Goal: Task Accomplishment & Management: Complete application form

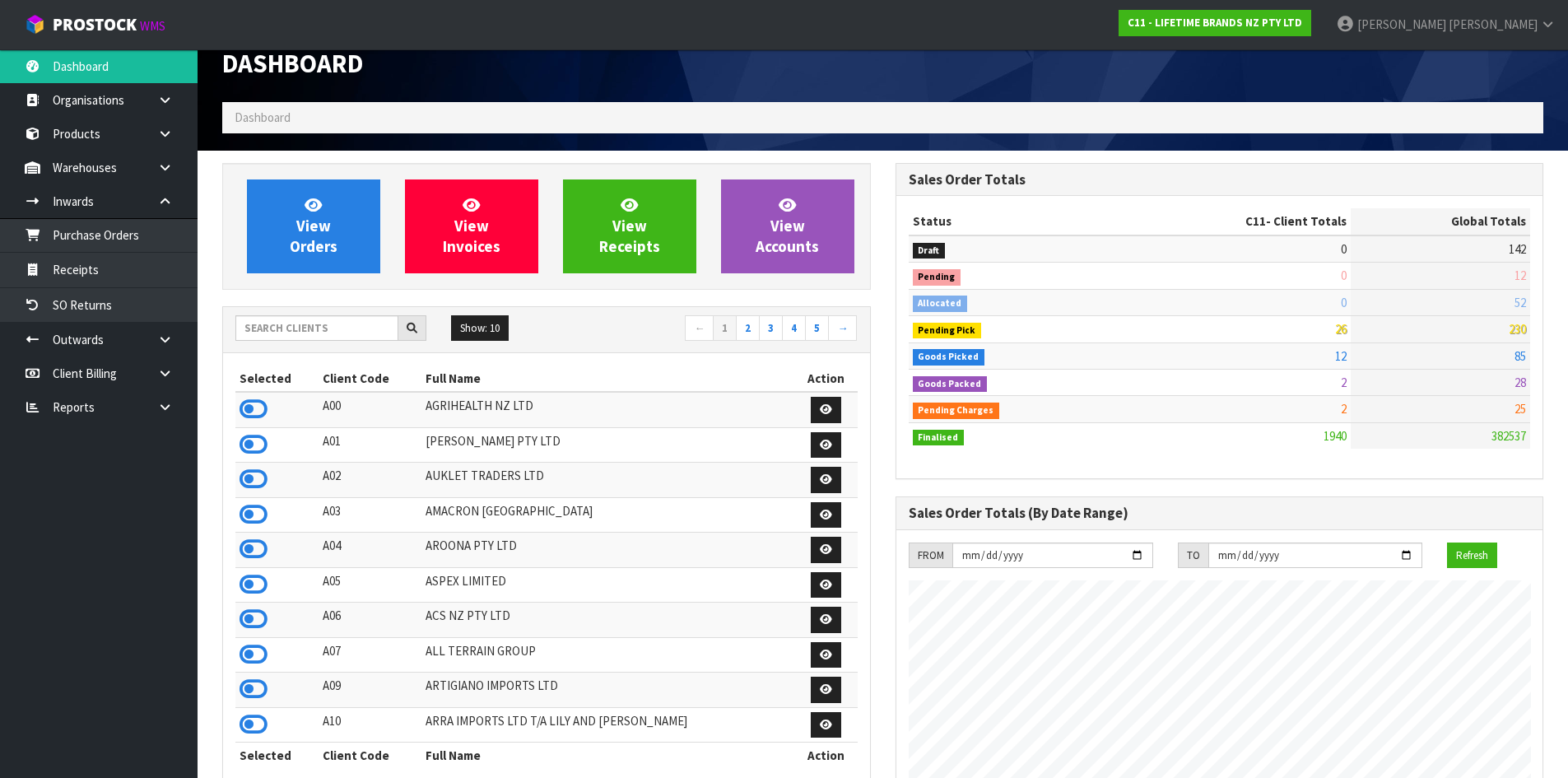
scroll to position [1248, 673]
click at [1308, 286] on td "0" at bounding box center [1232, 276] width 237 height 27
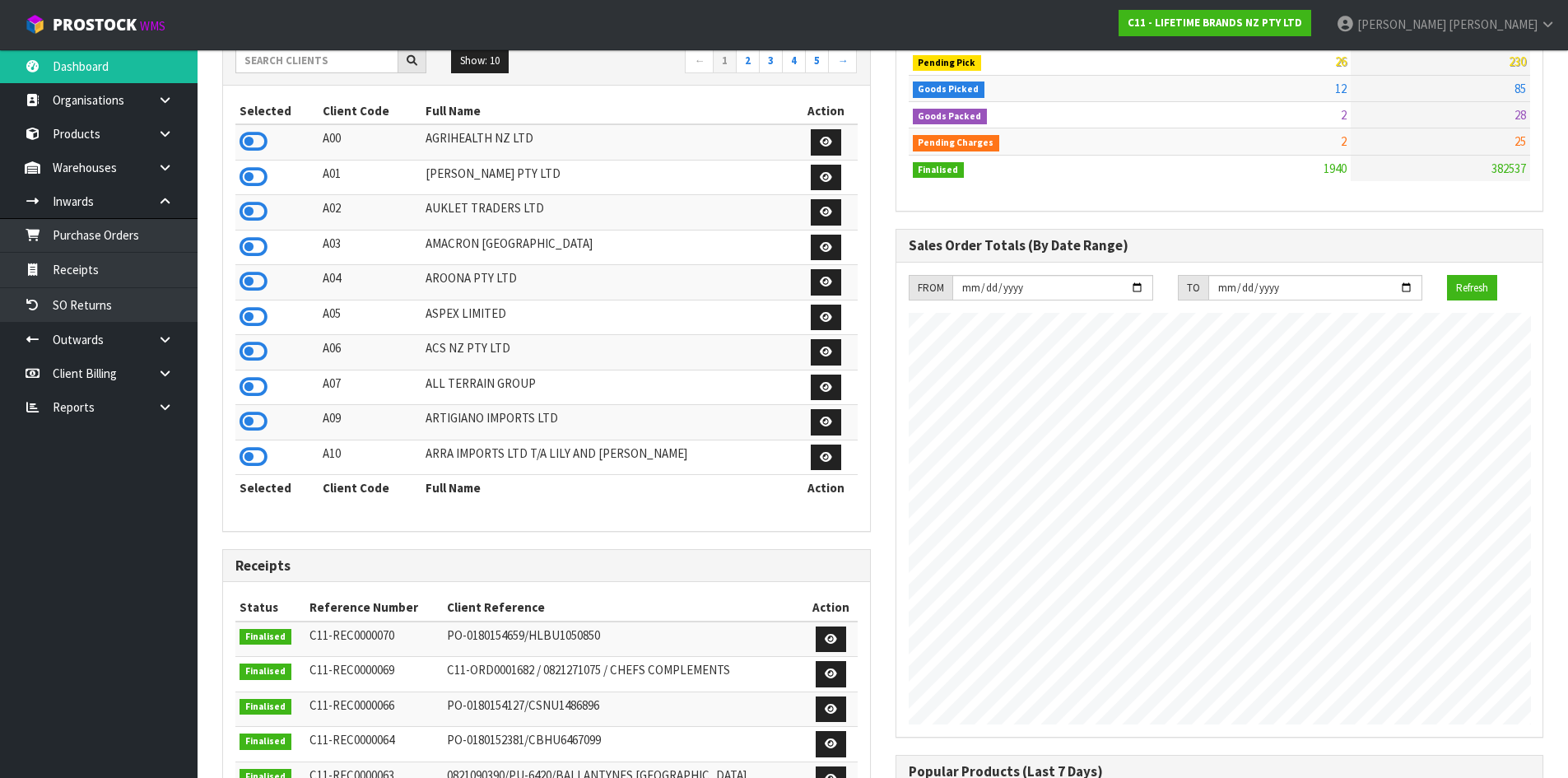
scroll to position [354, 0]
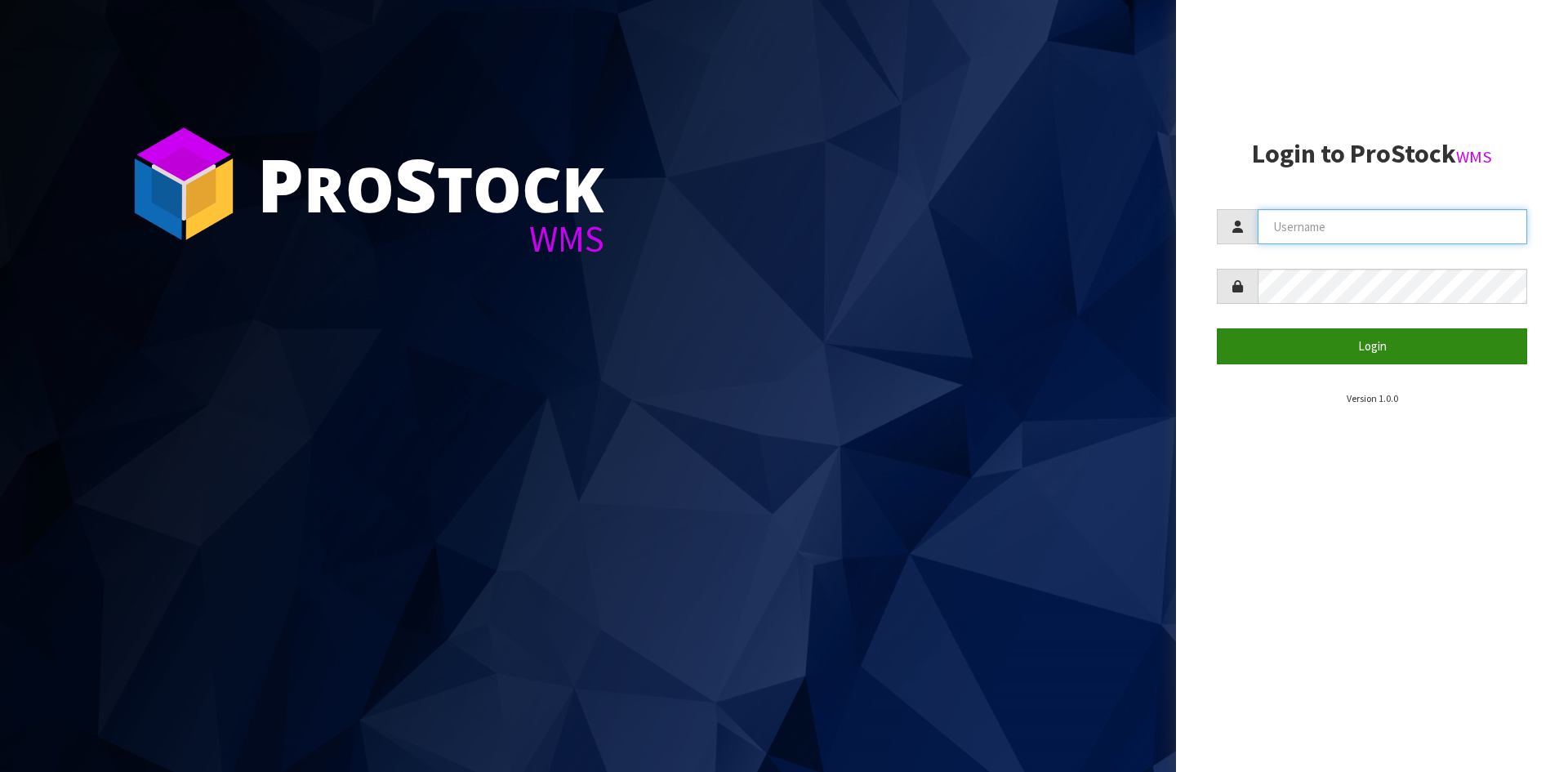
type input "[PERSON_NAME]"
click at [1367, 346] on button "Login" at bounding box center [1372, 346] width 310 height 35
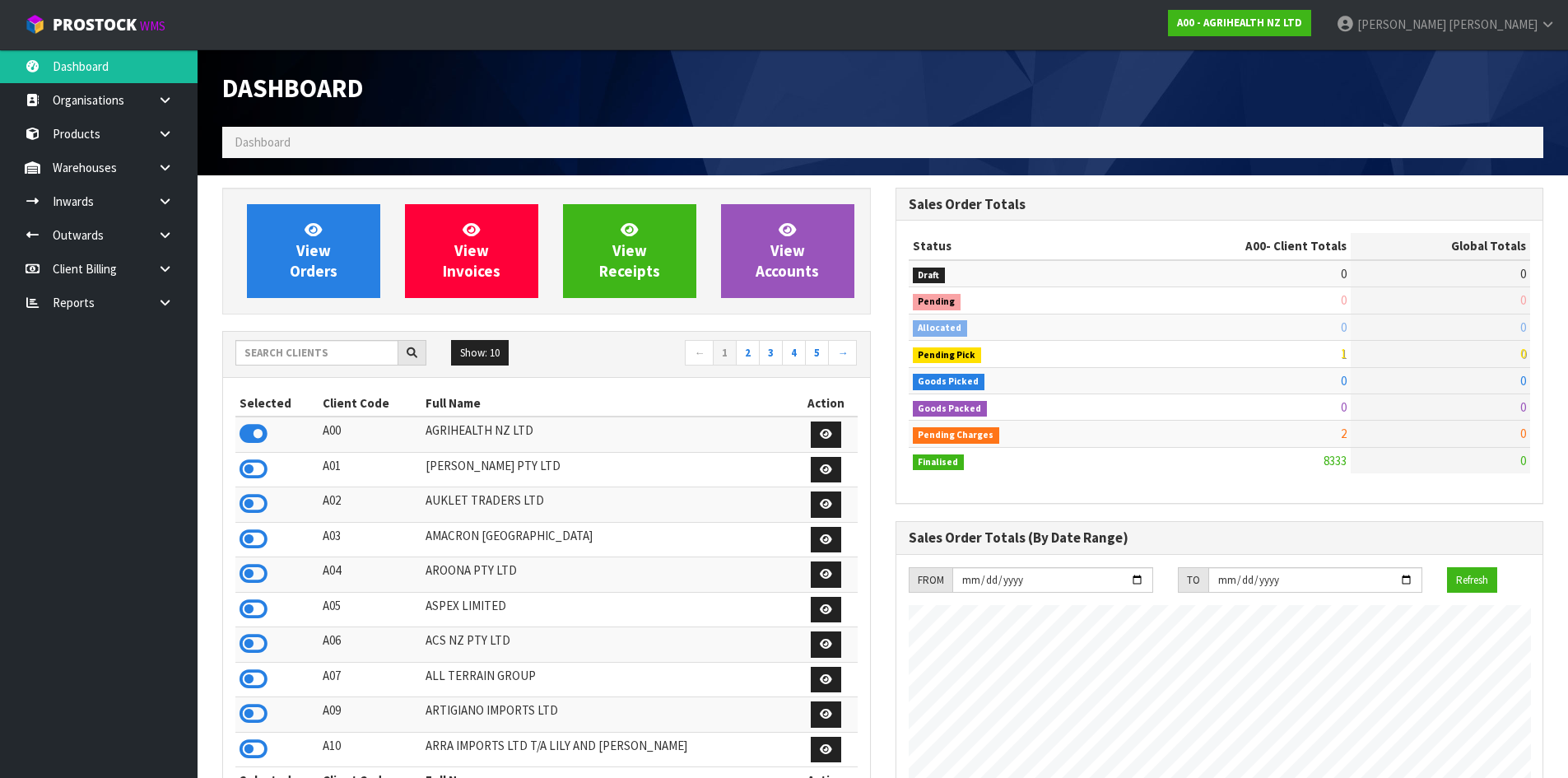
scroll to position [1248, 673]
click at [331, 353] on input "text" at bounding box center [317, 353] width 163 height 26
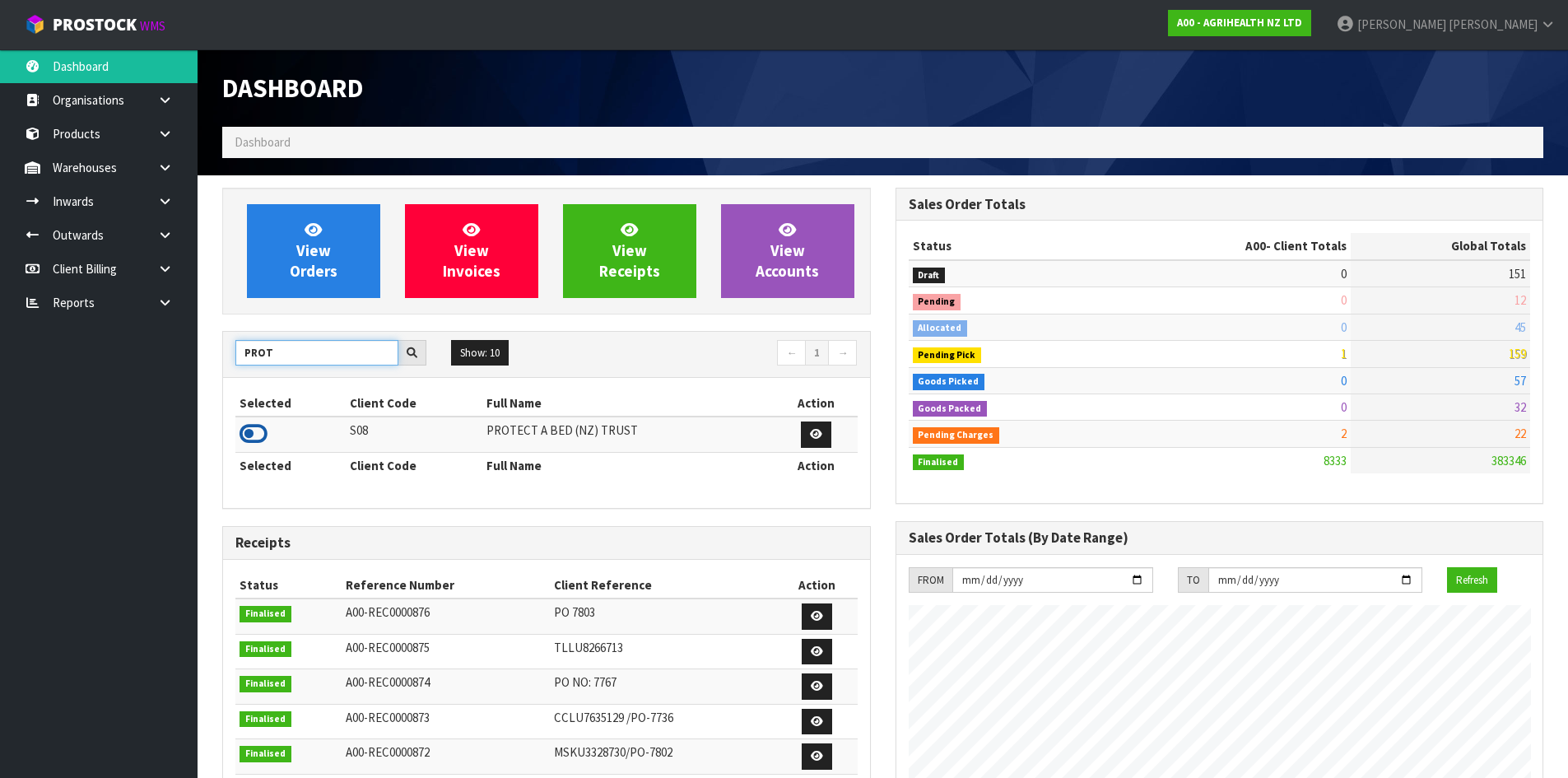
type input "PROT"
click at [250, 436] on icon at bounding box center [254, 434] width 28 height 25
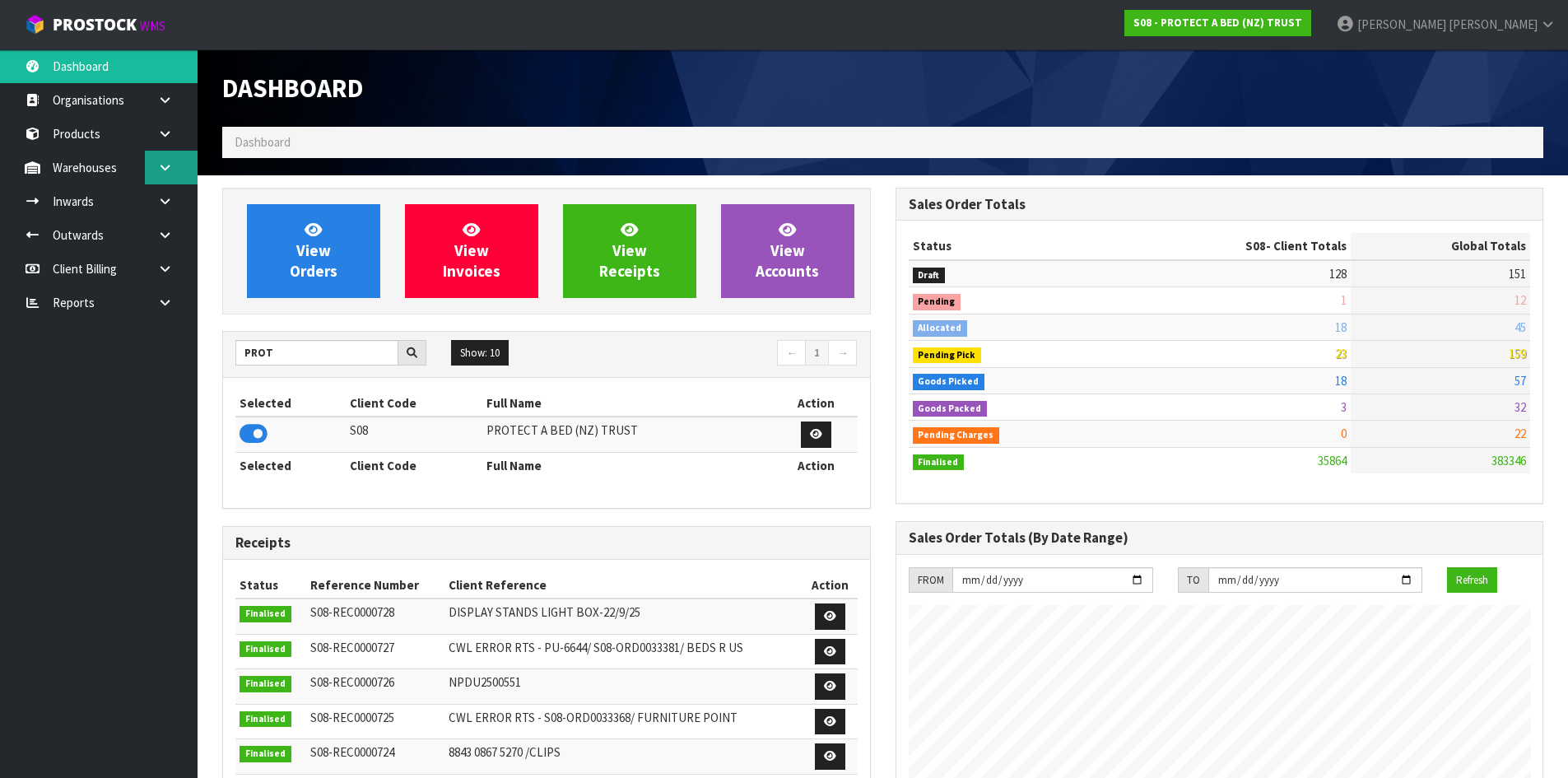
click at [173, 169] on link at bounding box center [170, 168] width 52 height 34
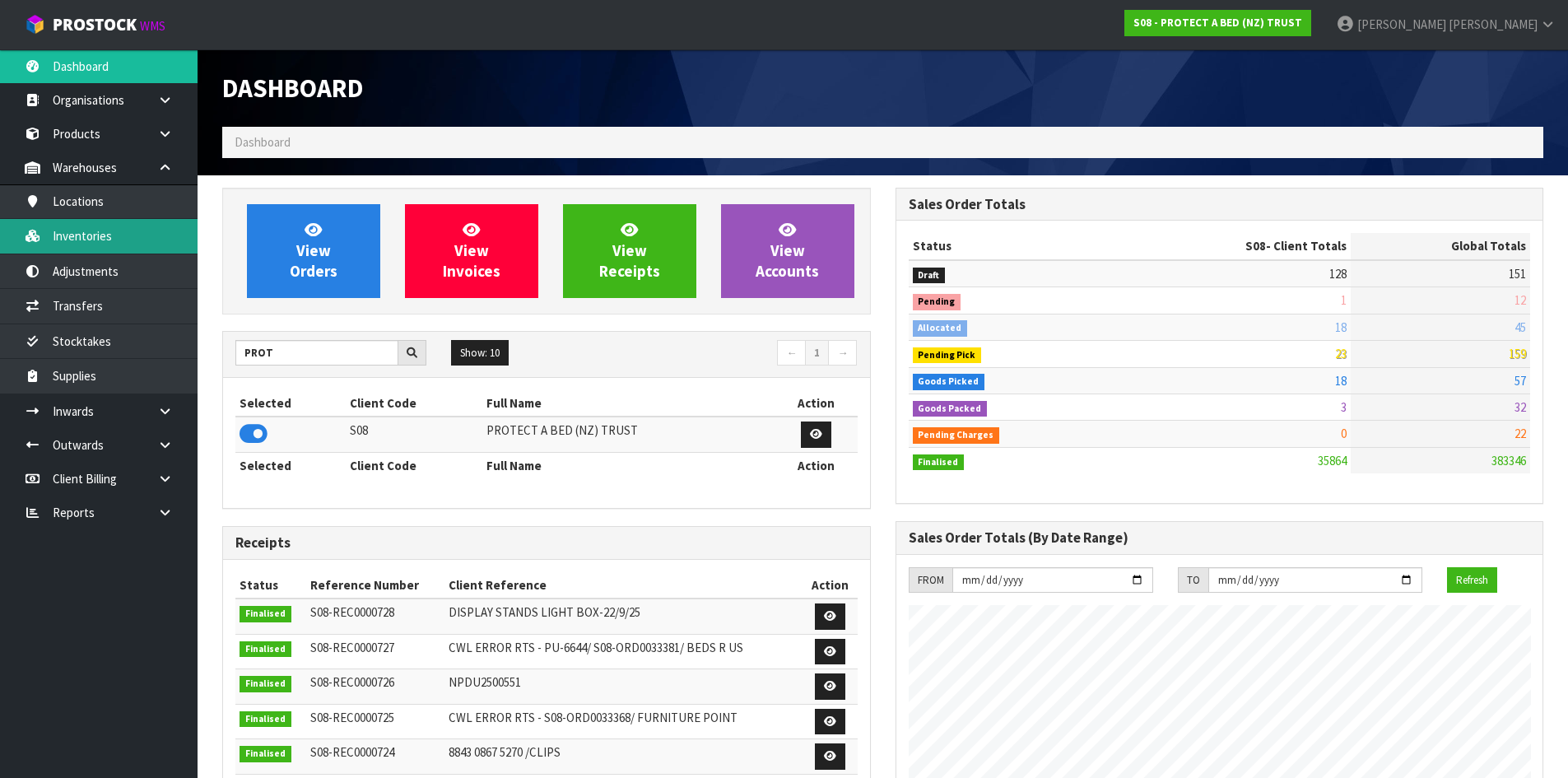
click at [123, 237] on link "Inventories" at bounding box center [99, 236] width 198 height 34
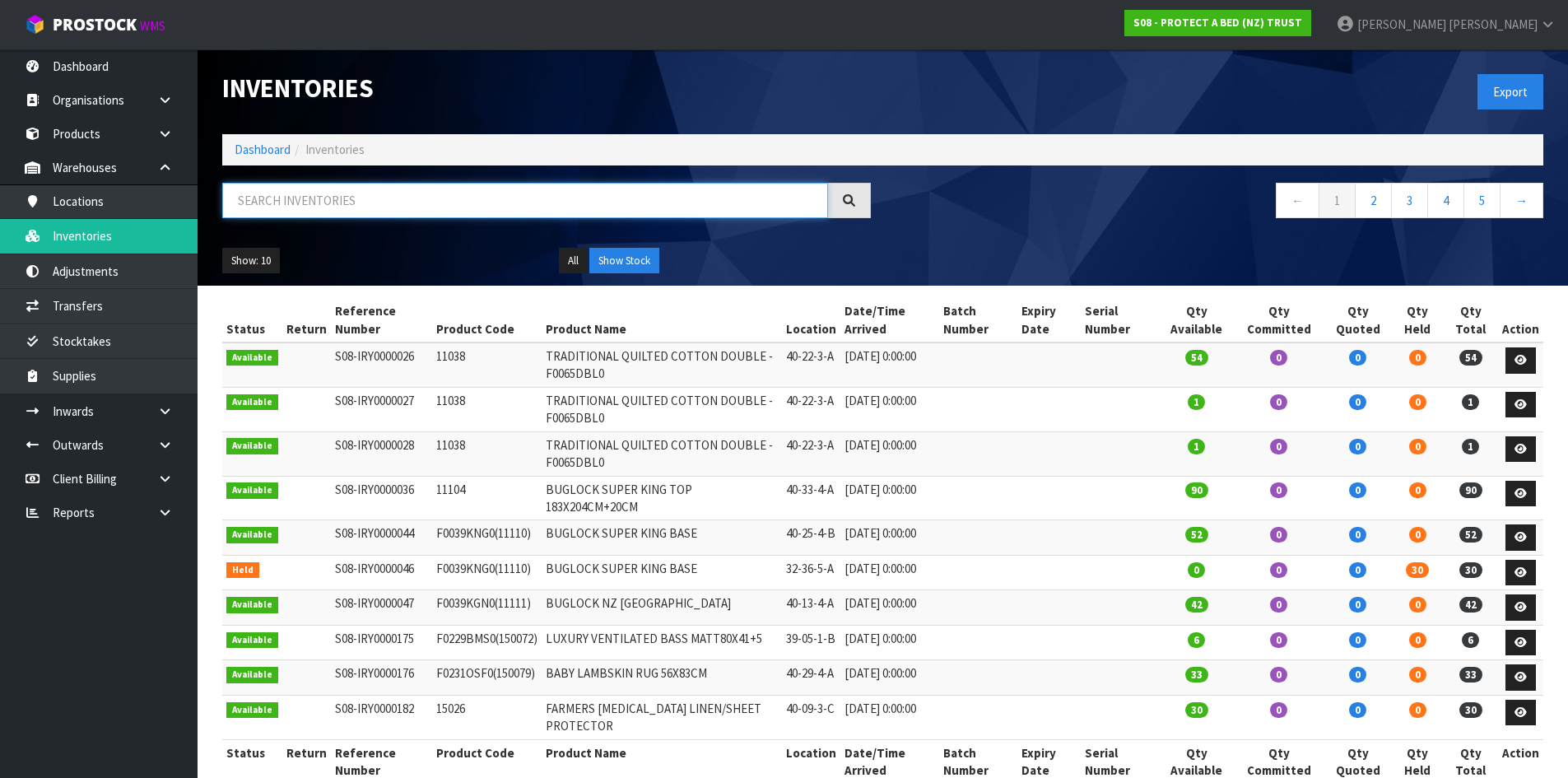
click at [320, 198] on input "text" at bounding box center [525, 201] width 606 height 36
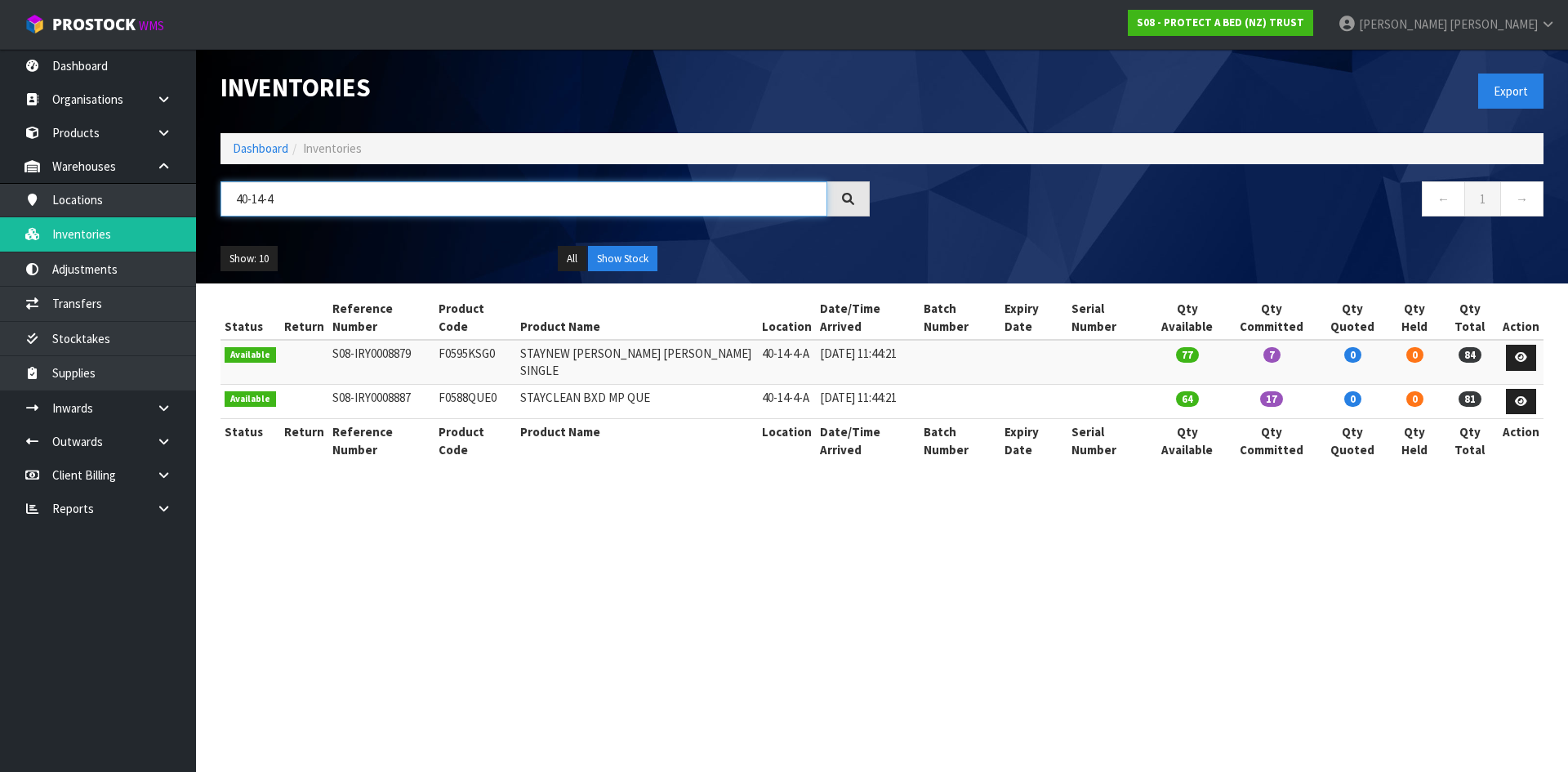
type input "40-14-4"
click at [465, 340] on td "F0595KSG0" at bounding box center [475, 362] width 82 height 44
click at [758, 340] on td "40-14-4-A" at bounding box center [788, 362] width 58 height 44
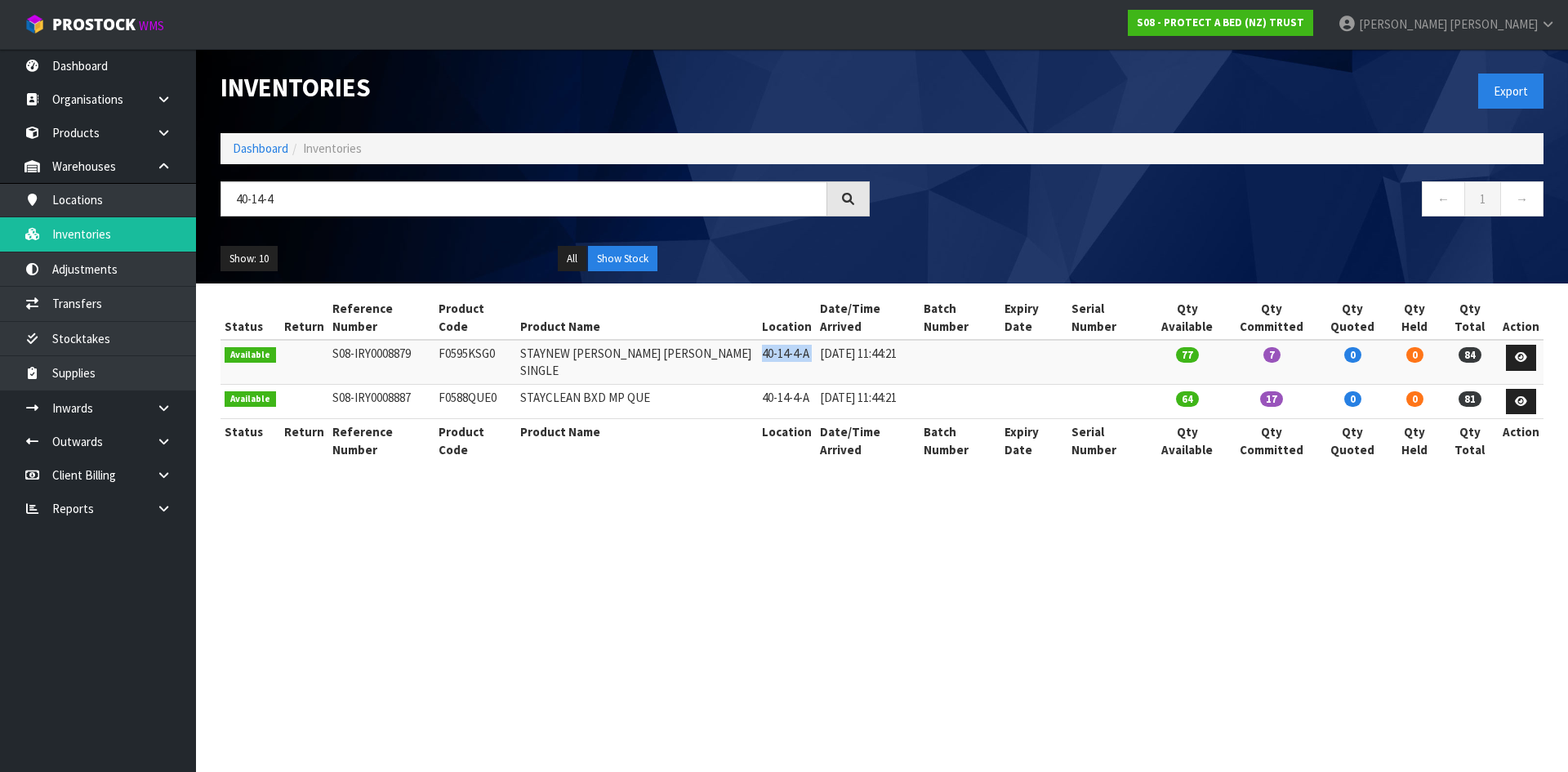
click at [758, 340] on td "40-14-4-A" at bounding box center [788, 362] width 58 height 44
copy tr "40-14-4-A"
click at [118, 294] on link "Transfers" at bounding box center [98, 303] width 196 height 33
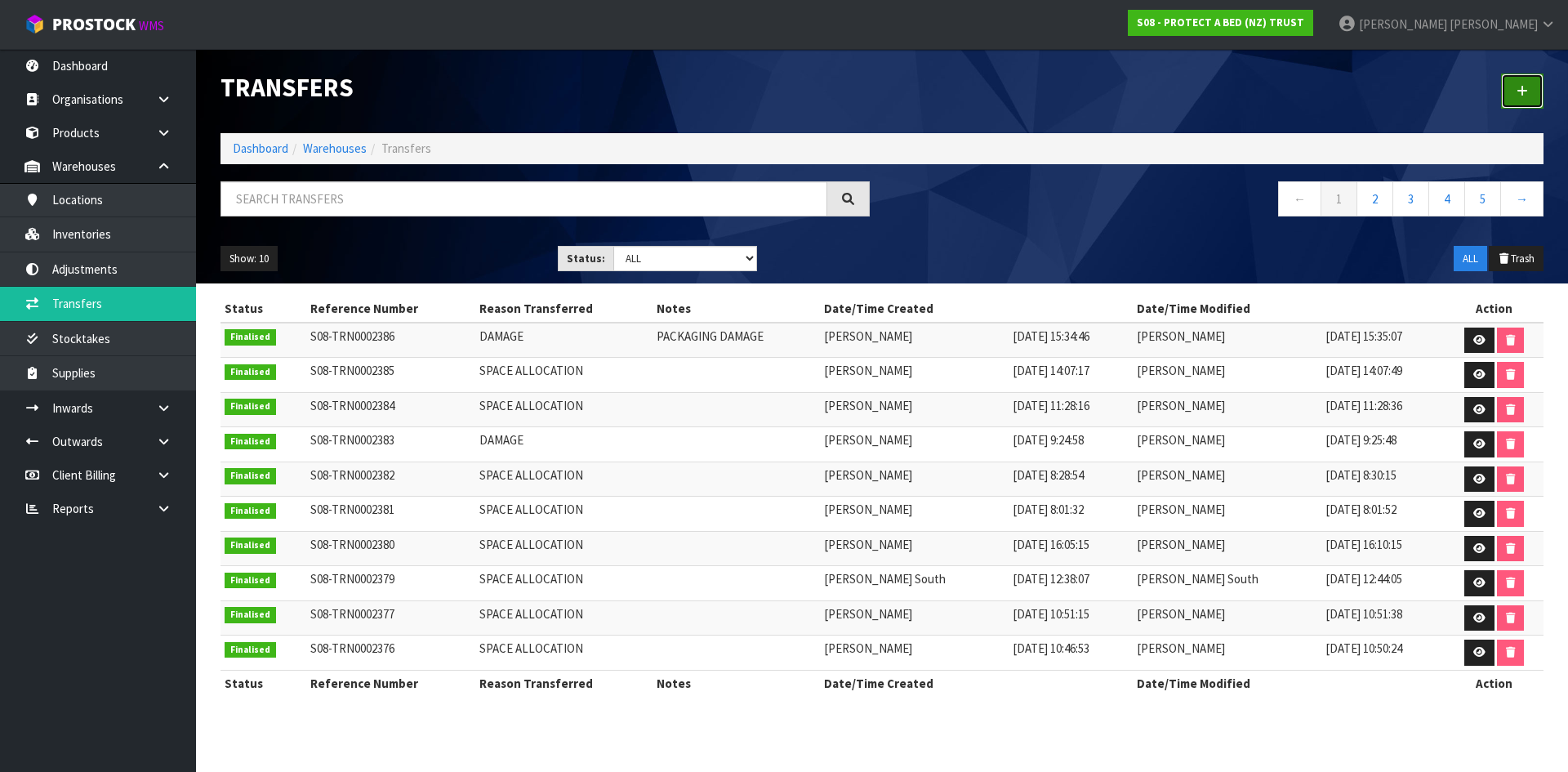
click at [1521, 84] on link at bounding box center [1522, 91] width 42 height 35
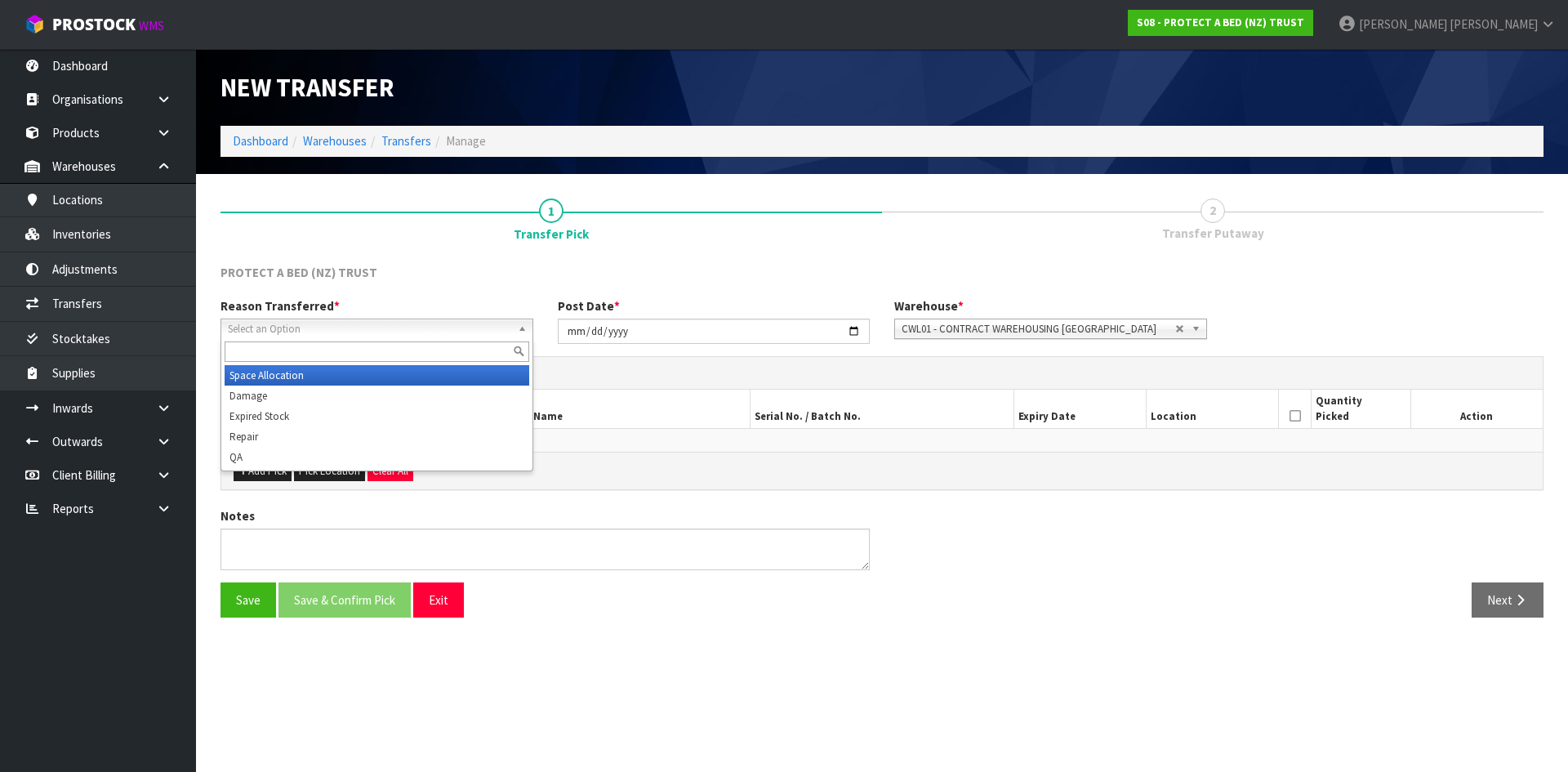
click at [468, 330] on span "Select an Option" at bounding box center [370, 330] width 284 height 19
click at [276, 383] on li "Space Allocation" at bounding box center [377, 375] width 305 height 20
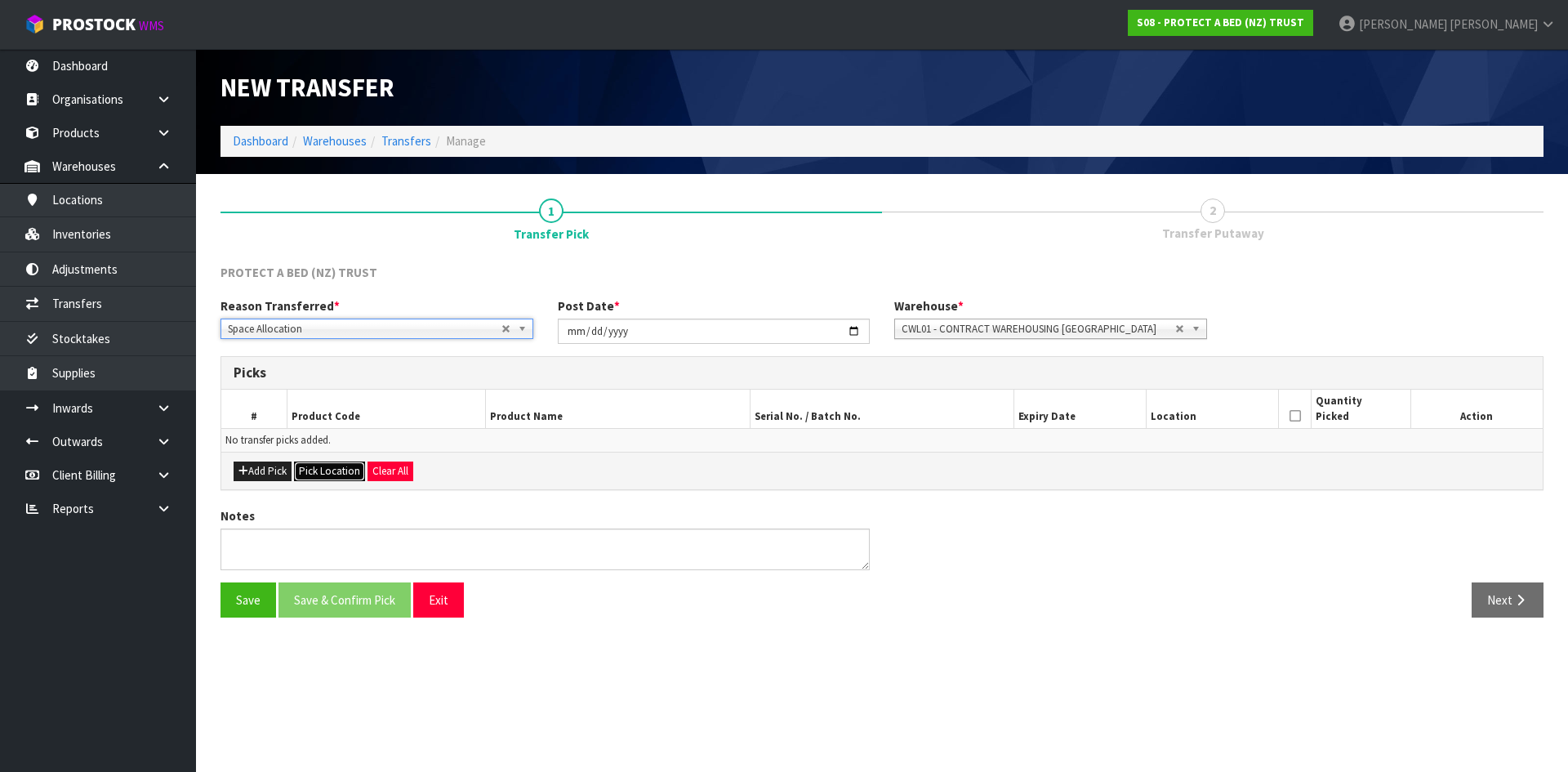
click at [339, 471] on button "Pick Location" at bounding box center [329, 471] width 71 height 19
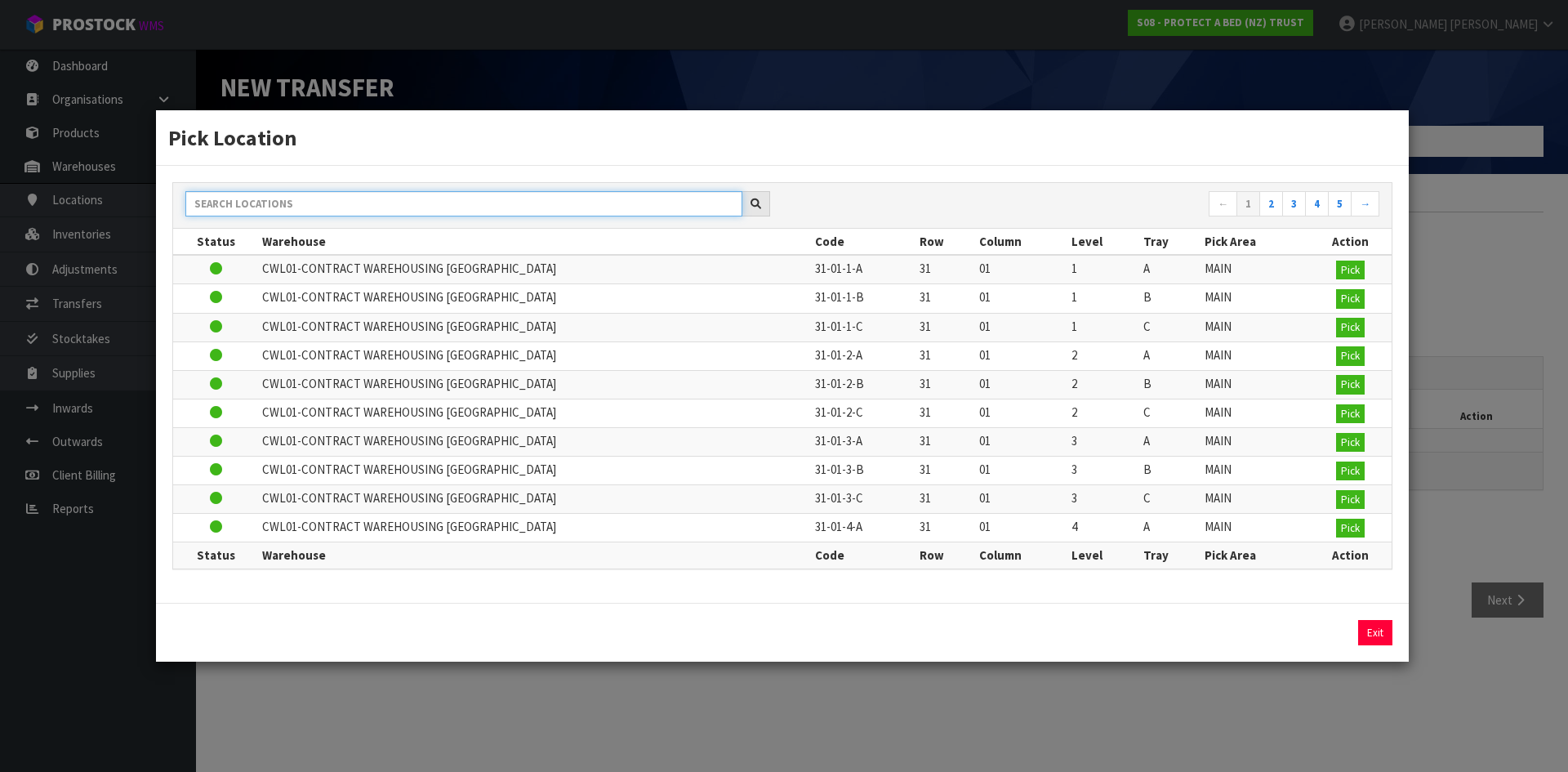
click at [394, 208] on input "text" at bounding box center [463, 204] width 557 height 26
paste input "40-14-4-A"
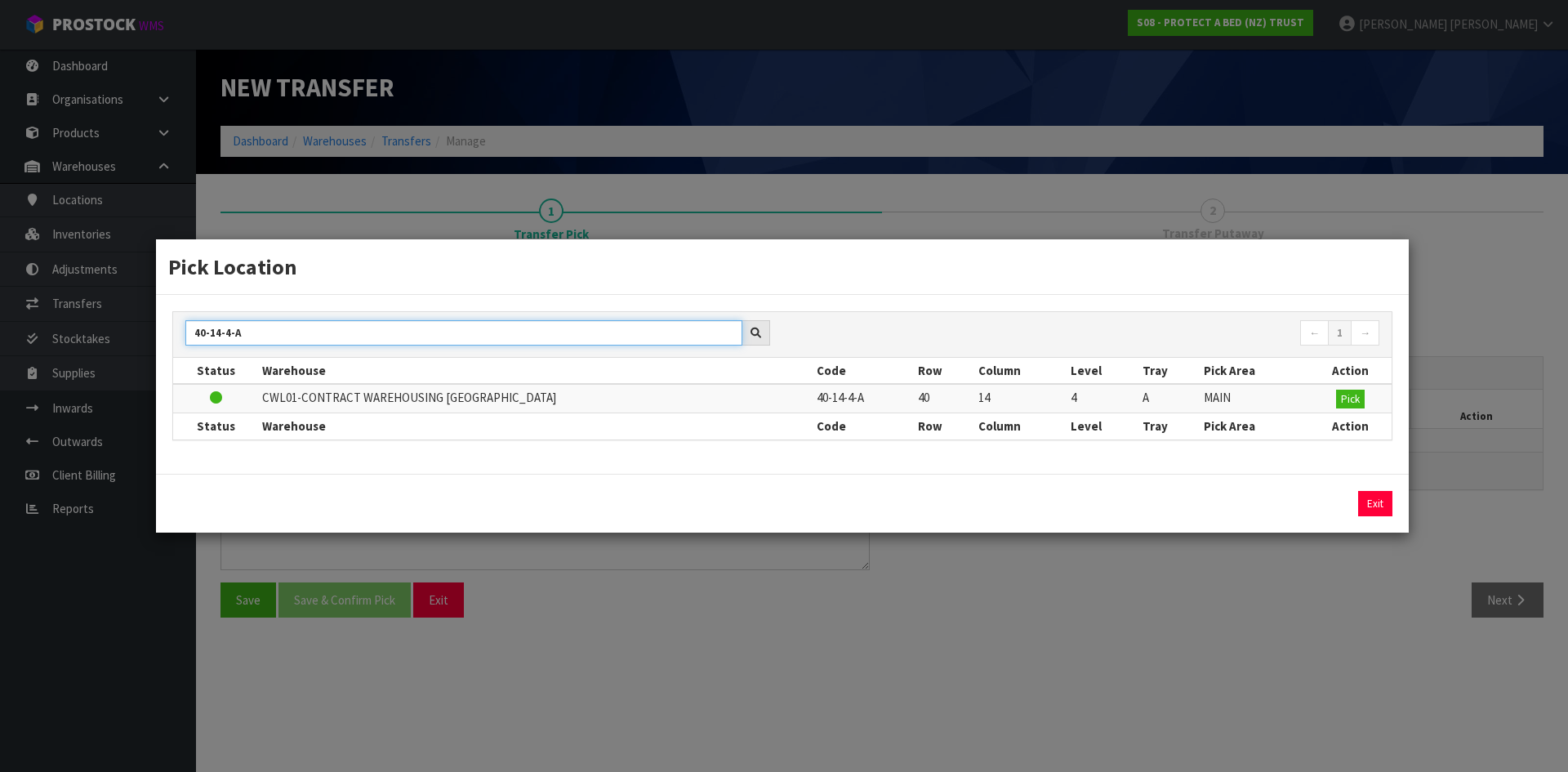
type input "40-14-4-A"
click at [1351, 414] on th "Action" at bounding box center [1350, 427] width 83 height 26
click at [1338, 394] on button "Pick" at bounding box center [1350, 399] width 28 height 19
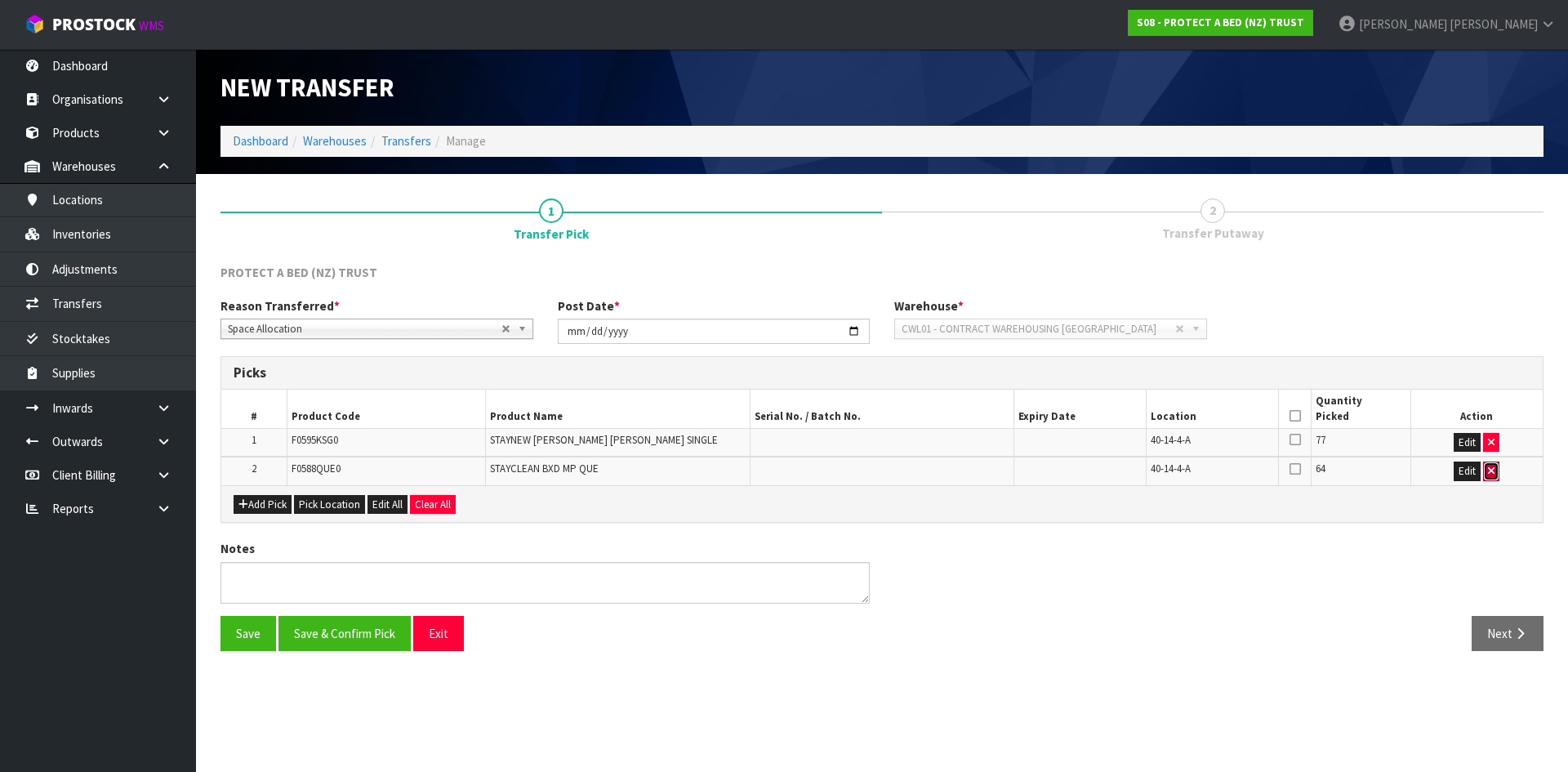
click at [1499, 479] on button "button" at bounding box center [1491, 471] width 17 height 19
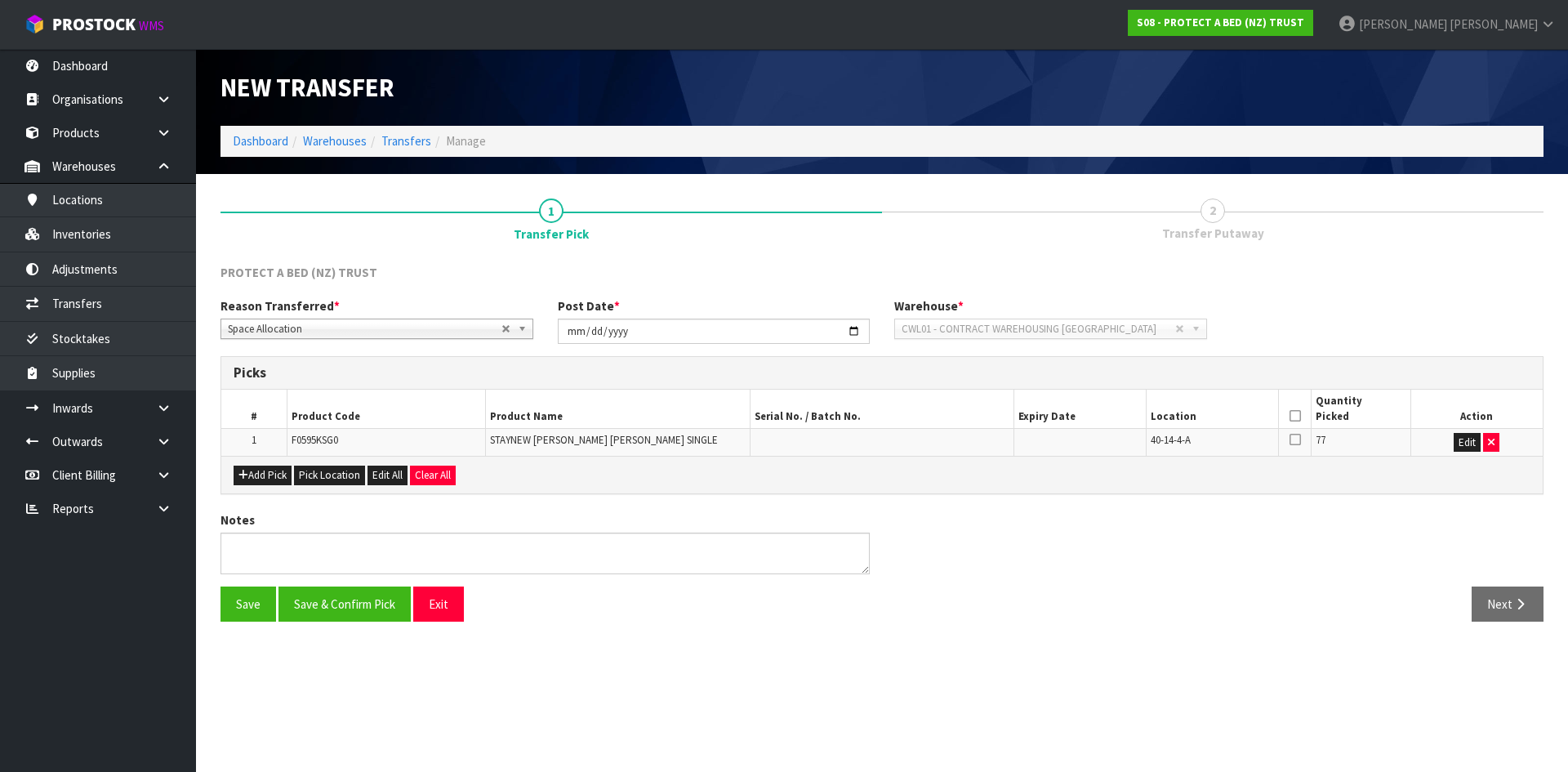
click at [1298, 417] on icon at bounding box center [1295, 416] width 11 height 1
click at [391, 609] on button "Save & Confirm Pick" at bounding box center [344, 605] width 132 height 35
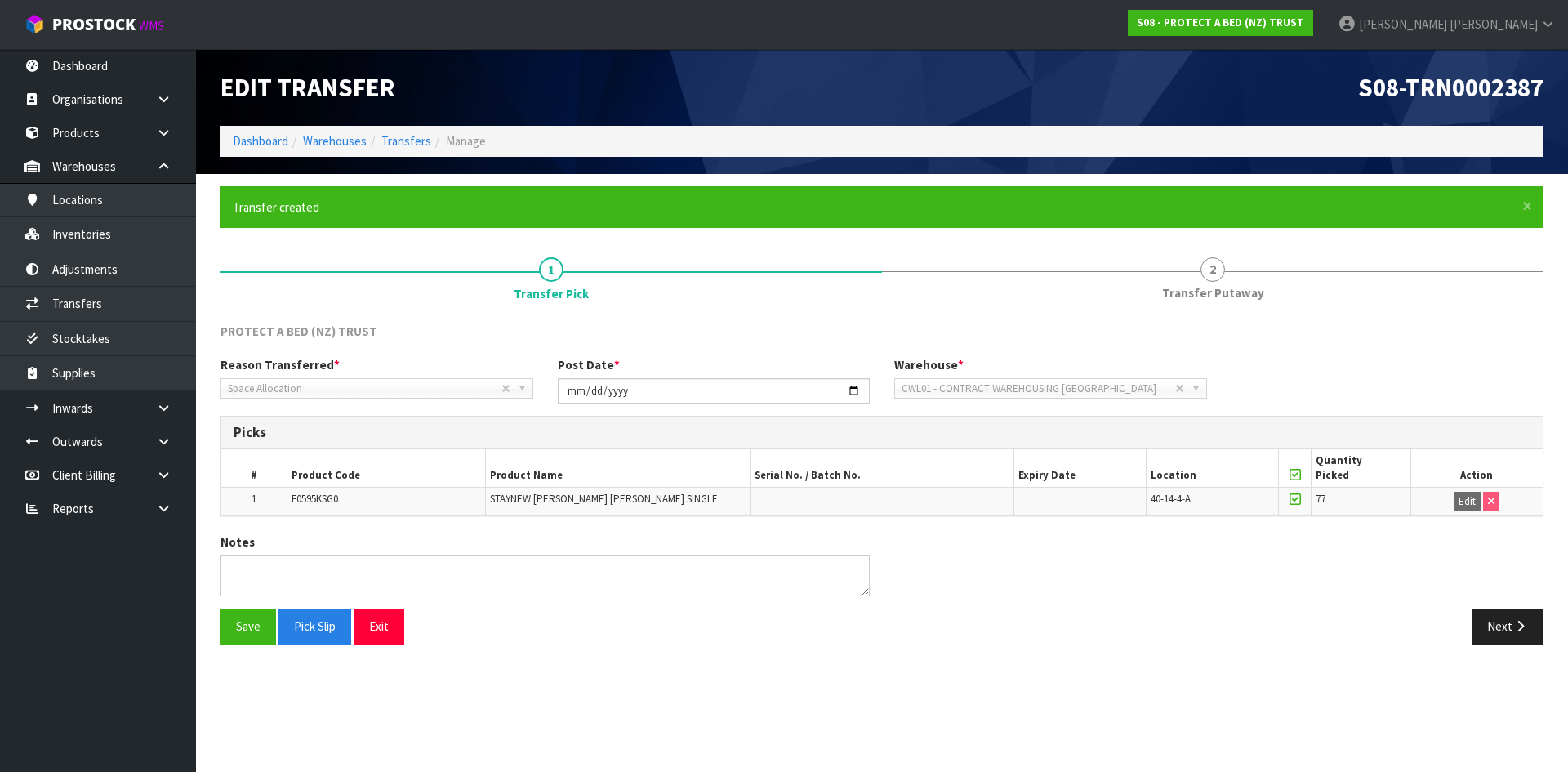
click at [1500, 679] on section "Edit Transfer S08-TRN0002387 Dashboard Warehouses Transfers Manage × Close Tran…" at bounding box center [784, 386] width 1568 height 772
click at [1498, 630] on button "Next" at bounding box center [1508, 627] width 72 height 35
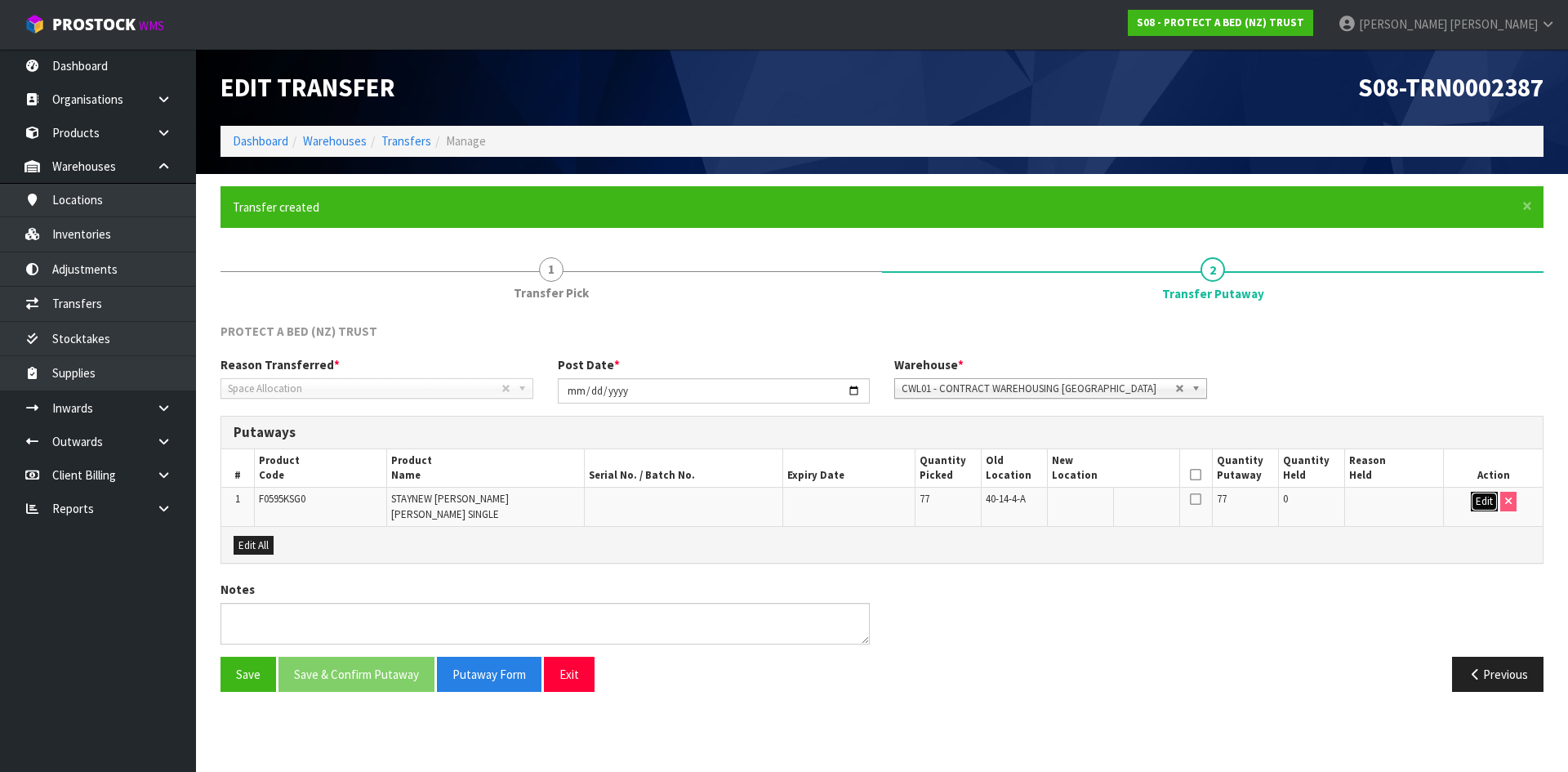
click at [1488, 508] on button "Edit" at bounding box center [1484, 501] width 27 height 19
click at [1132, 498] on input "text" at bounding box center [1104, 501] width 104 height 20
paste input "40-14-4-A"
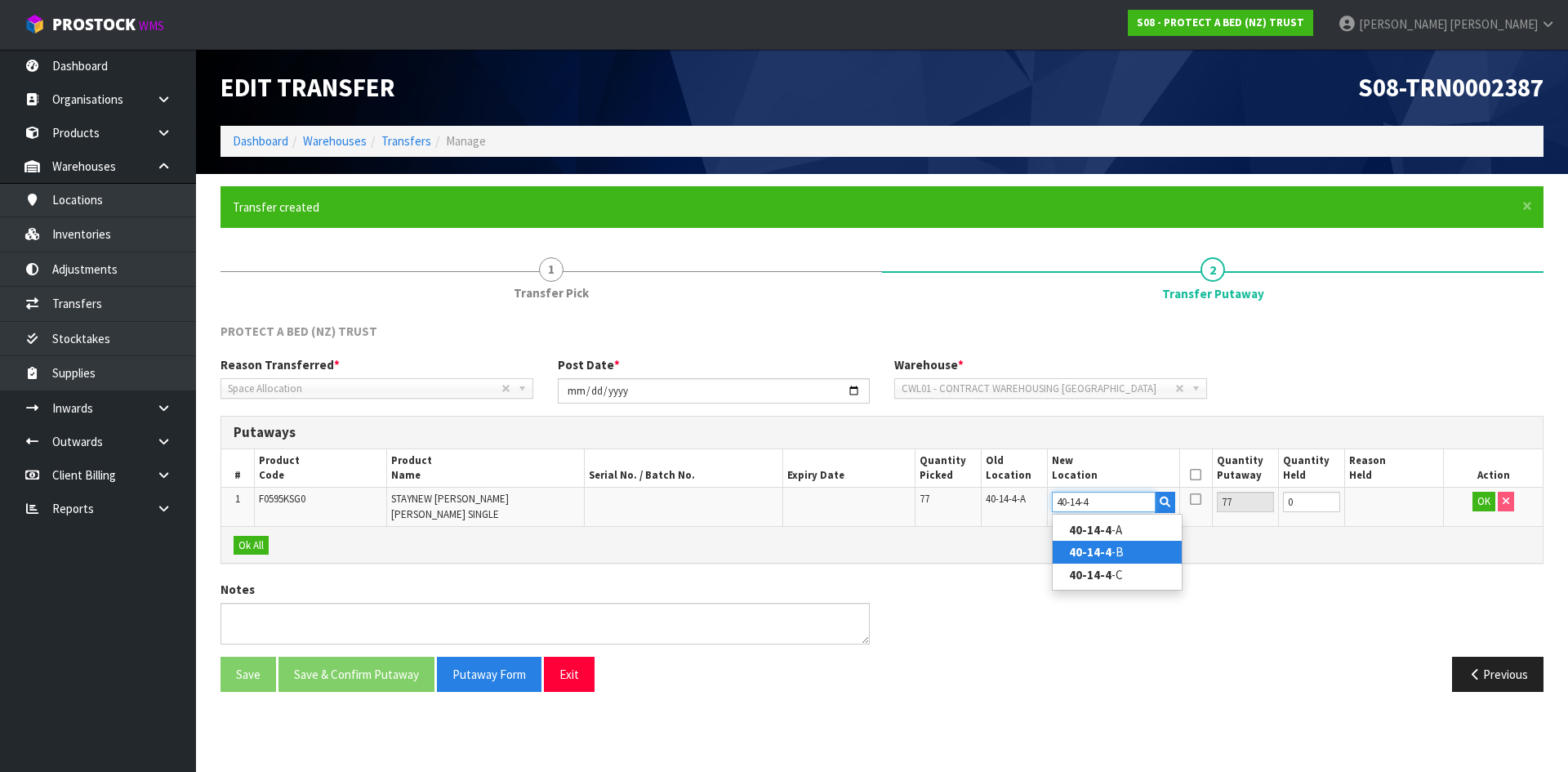
type input "40-14-4"
click at [1137, 548] on link "40-14-4 -B" at bounding box center [1117, 552] width 129 height 22
type input "40-14-4-B"
click at [1482, 505] on button "OK" at bounding box center [1484, 501] width 23 height 19
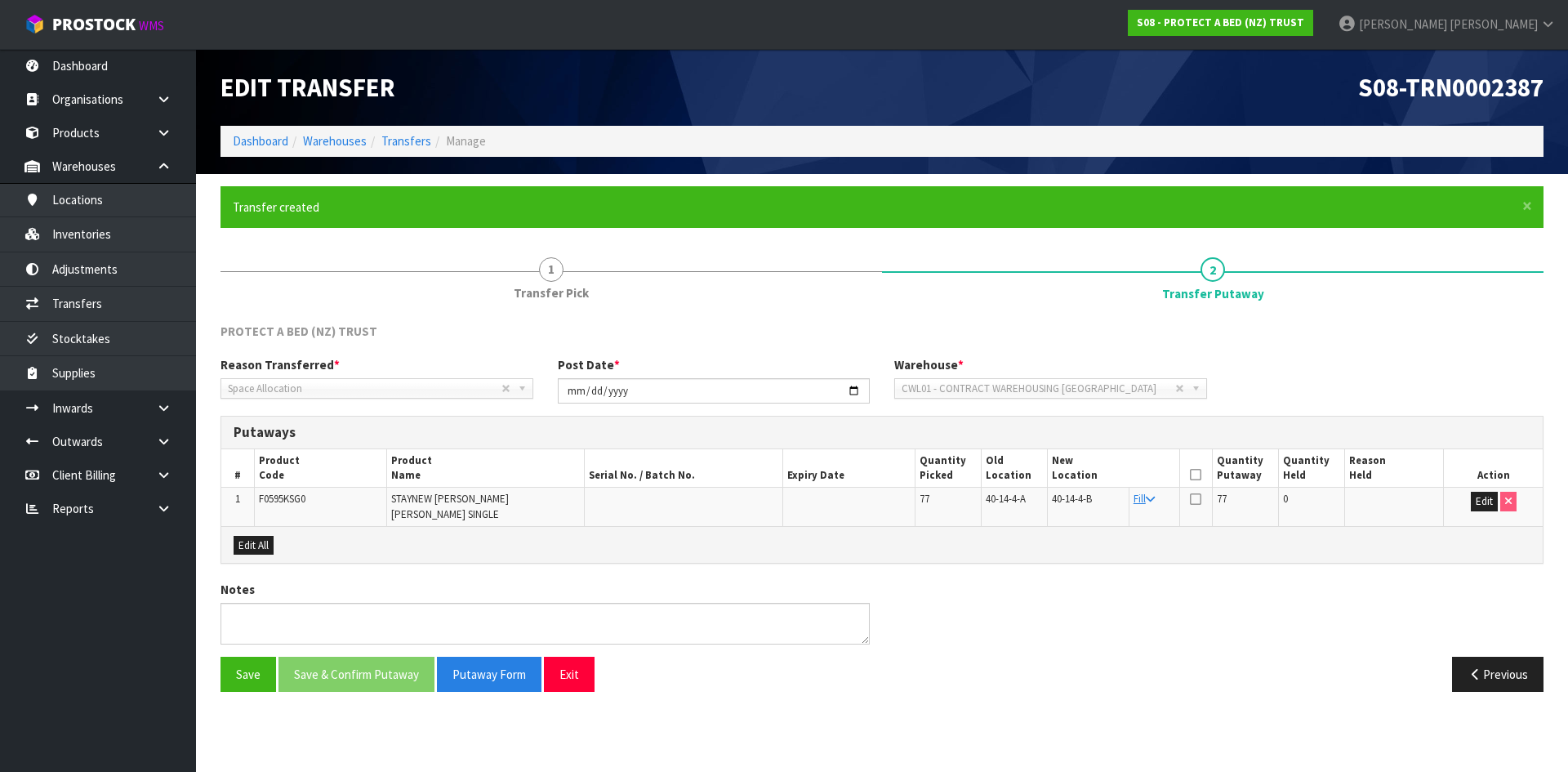
click at [1189, 488] on td at bounding box center [1195, 508] width 33 height 39
click at [1195, 476] on icon at bounding box center [1195, 475] width 11 height 1
click at [368, 657] on button "Save & Confirm Putaway" at bounding box center [356, 675] width 156 height 35
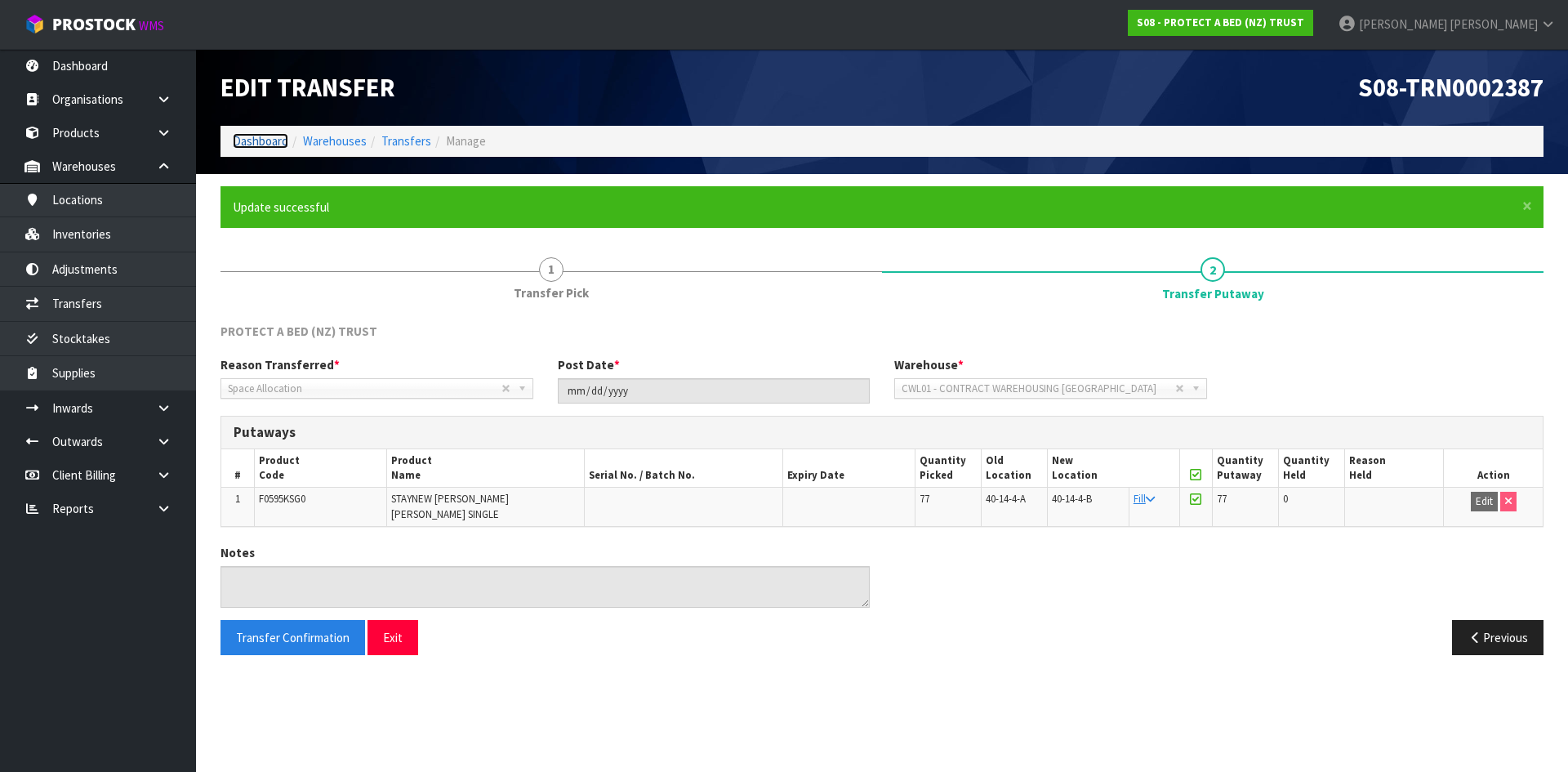
click at [282, 137] on link "Dashboard" at bounding box center [260, 141] width 55 height 16
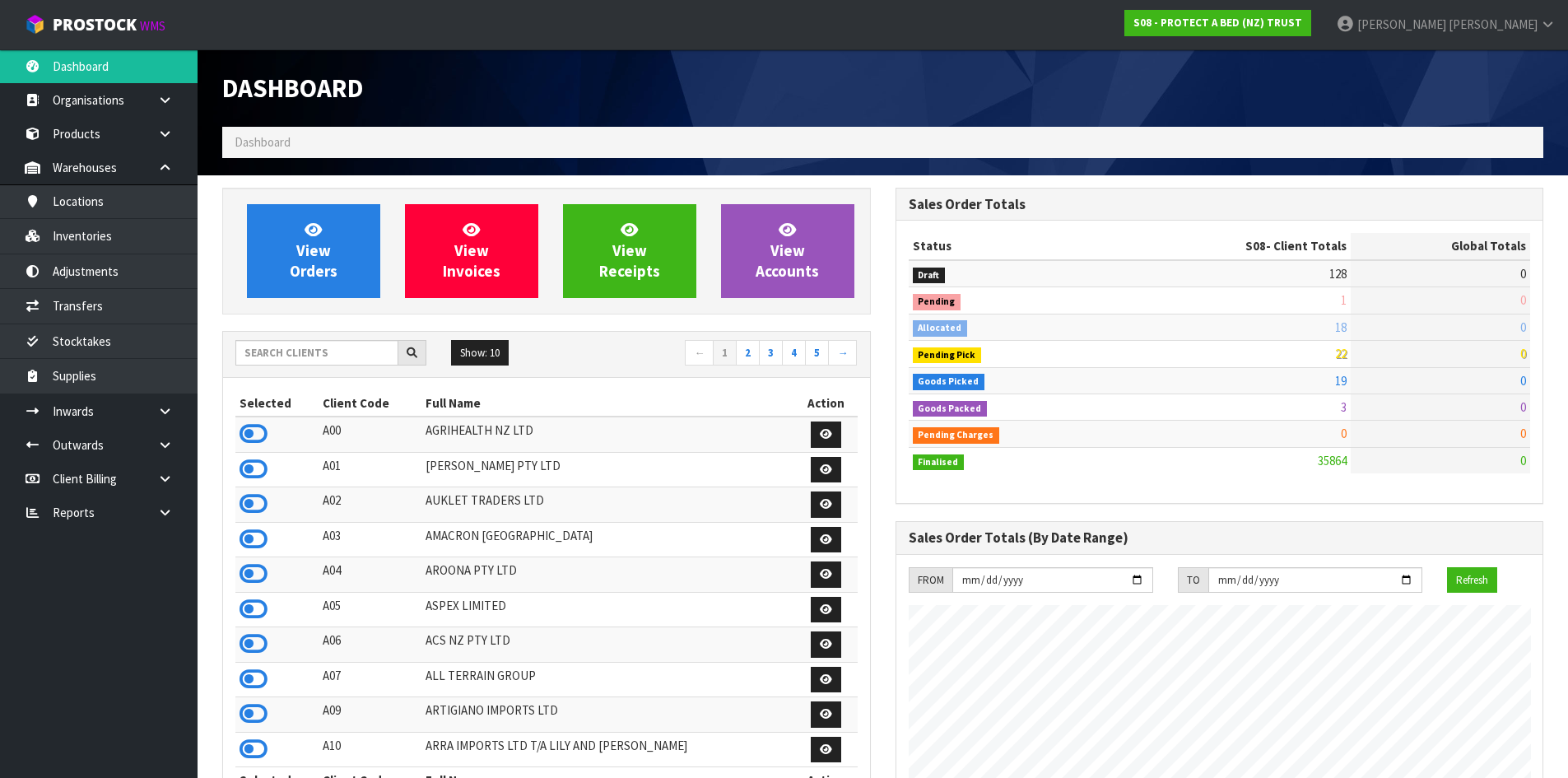
scroll to position [1027, 673]
click at [365, 351] on input "text" at bounding box center [317, 353] width 163 height 26
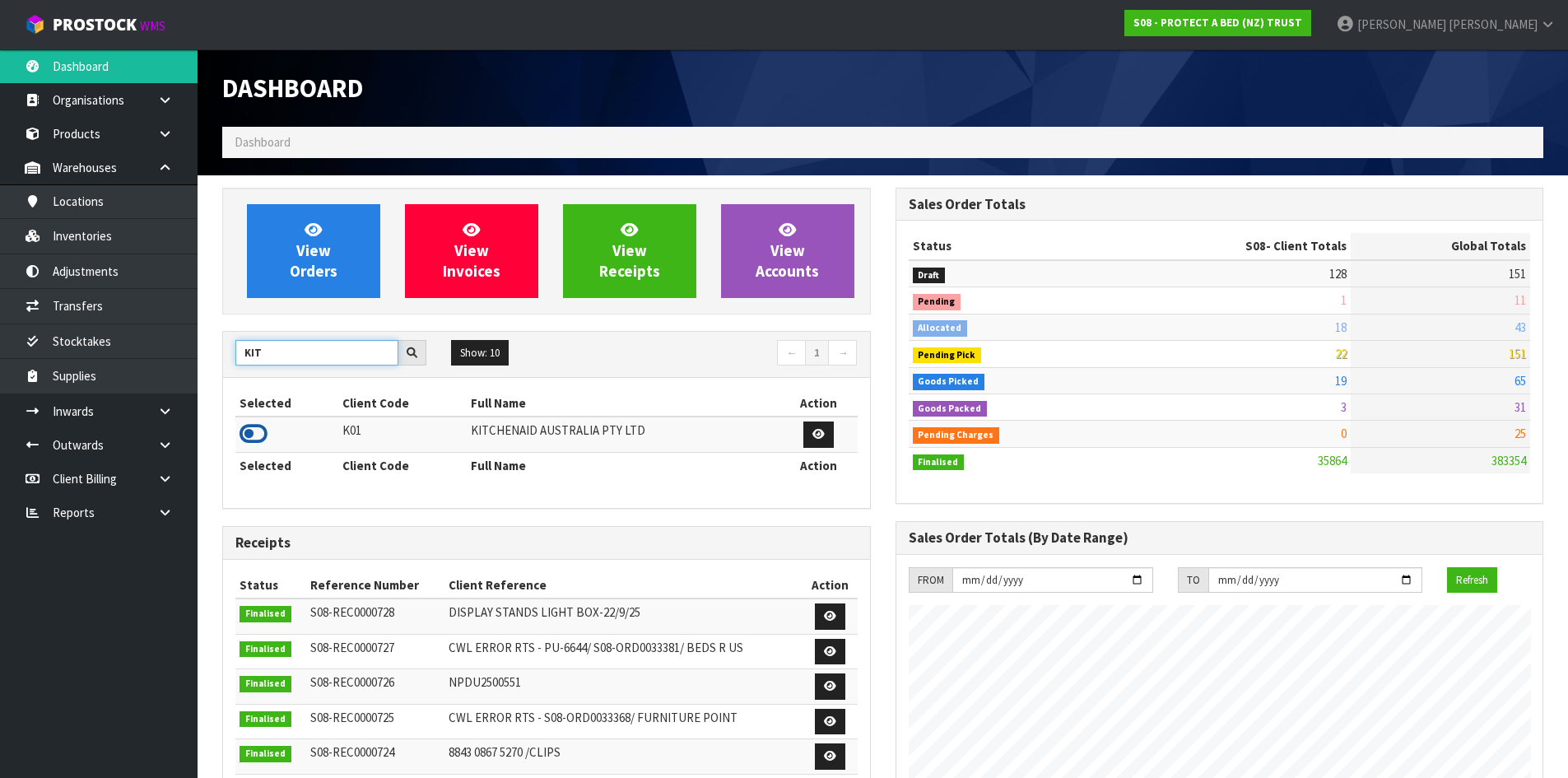
type input "KIT"
click at [243, 433] on icon at bounding box center [254, 434] width 28 height 25
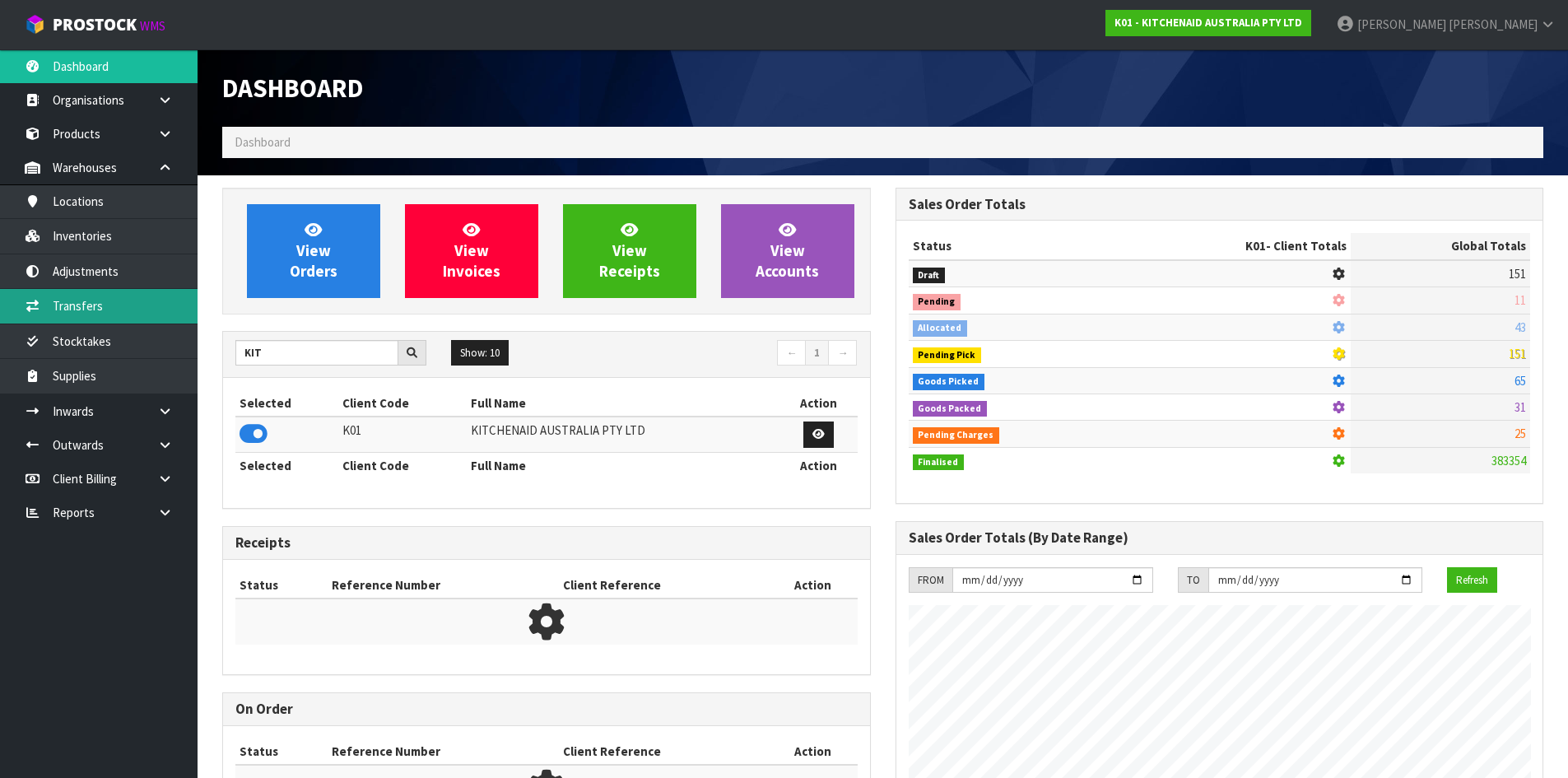
click at [120, 302] on link "Transfers" at bounding box center [99, 306] width 198 height 34
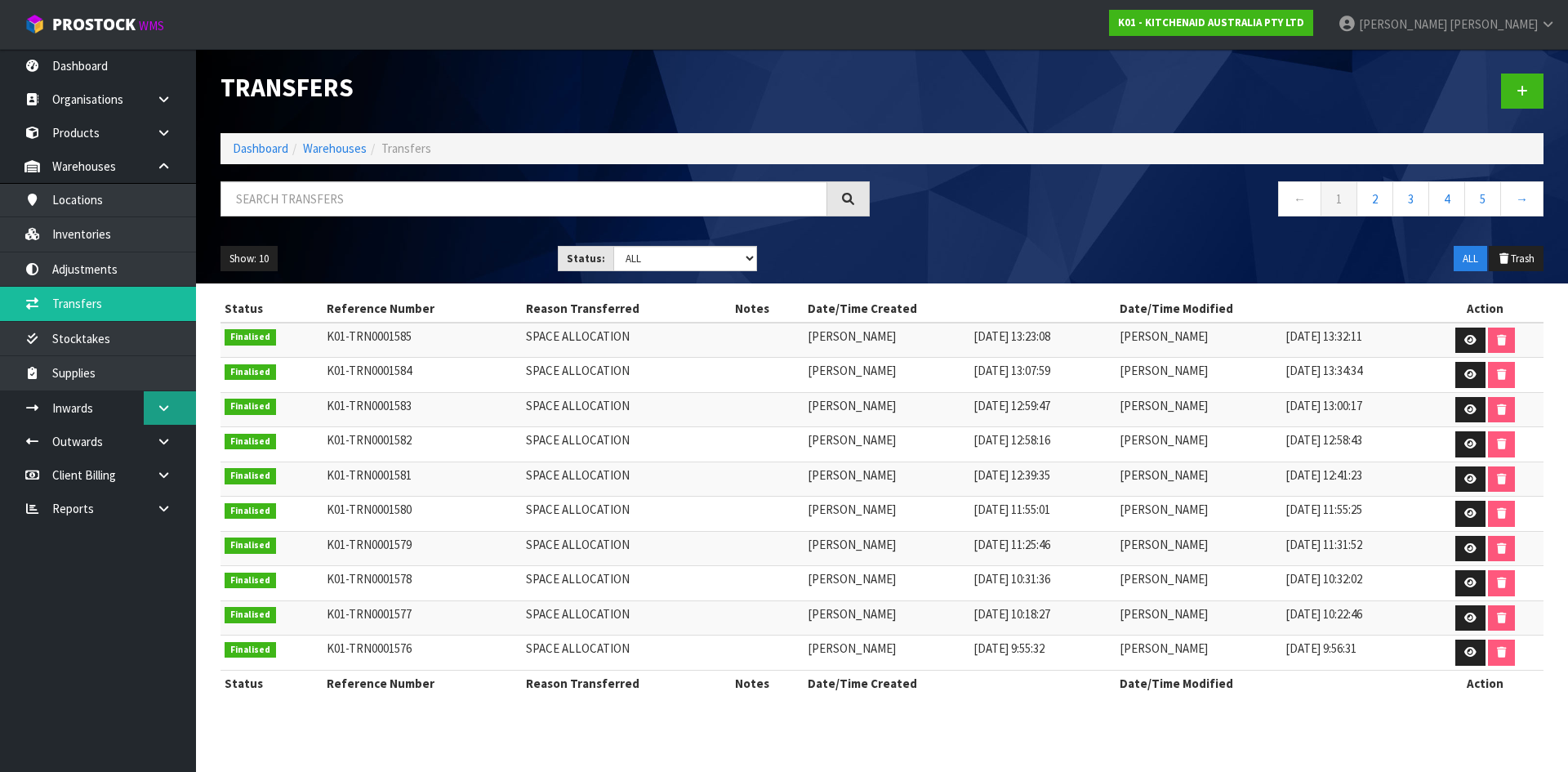
click at [160, 410] on icon at bounding box center [164, 408] width 16 height 12
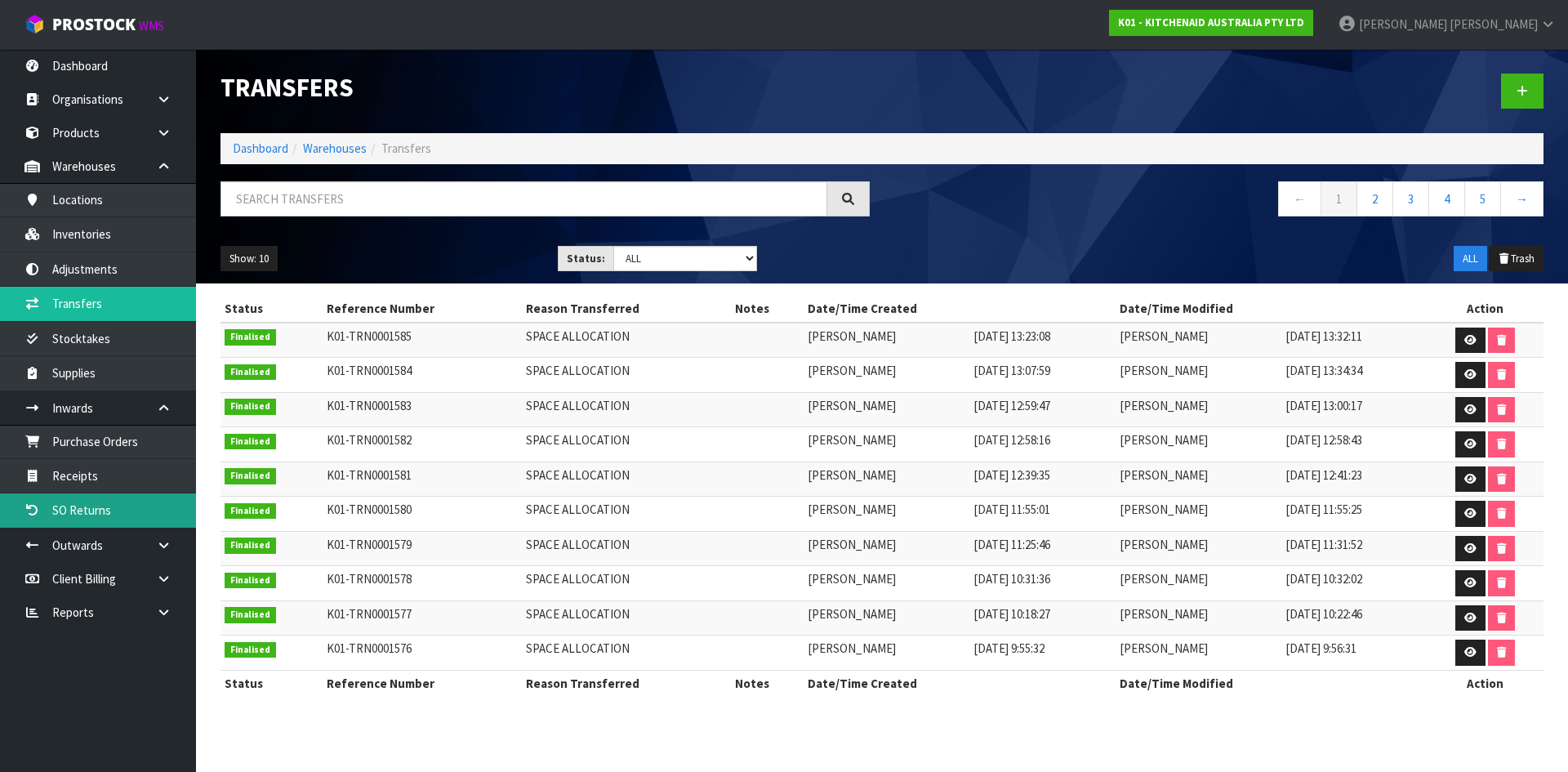
click at [150, 494] on link "SO Returns" at bounding box center [98, 510] width 196 height 33
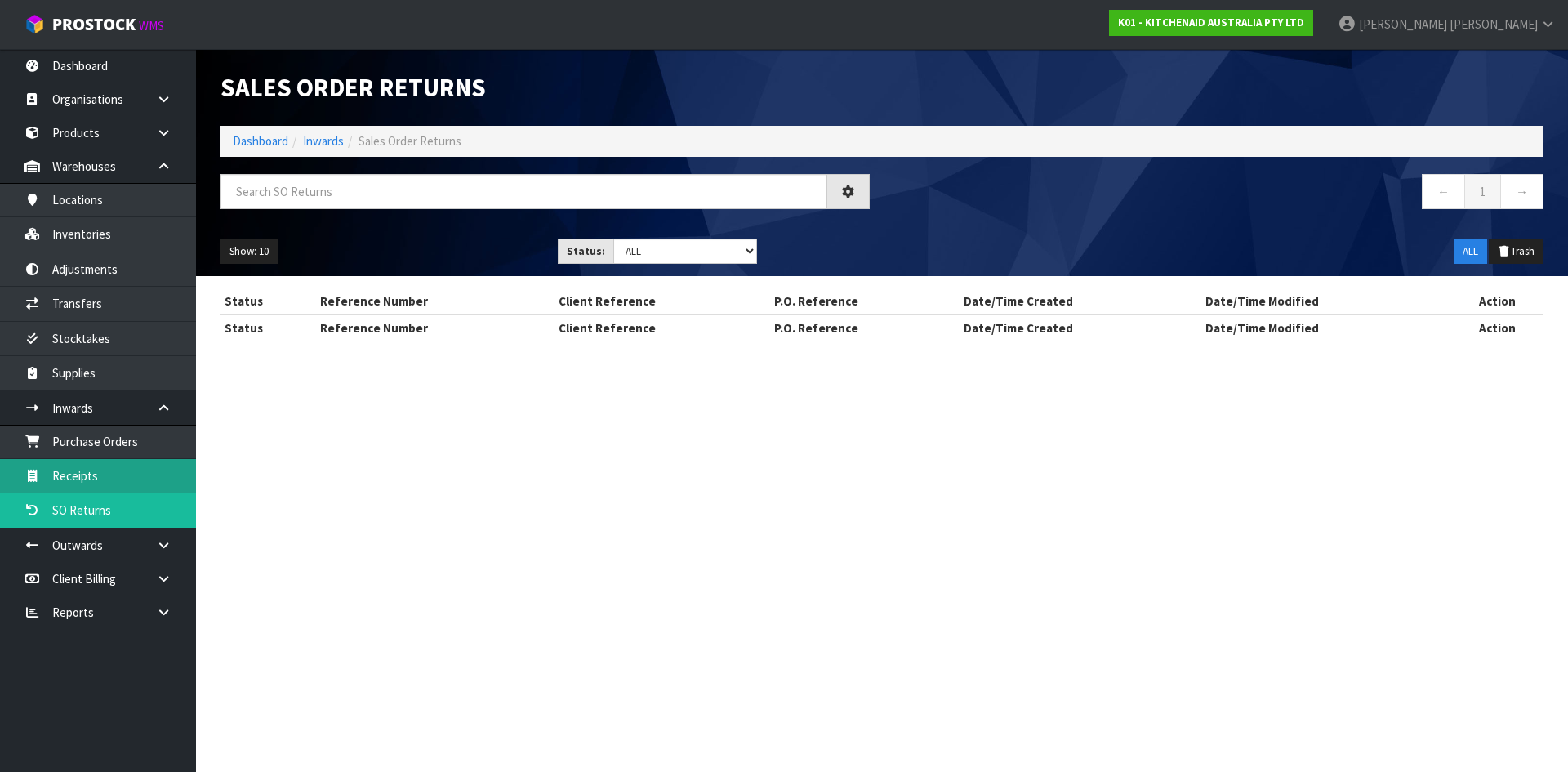
click at [129, 476] on link "Receipts" at bounding box center [98, 476] width 196 height 33
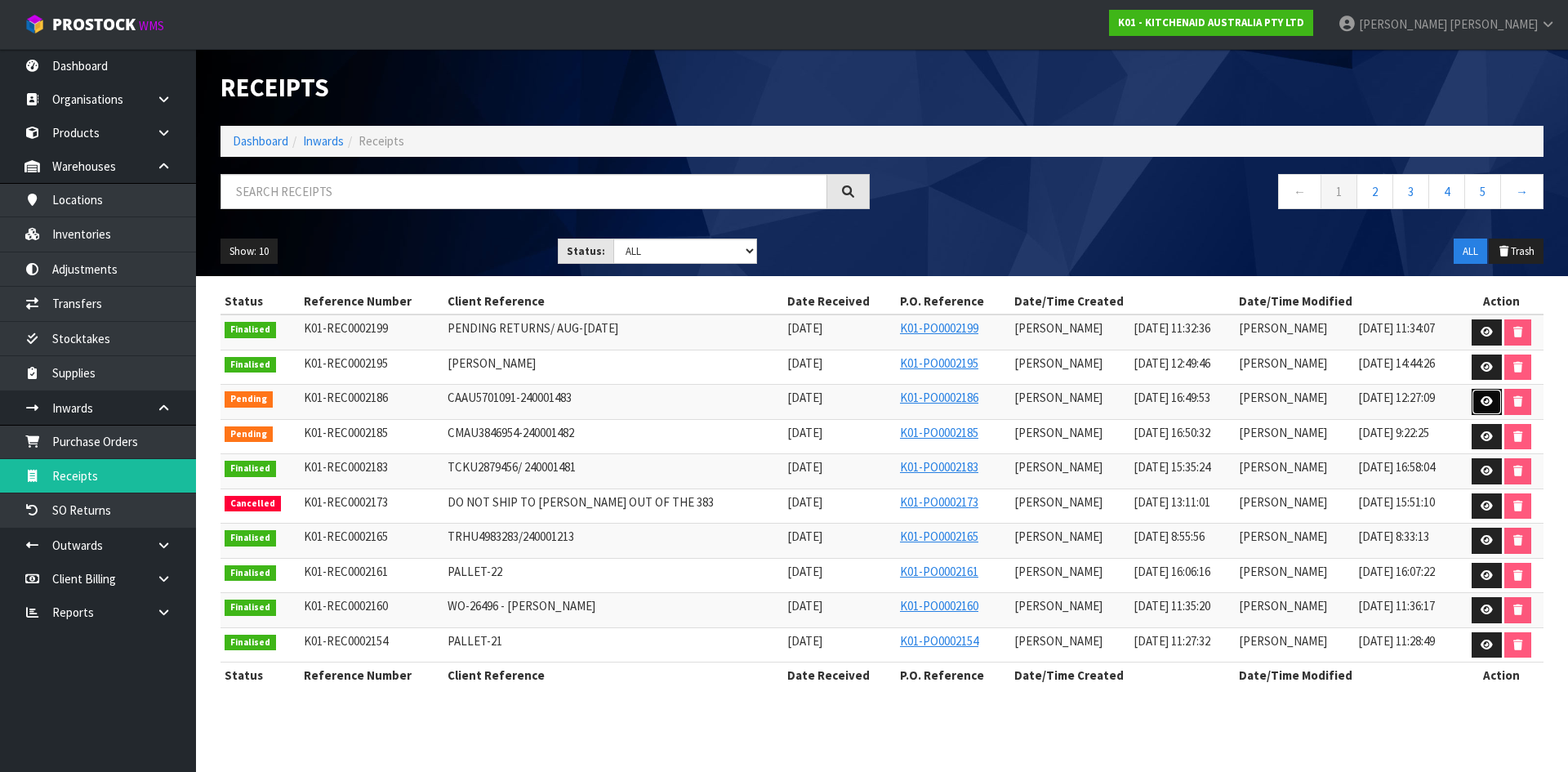
click at [1476, 405] on link at bounding box center [1487, 402] width 30 height 26
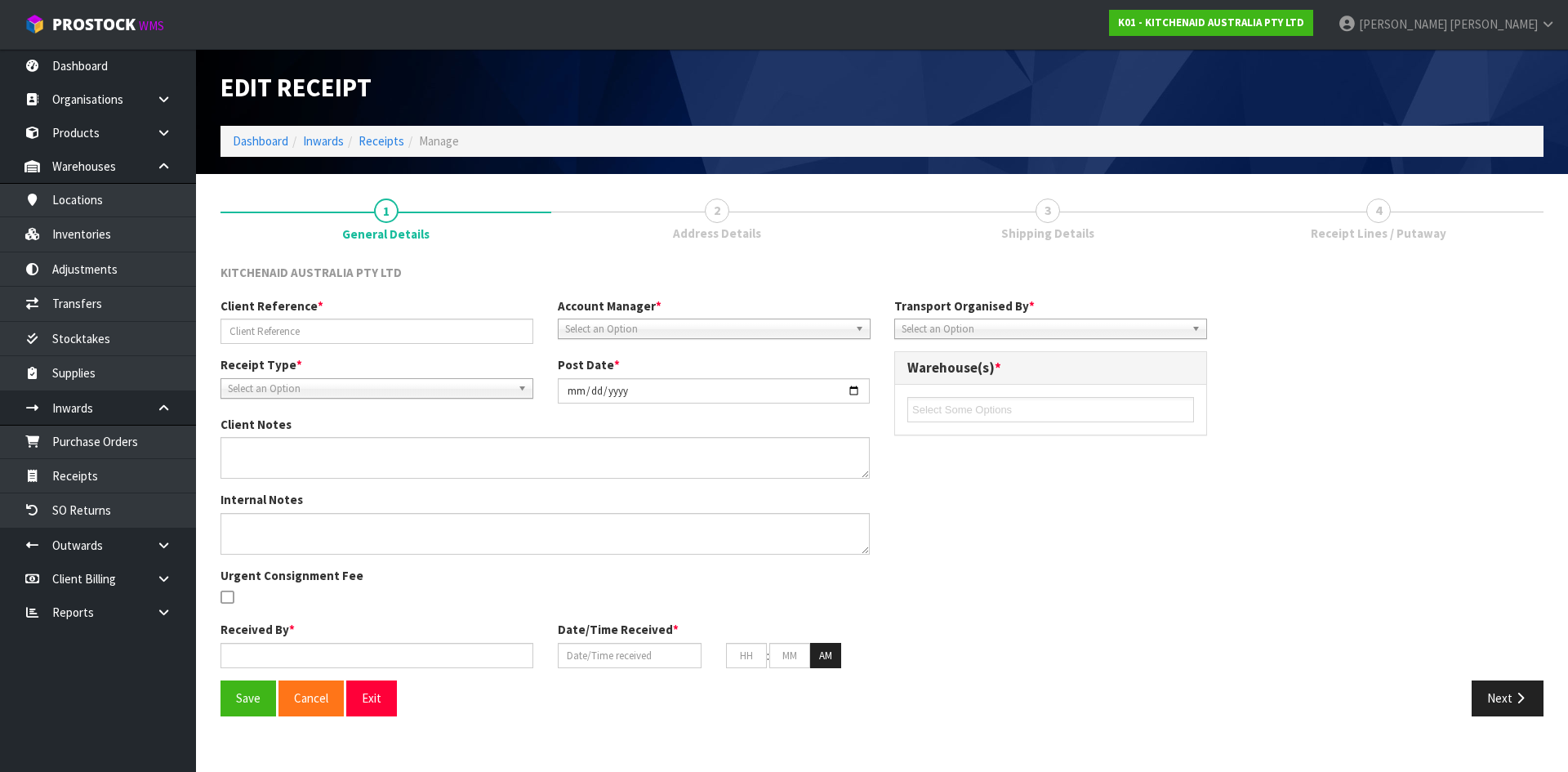
type input "CAAU5701091-240001483"
type input "[DATE]"
type input "[PERSON_NAME]"
type input "[DATE]"
type input "04"
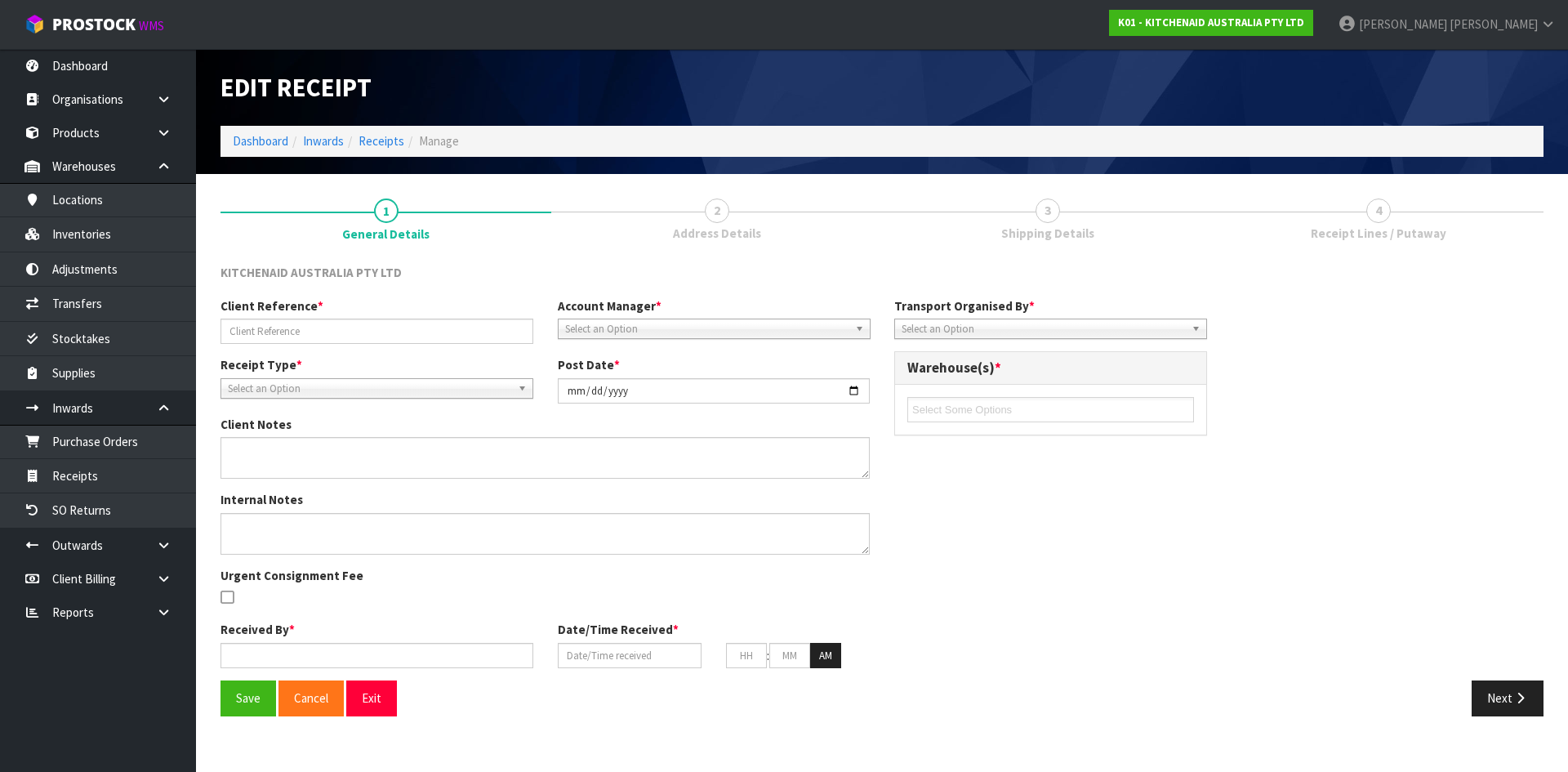
type input "49"
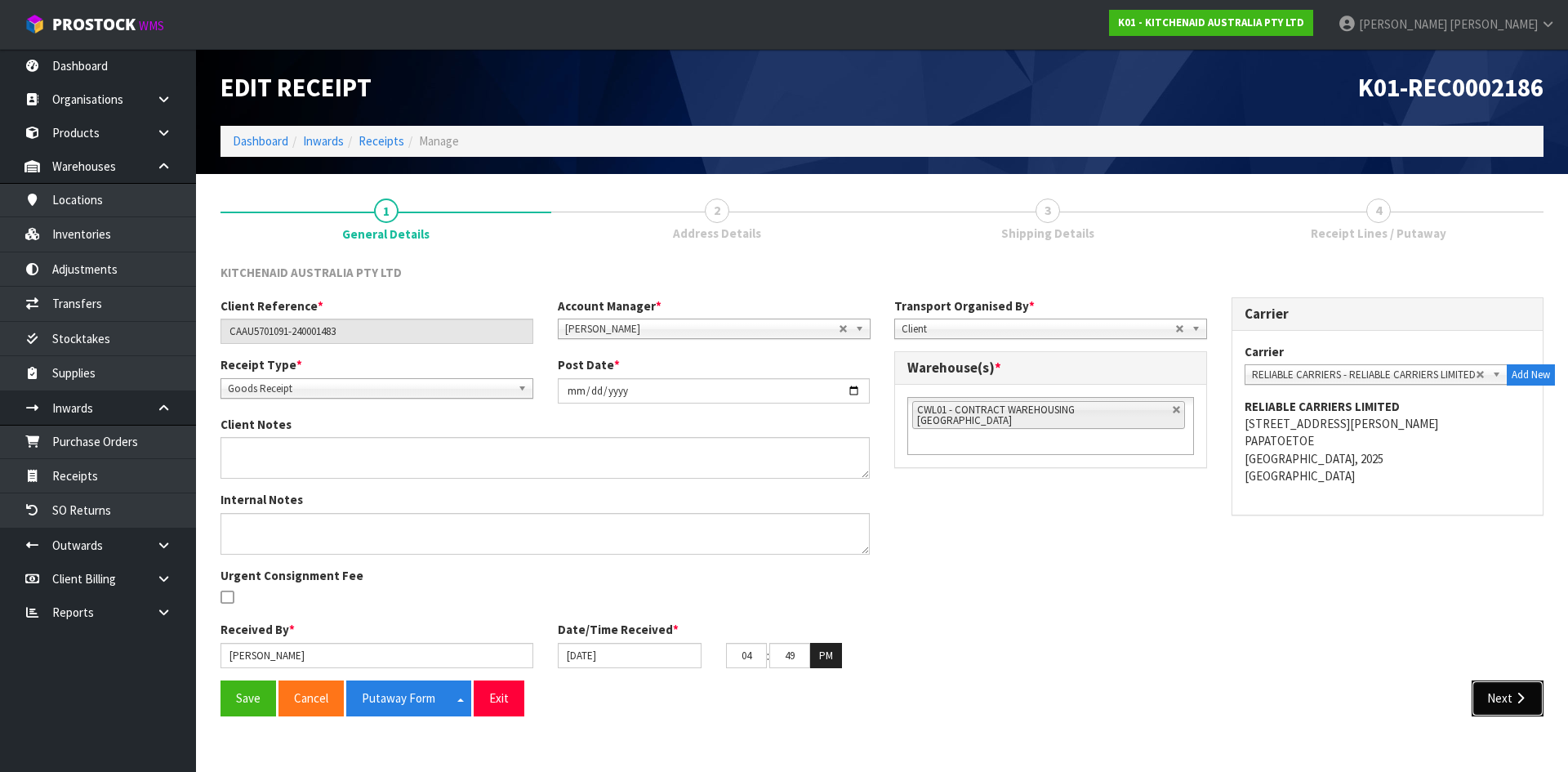
click at [1511, 697] on button "Next" at bounding box center [1508, 698] width 72 height 35
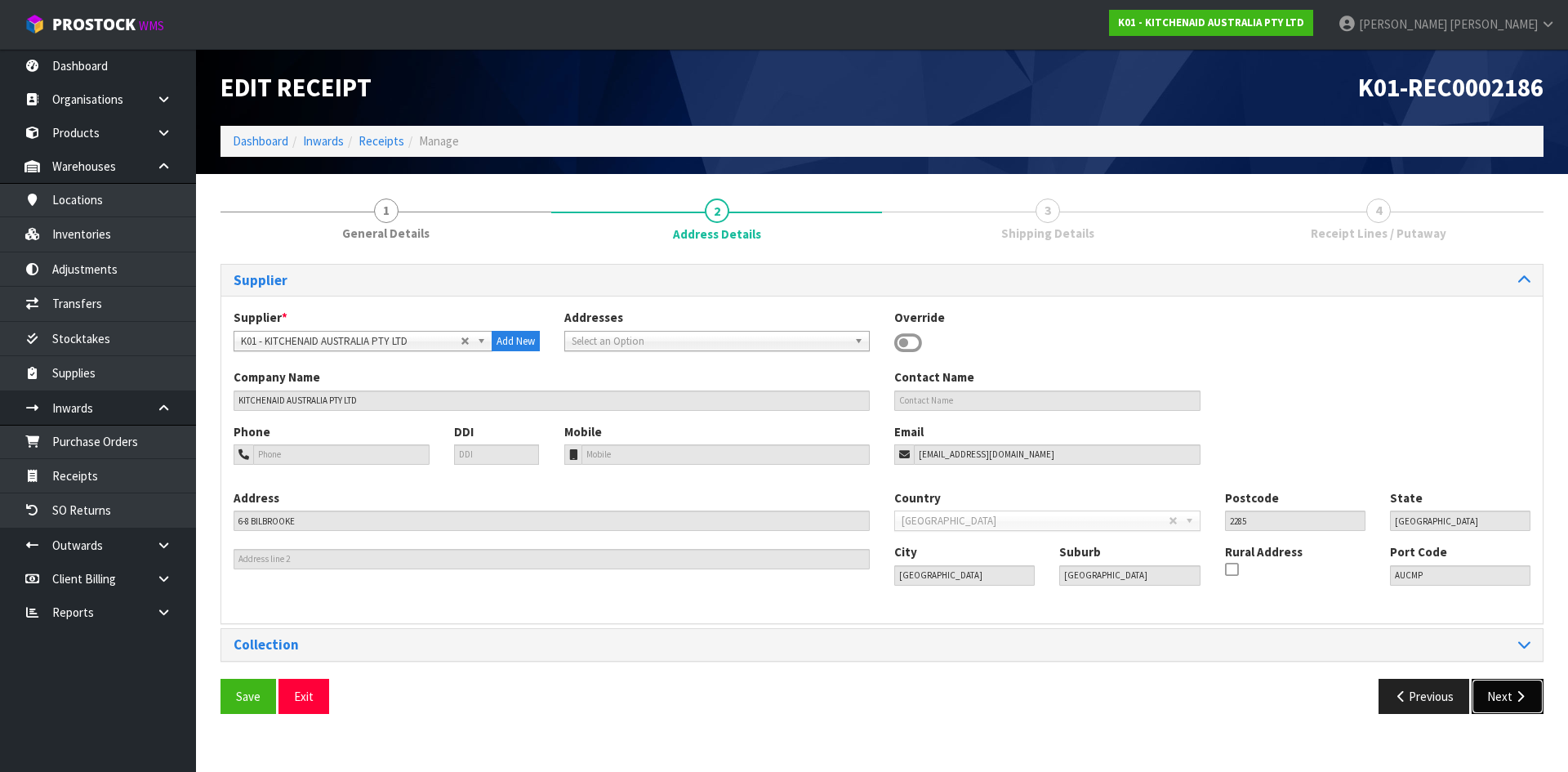
click at [1520, 696] on button "Next" at bounding box center [1508, 697] width 72 height 35
click at [1520, 696] on section "Edit Receipt K01-REC0002186 Dashboard Inwards Receipts Manage 1 General Details…" at bounding box center [784, 386] width 1568 height 772
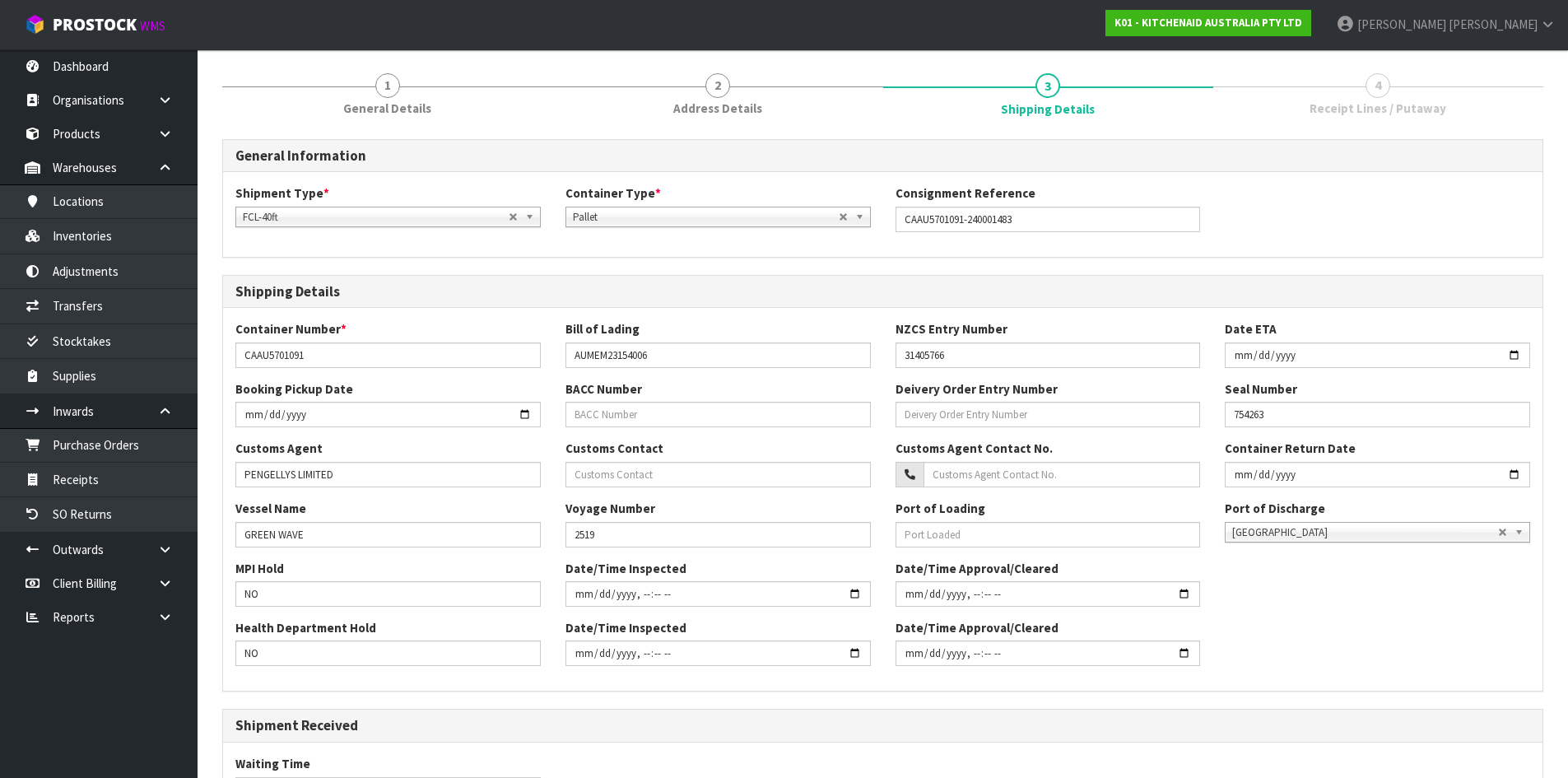
scroll to position [368, 0]
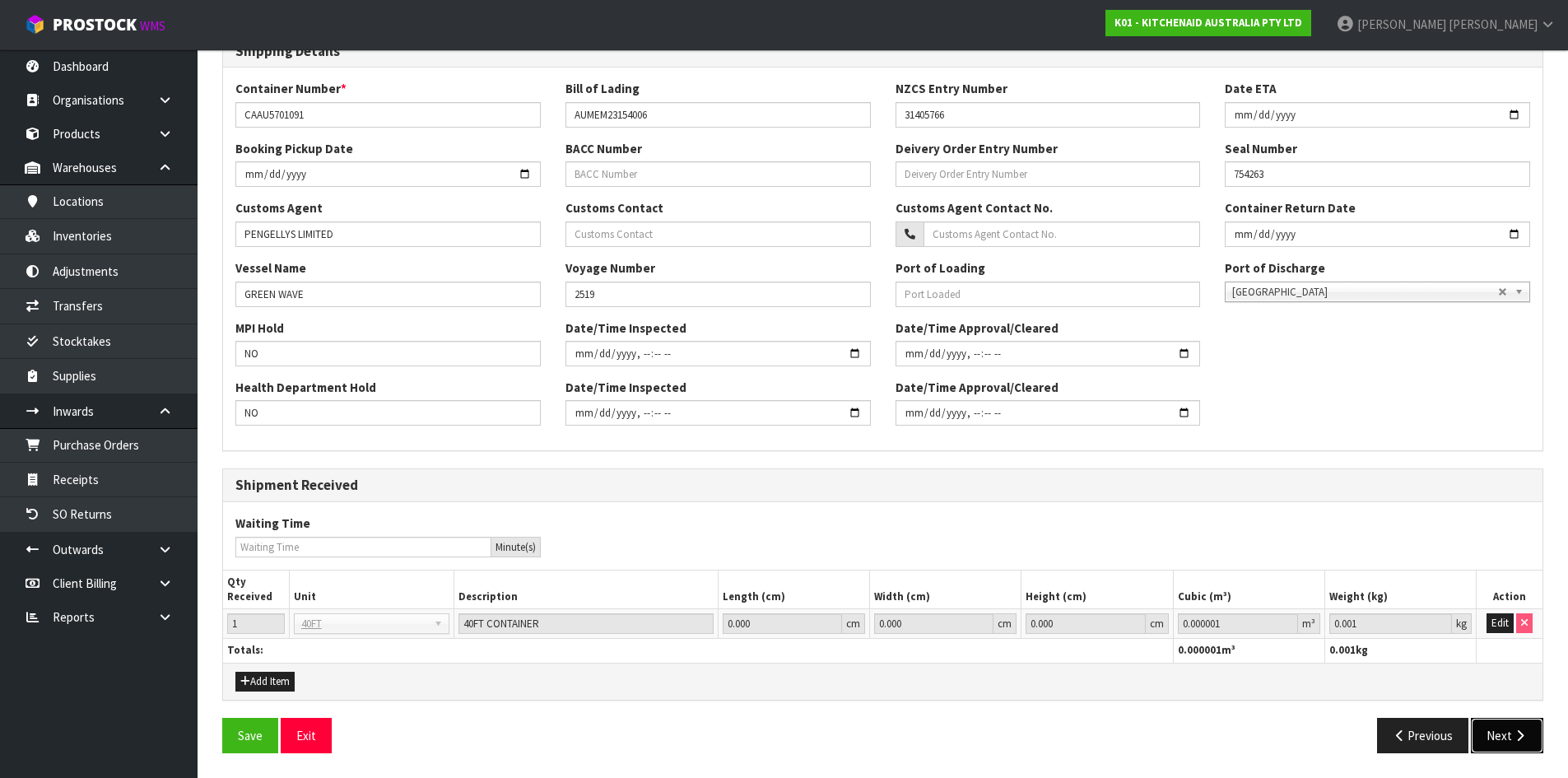
click at [1529, 734] on button "Next" at bounding box center [1508, 736] width 73 height 36
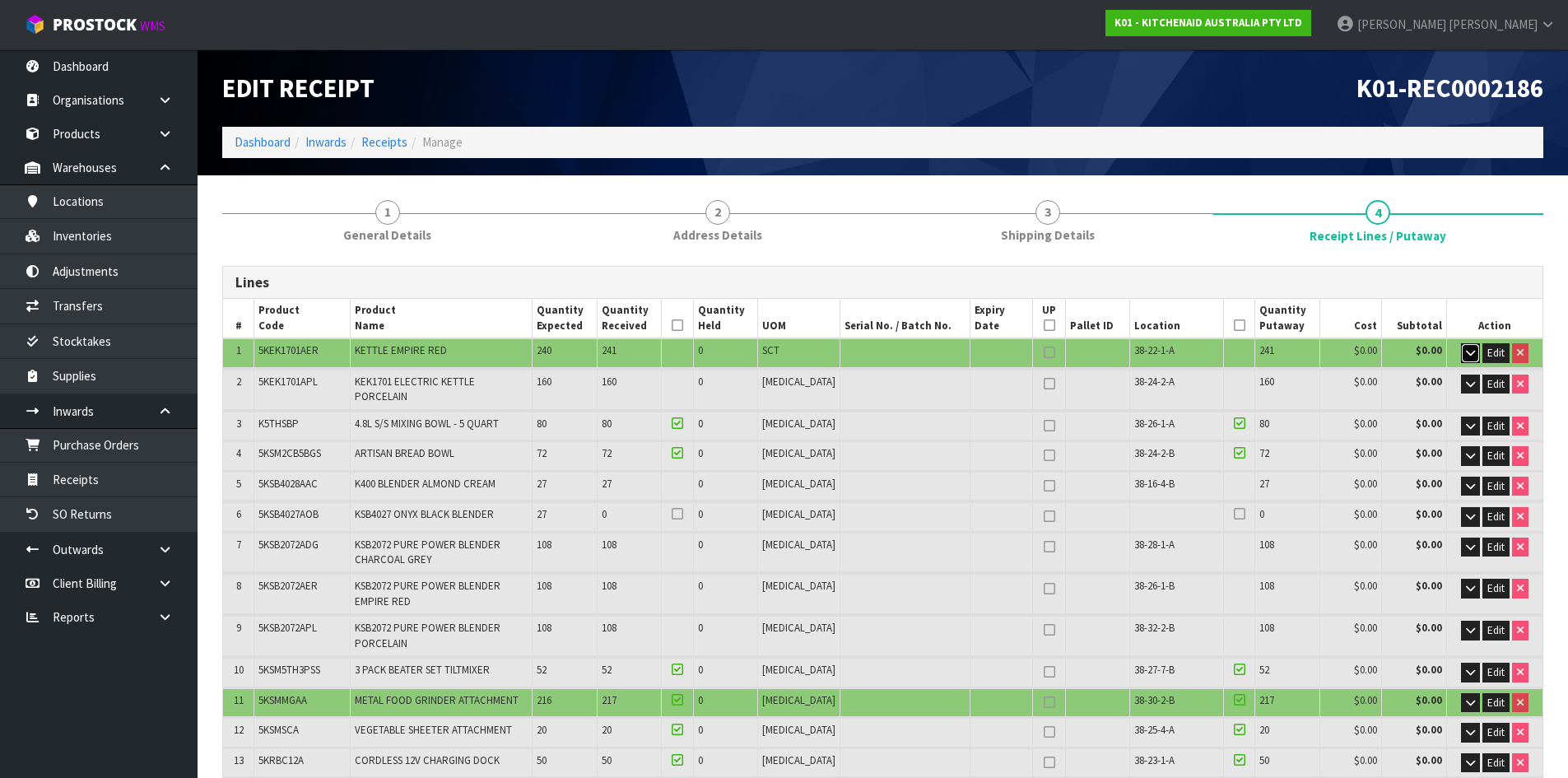
click at [1474, 345] on button "button" at bounding box center [1470, 353] width 19 height 20
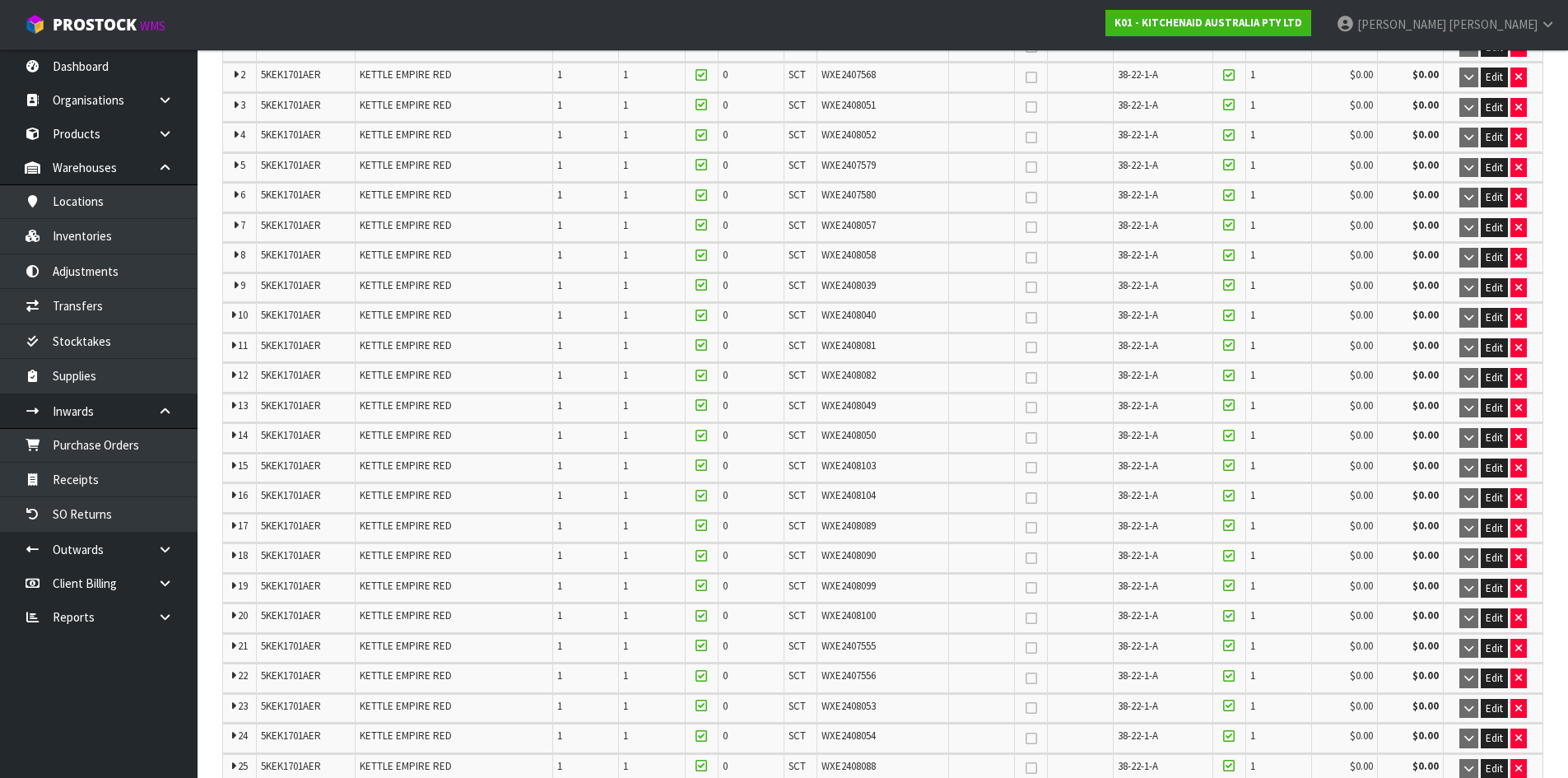
scroll to position [83, 0]
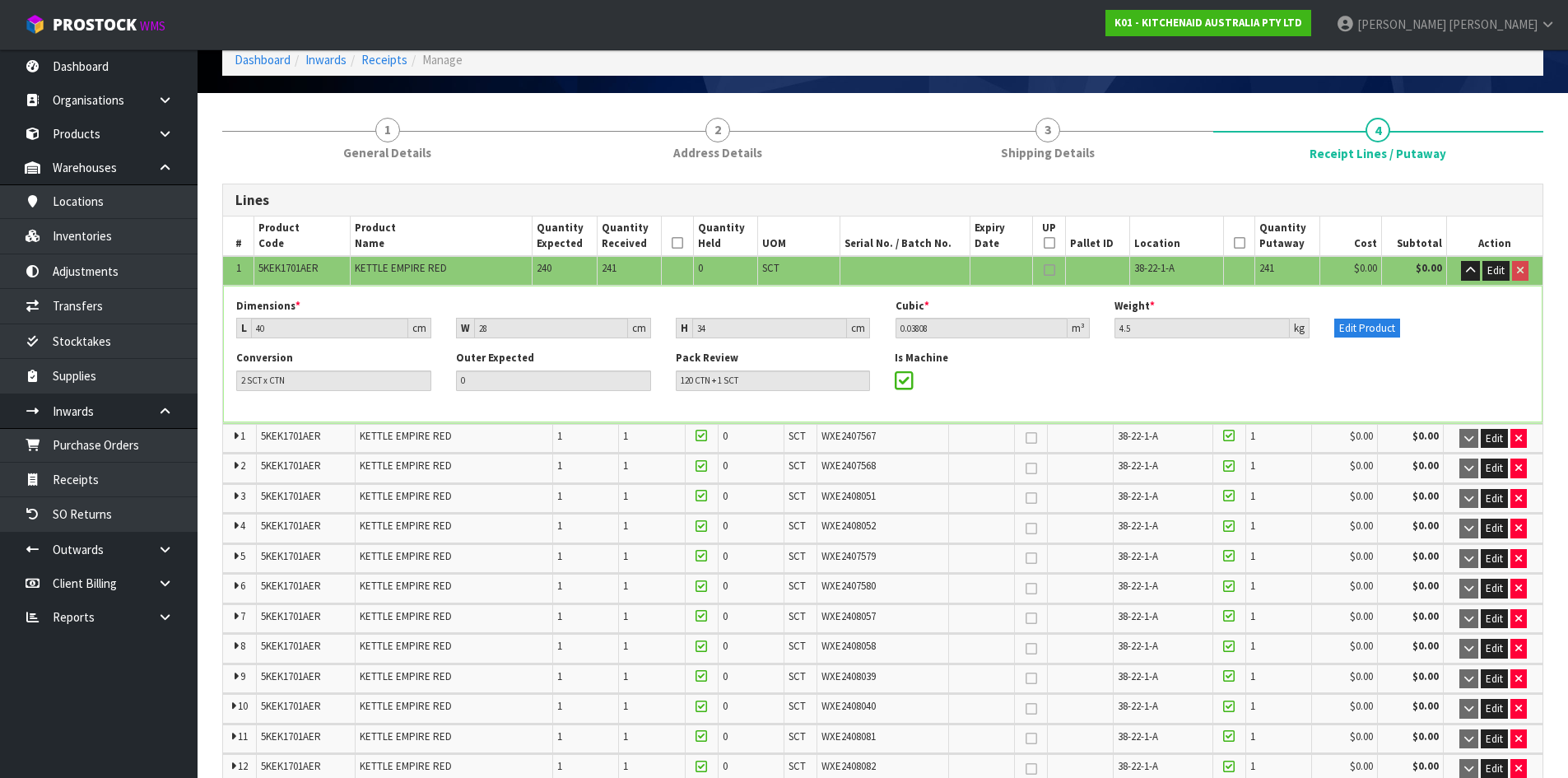
click at [866, 759] on span "WXE2408082" at bounding box center [848, 766] width 54 height 14
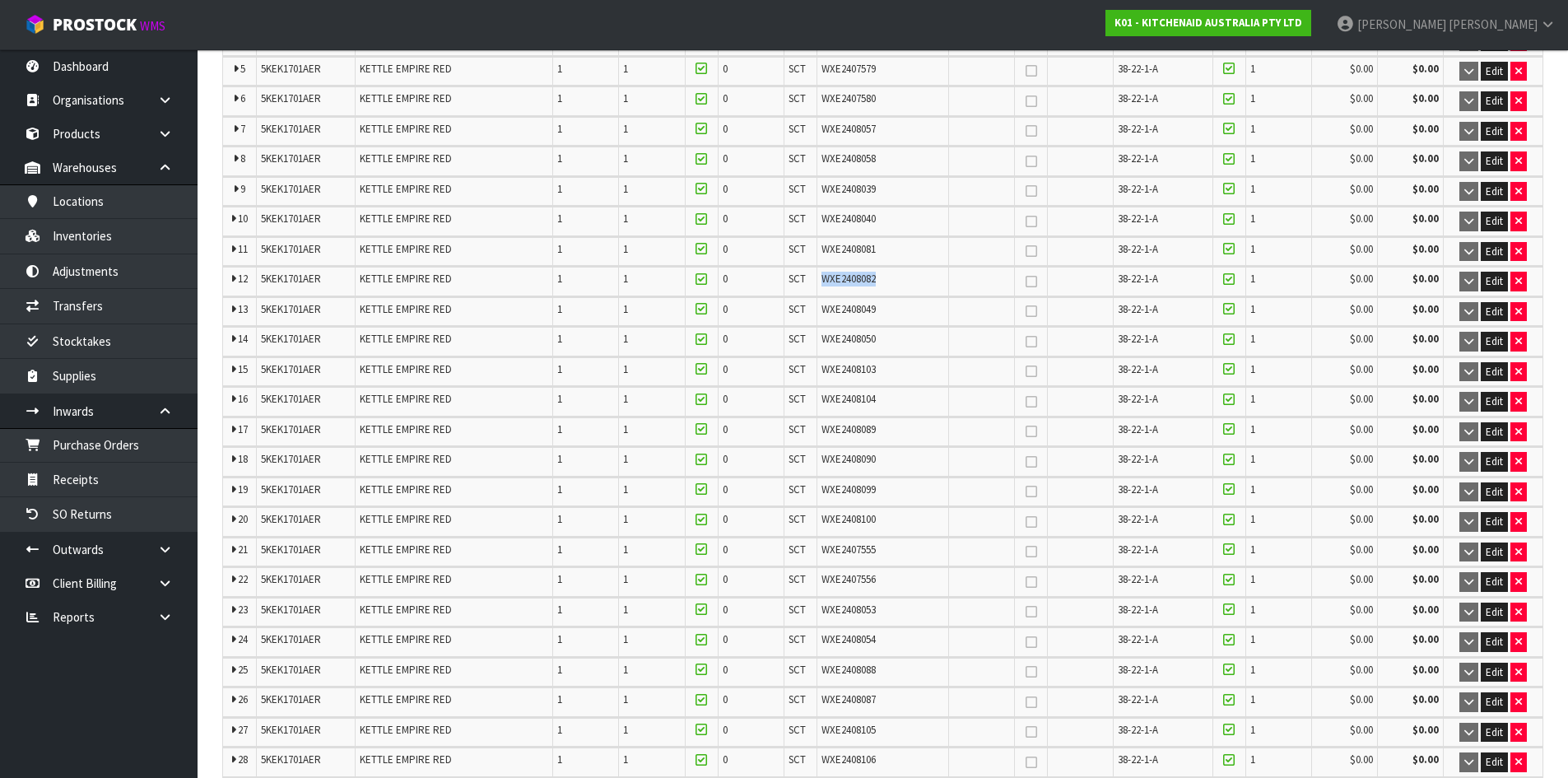
scroll to position [659, 0]
click at [855, 761] on span "WXE2408064" at bounding box center [848, 761] width 54 height 14
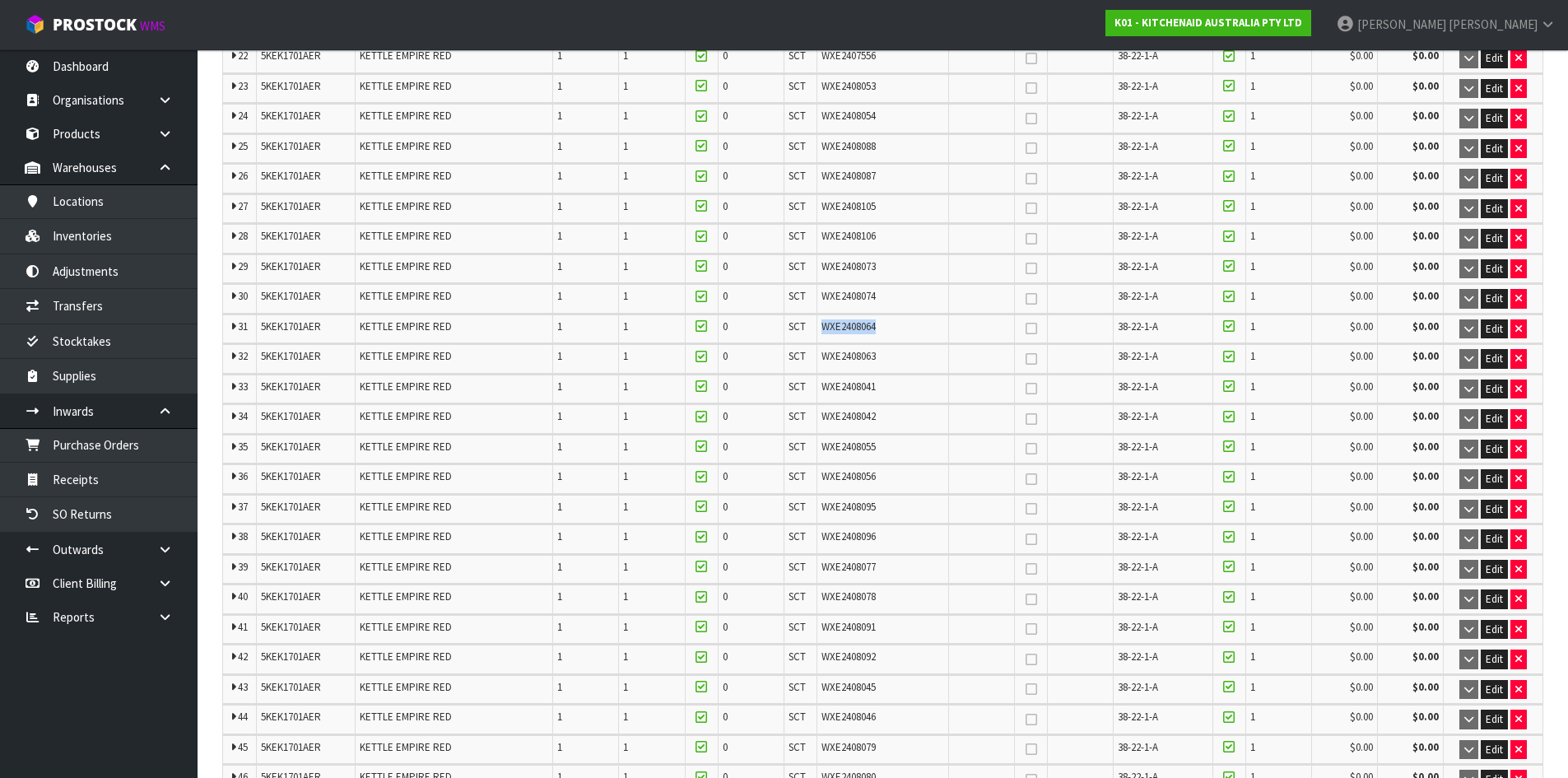
scroll to position [1153, 0]
click at [856, 297] on span "WXE2408063" at bounding box center [848, 297] width 54 height 14
click at [859, 717] on span "WXE2408080" at bounding box center [848, 718] width 54 height 14
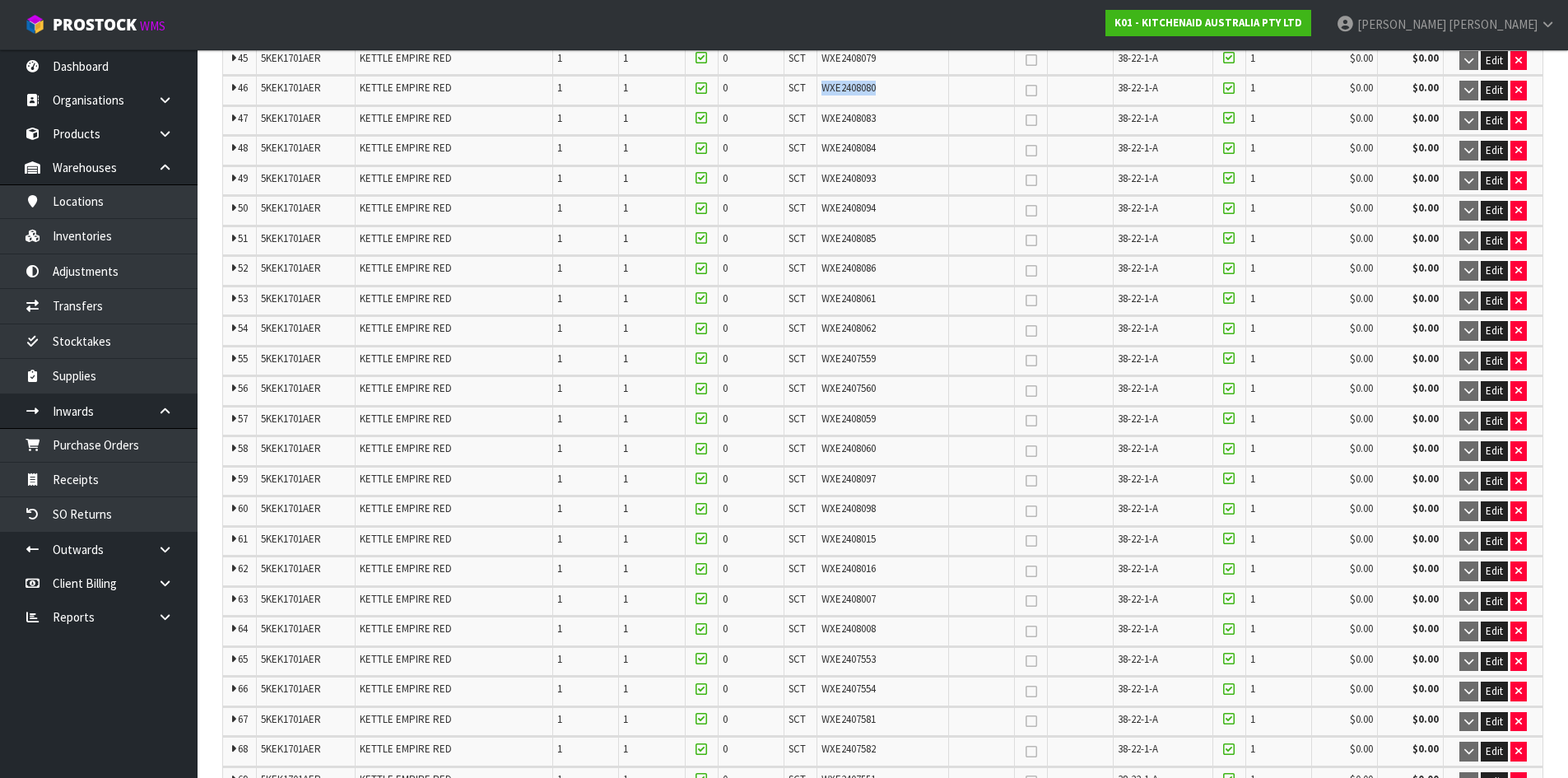
scroll to position [1812, 0]
click at [860, 713] on span "WXE2407582" at bounding box center [848, 720] width 54 height 14
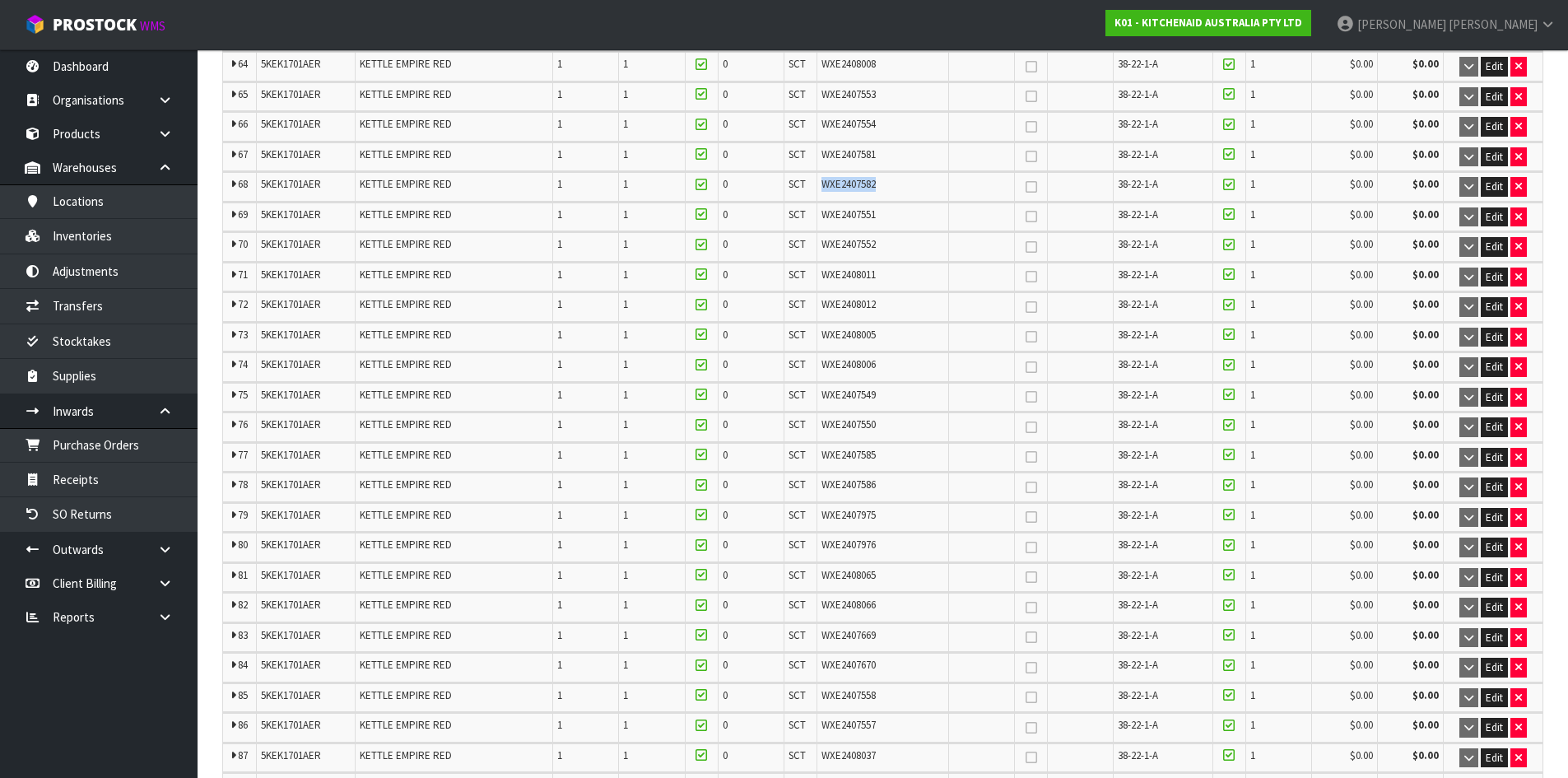
scroll to position [2388, 0]
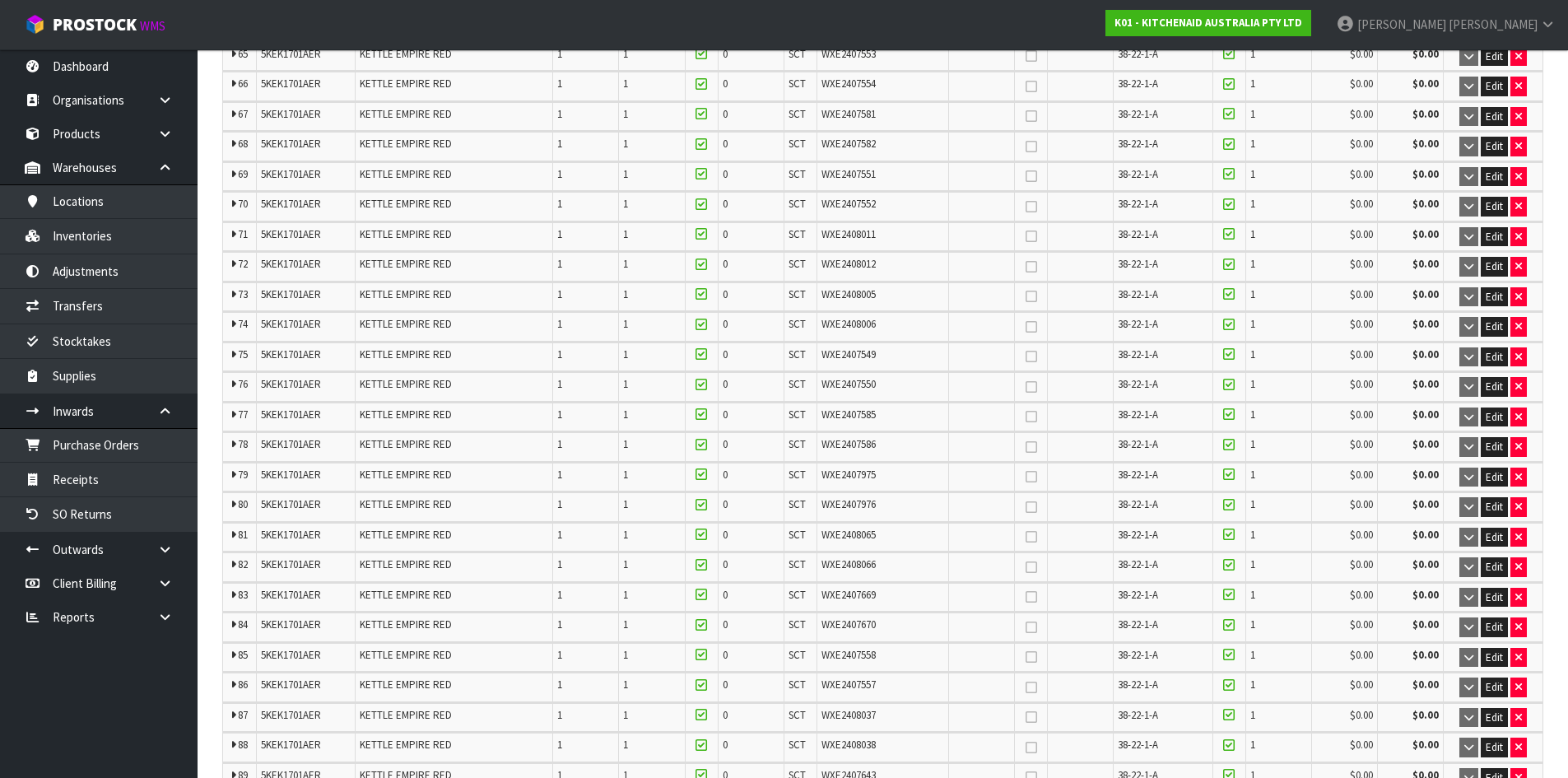
click at [860, 739] on span "WXE2408038" at bounding box center [848, 745] width 54 height 14
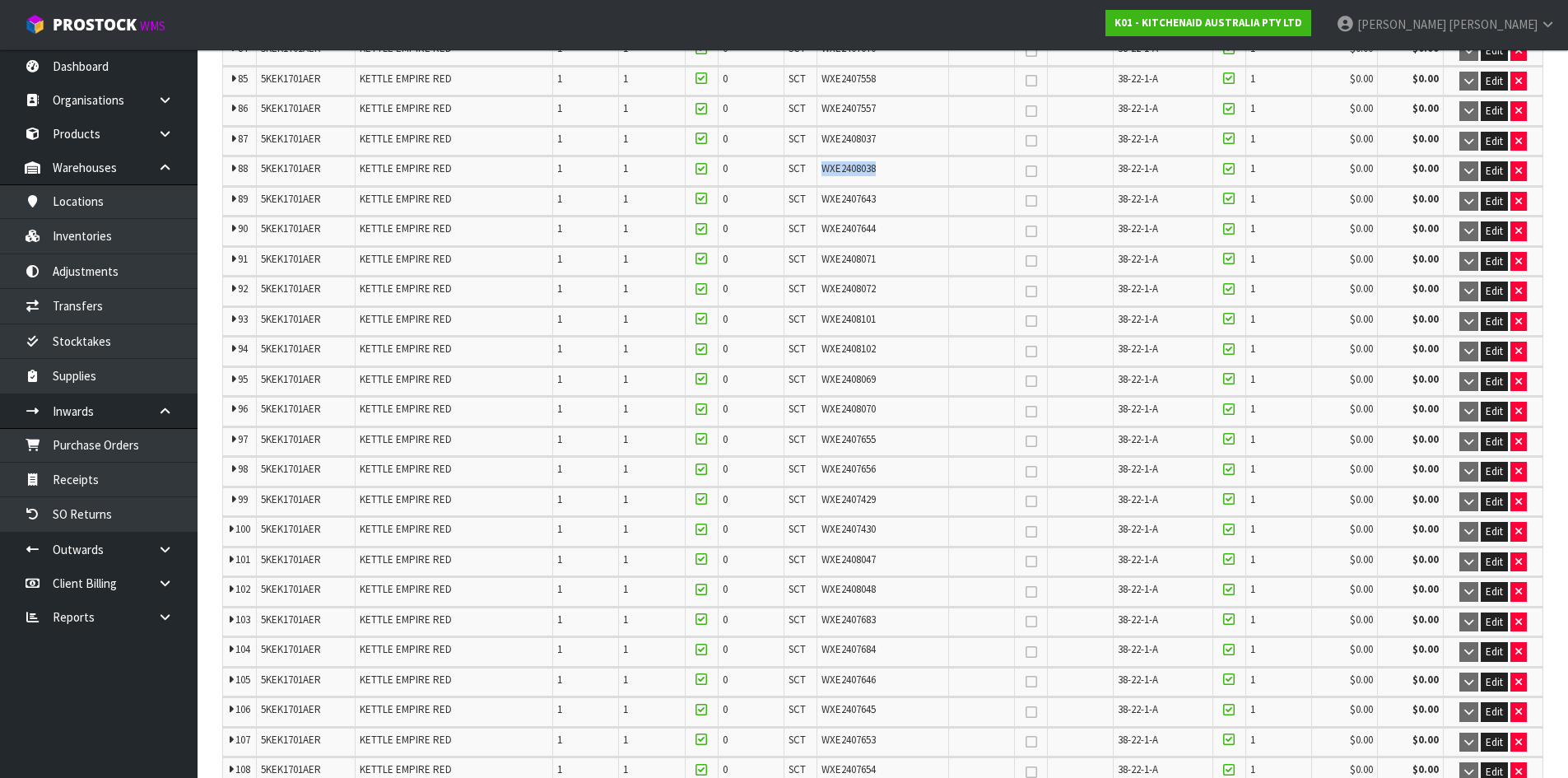
scroll to position [3047, 0]
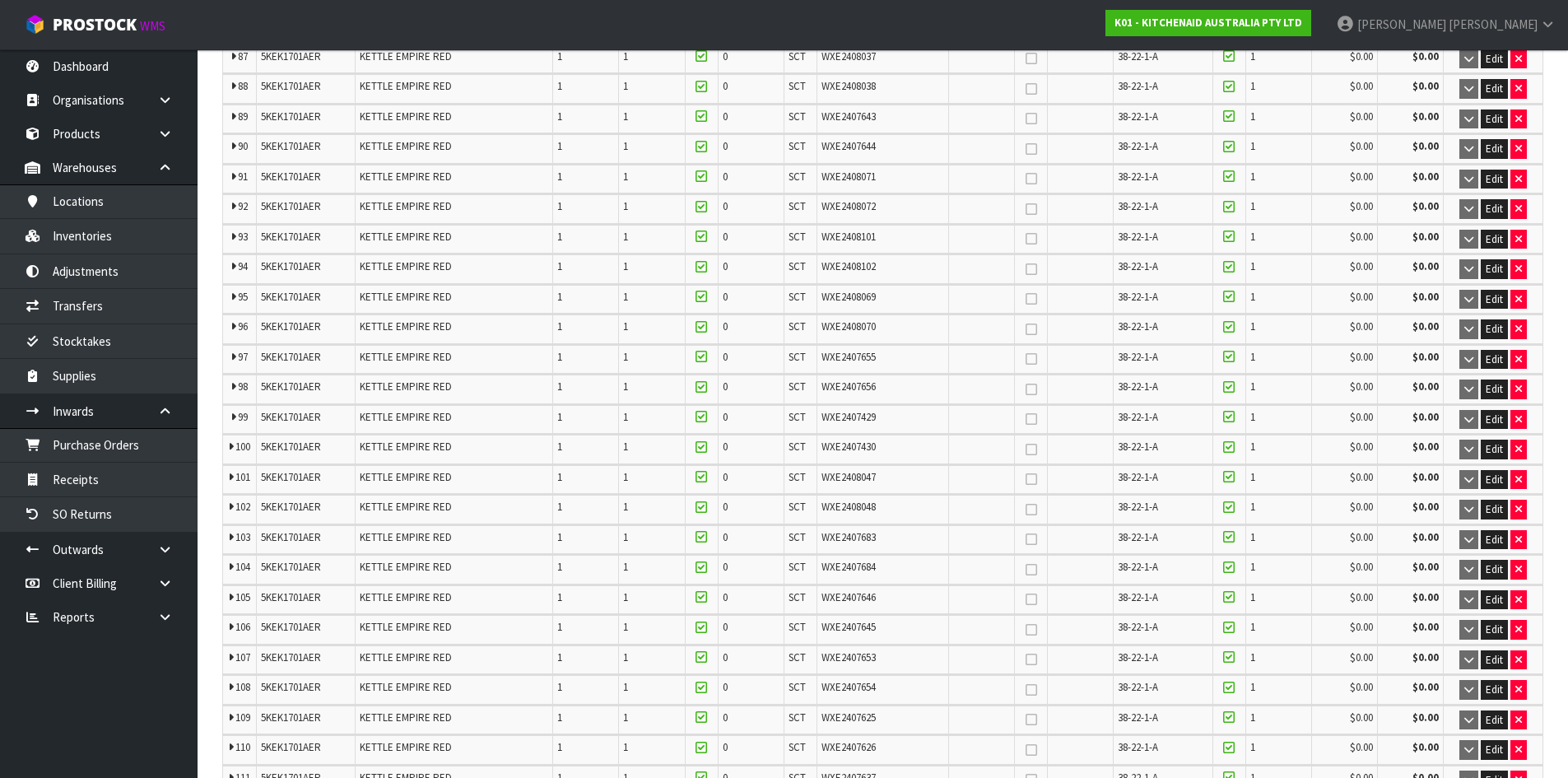
click at [867, 742] on span "WXE2407626" at bounding box center [848, 748] width 54 height 14
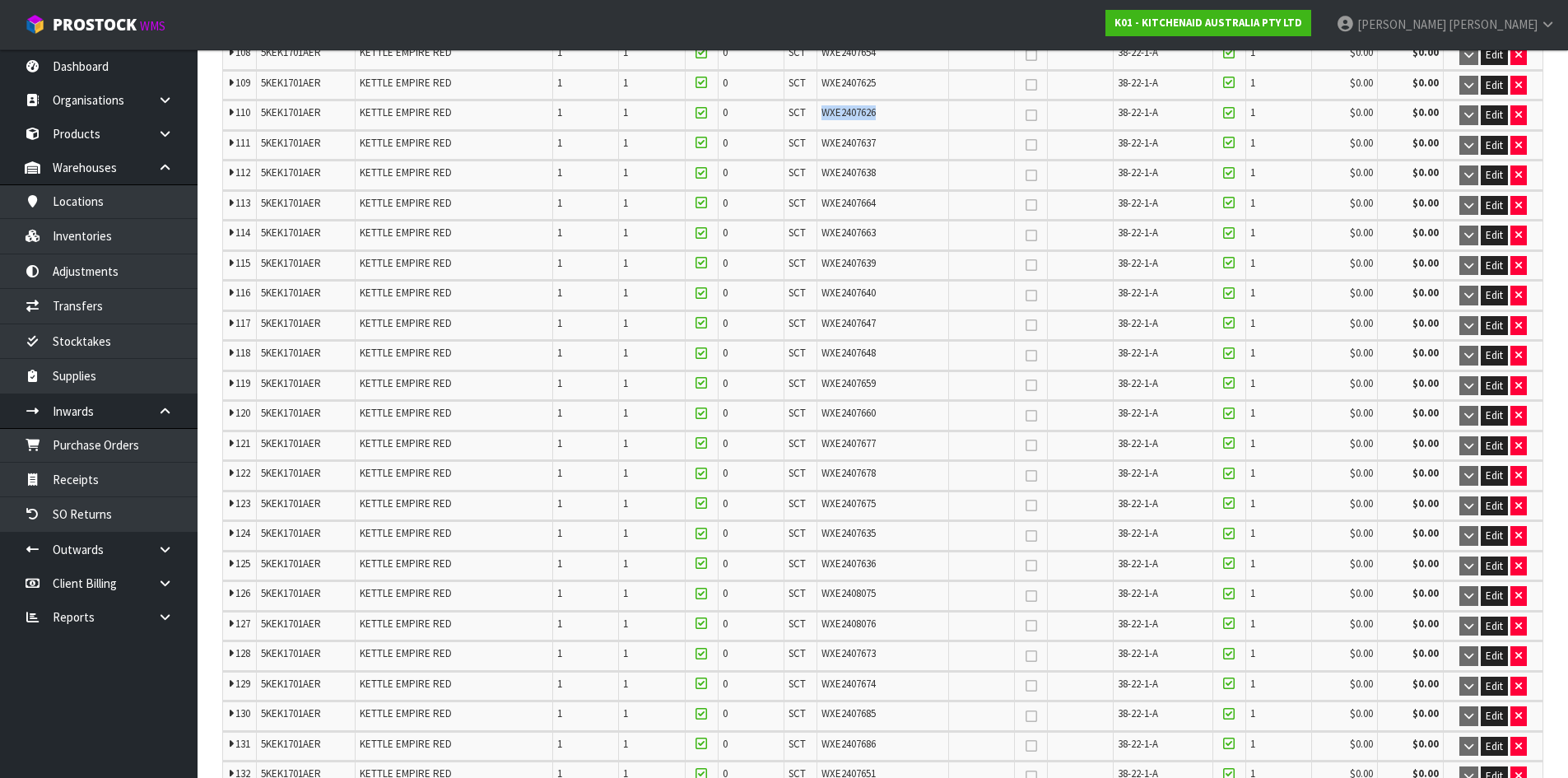
scroll to position [3706, 0]
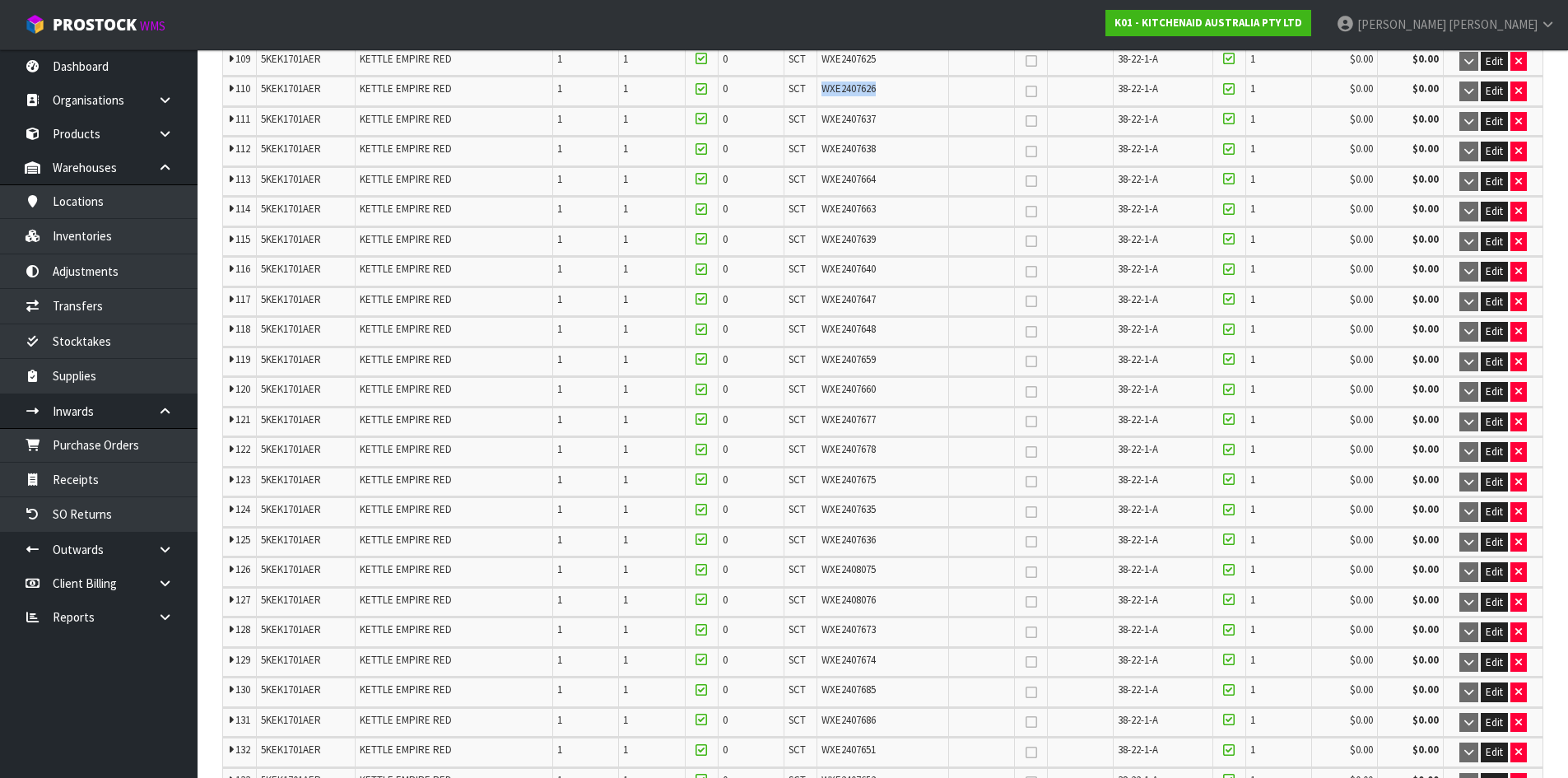
click at [861, 480] on span "WXE2407675" at bounding box center [848, 480] width 54 height 14
click at [863, 479] on span "WXE2407675" at bounding box center [848, 480] width 54 height 14
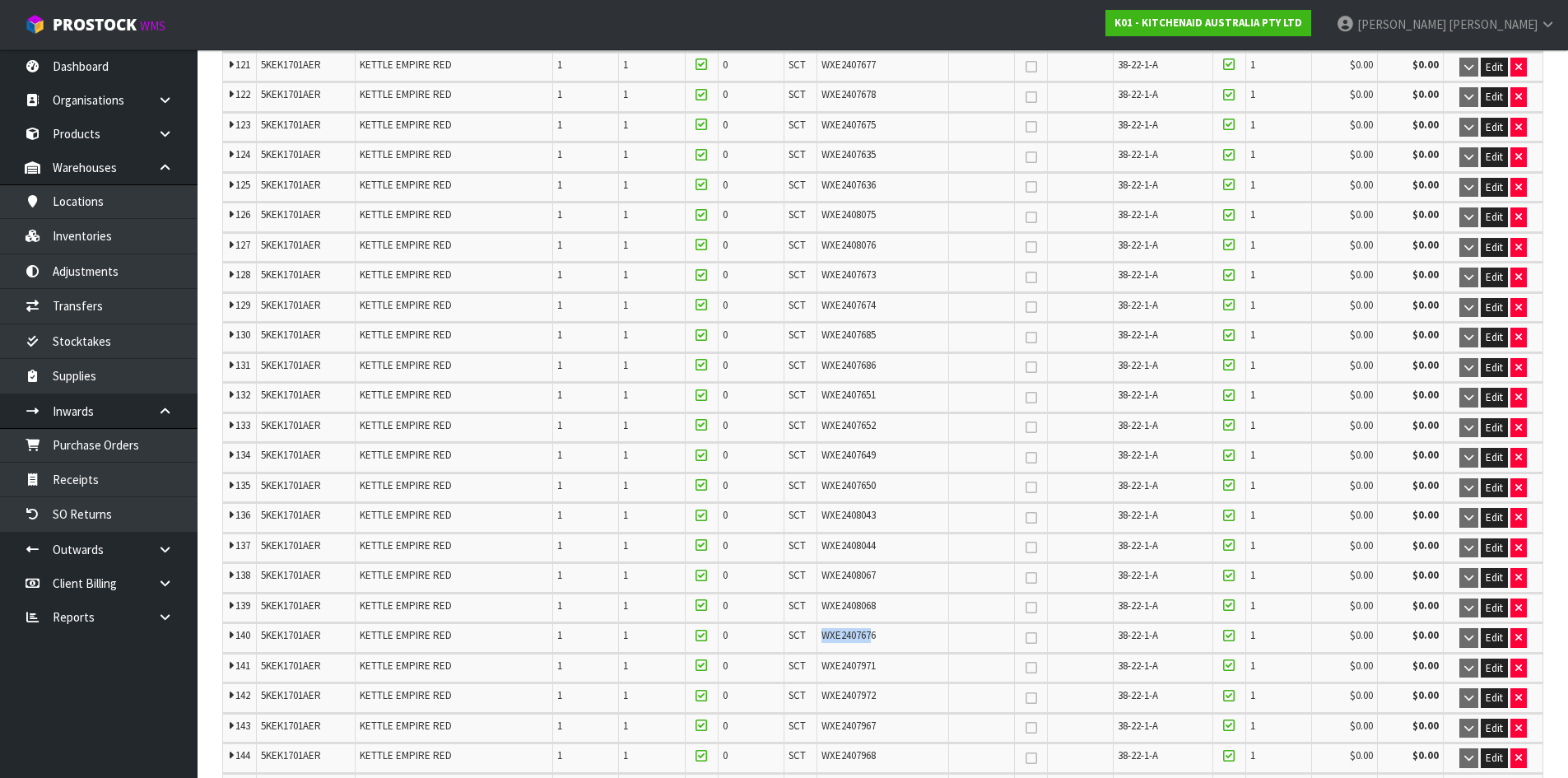
click at [883, 637] on div "WXE2407676" at bounding box center [883, 636] width 123 height 15
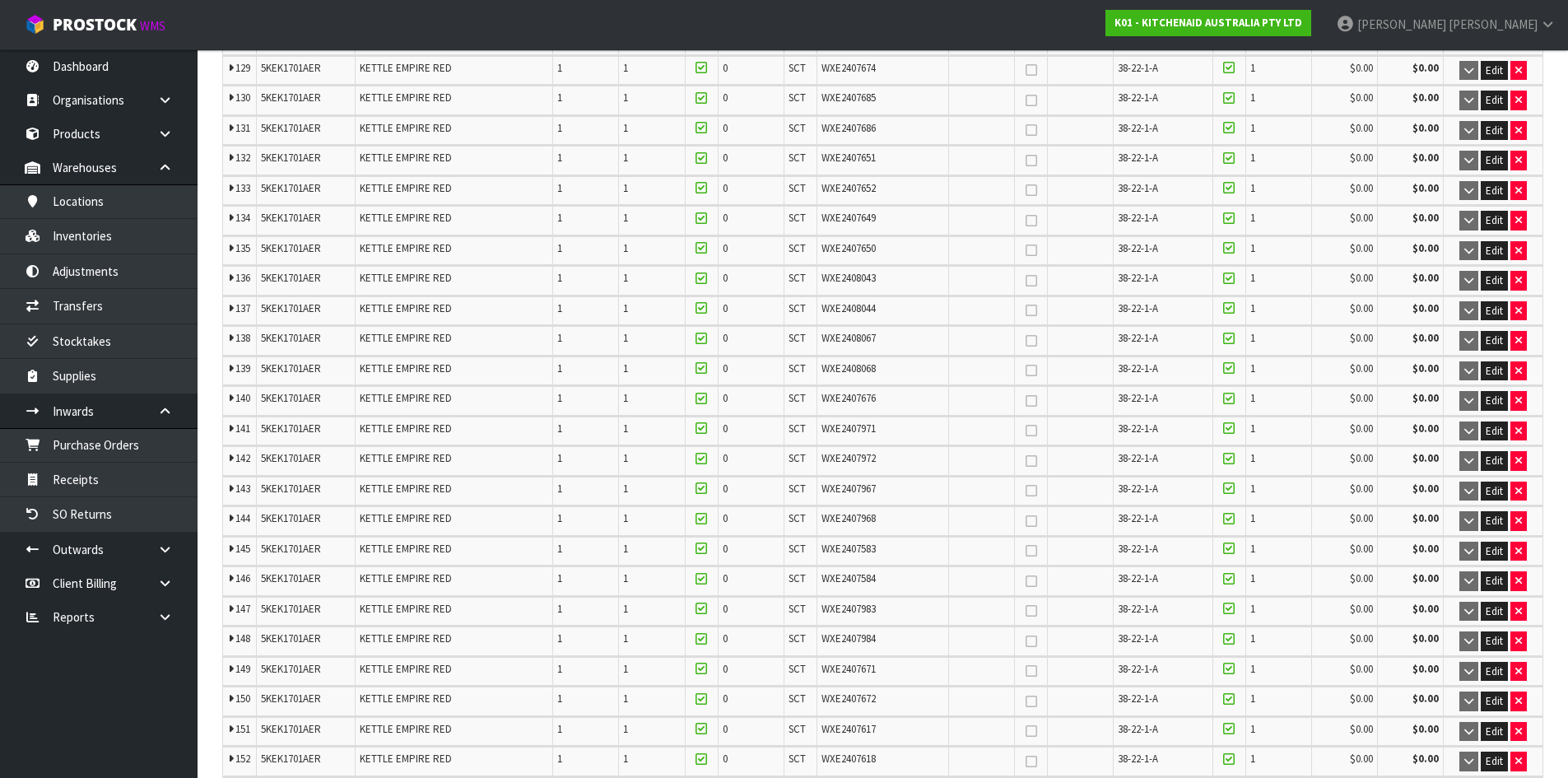
scroll to position [4308, 0]
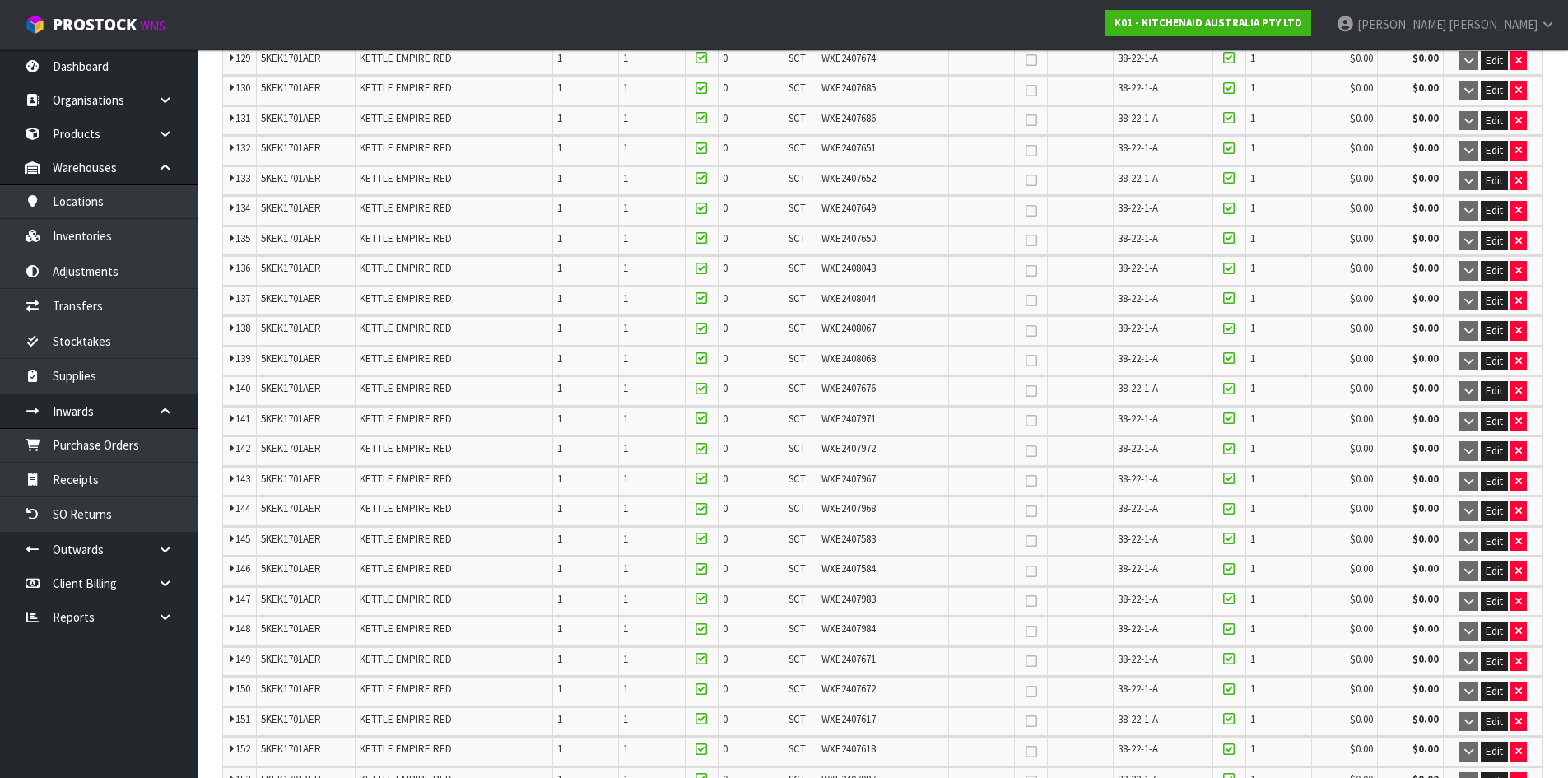
click at [867, 745] on span "WXE2407618" at bounding box center [848, 749] width 54 height 14
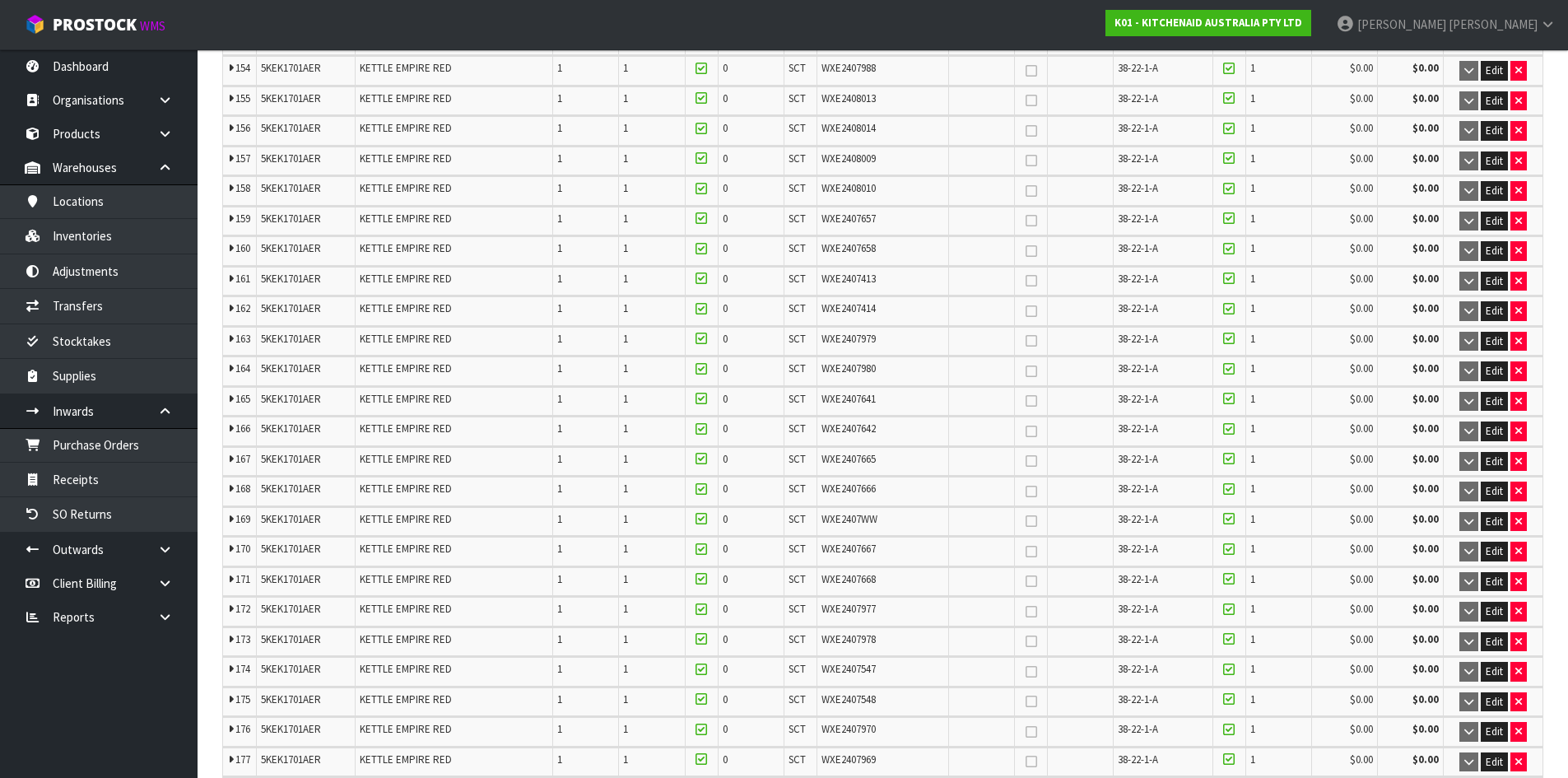
scroll to position [4885, 0]
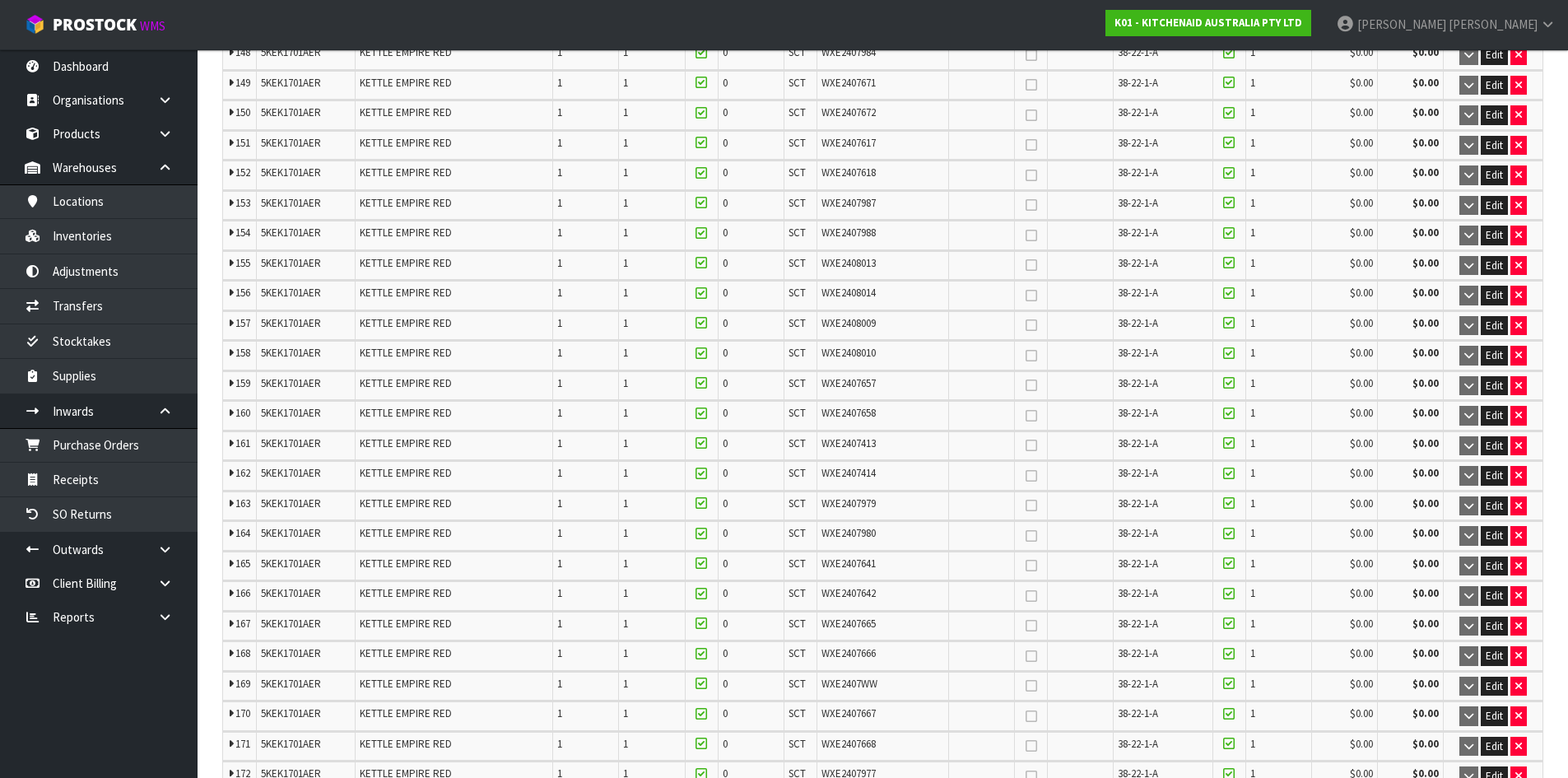
click at [880, 685] on div "WXE2407WW" at bounding box center [883, 684] width 123 height 15
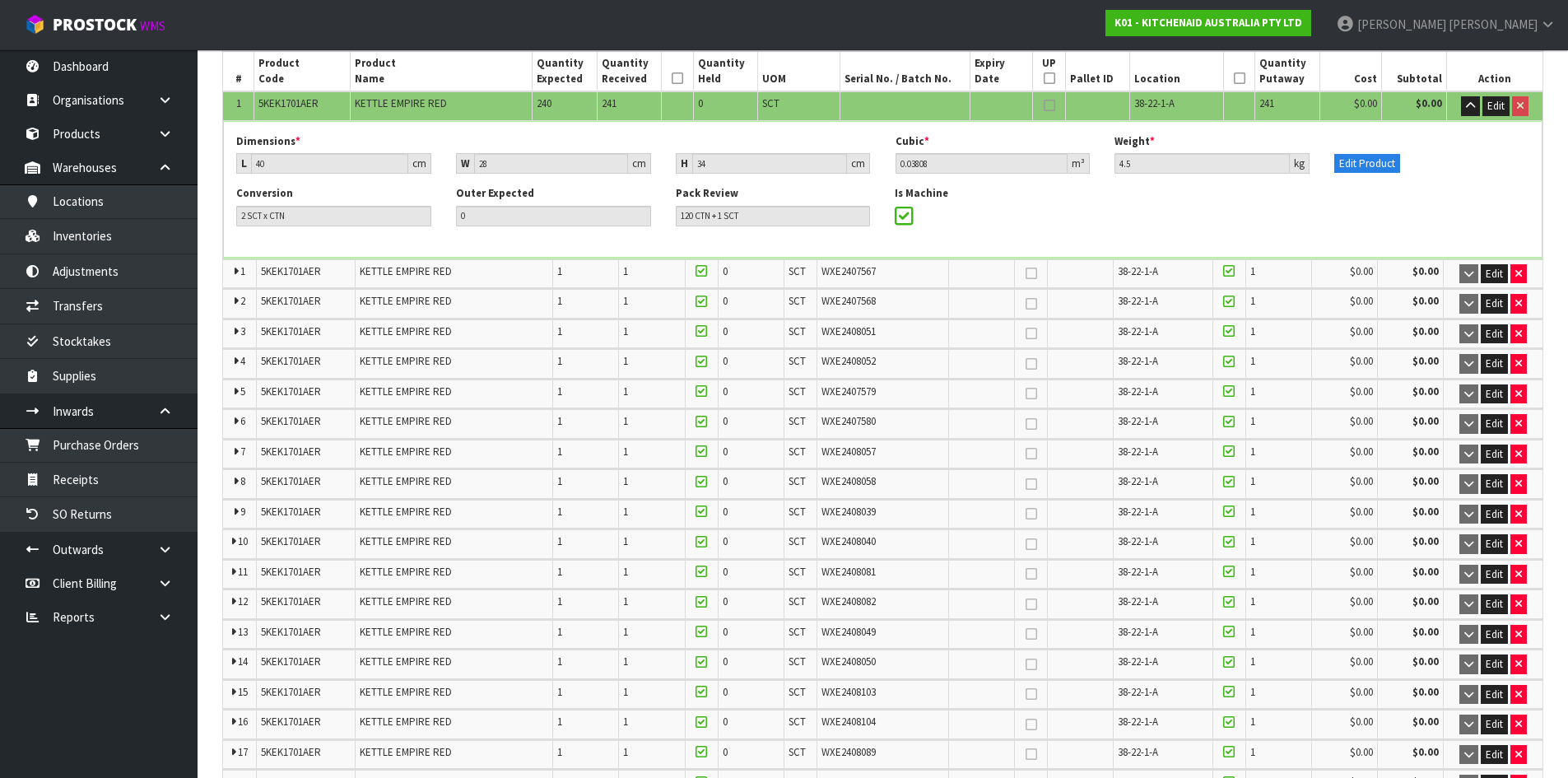
scroll to position [0, 0]
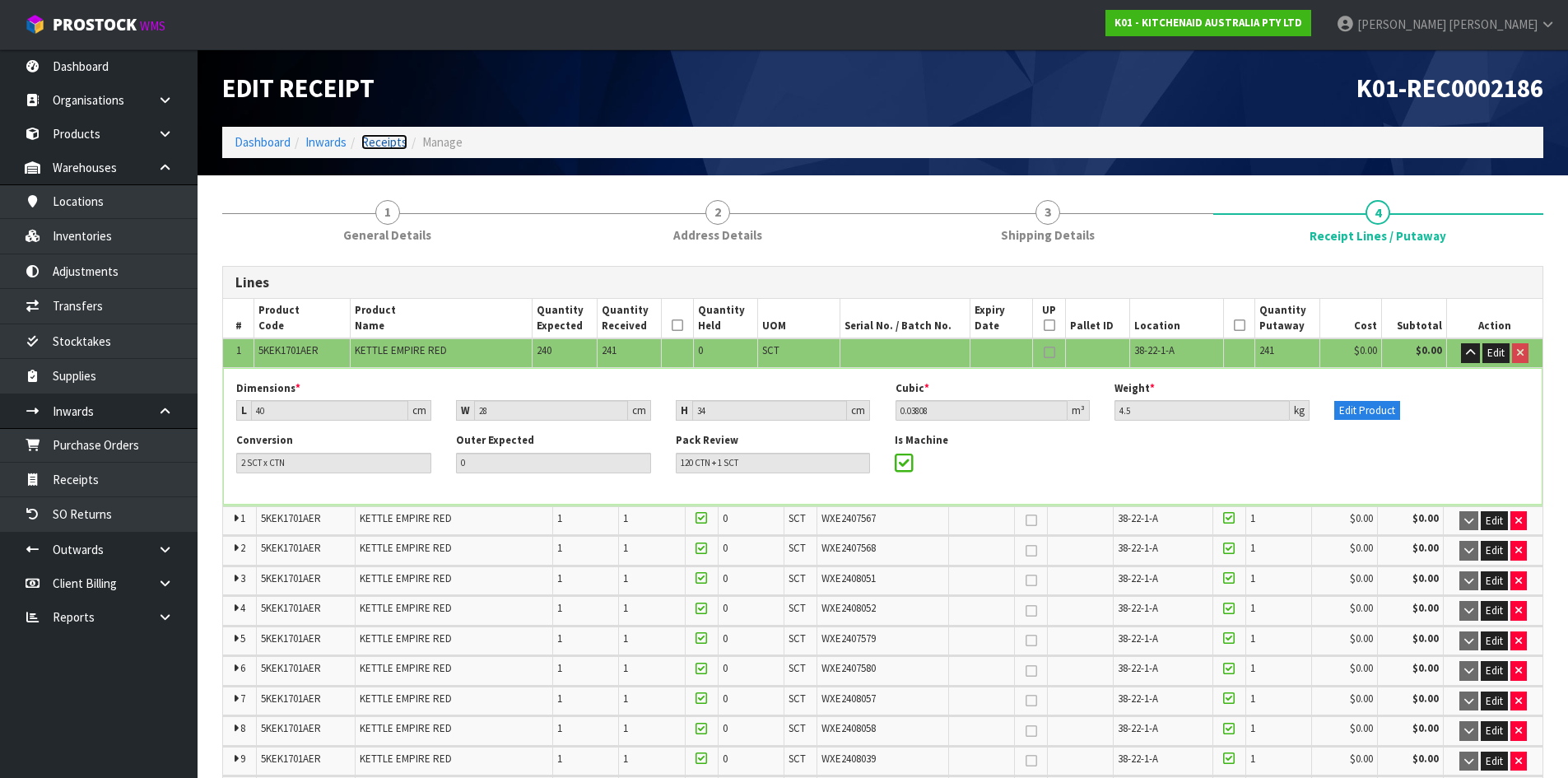
click at [379, 142] on link "Receipts" at bounding box center [384, 142] width 46 height 16
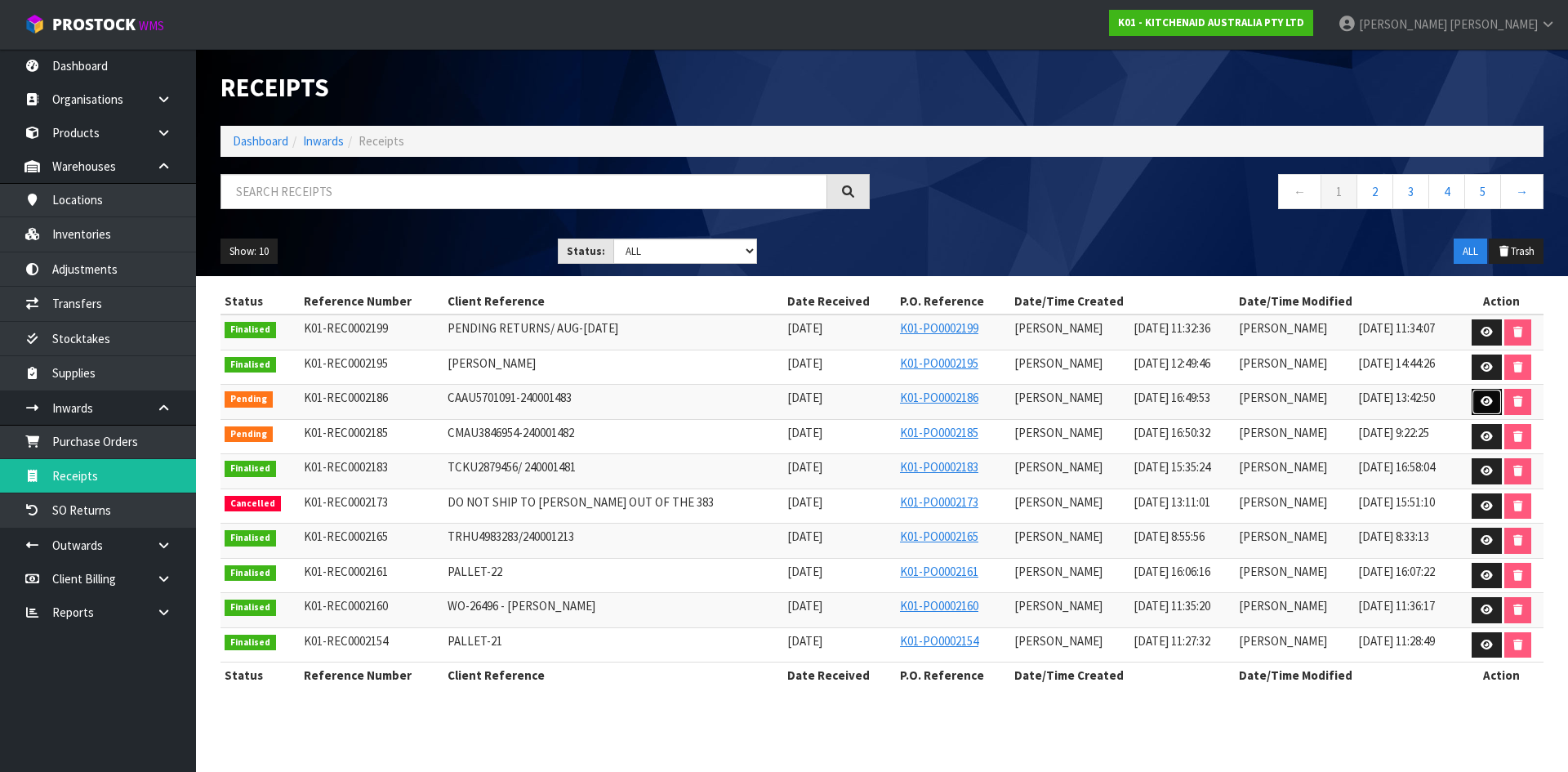
click at [1490, 396] on link at bounding box center [1487, 402] width 30 height 26
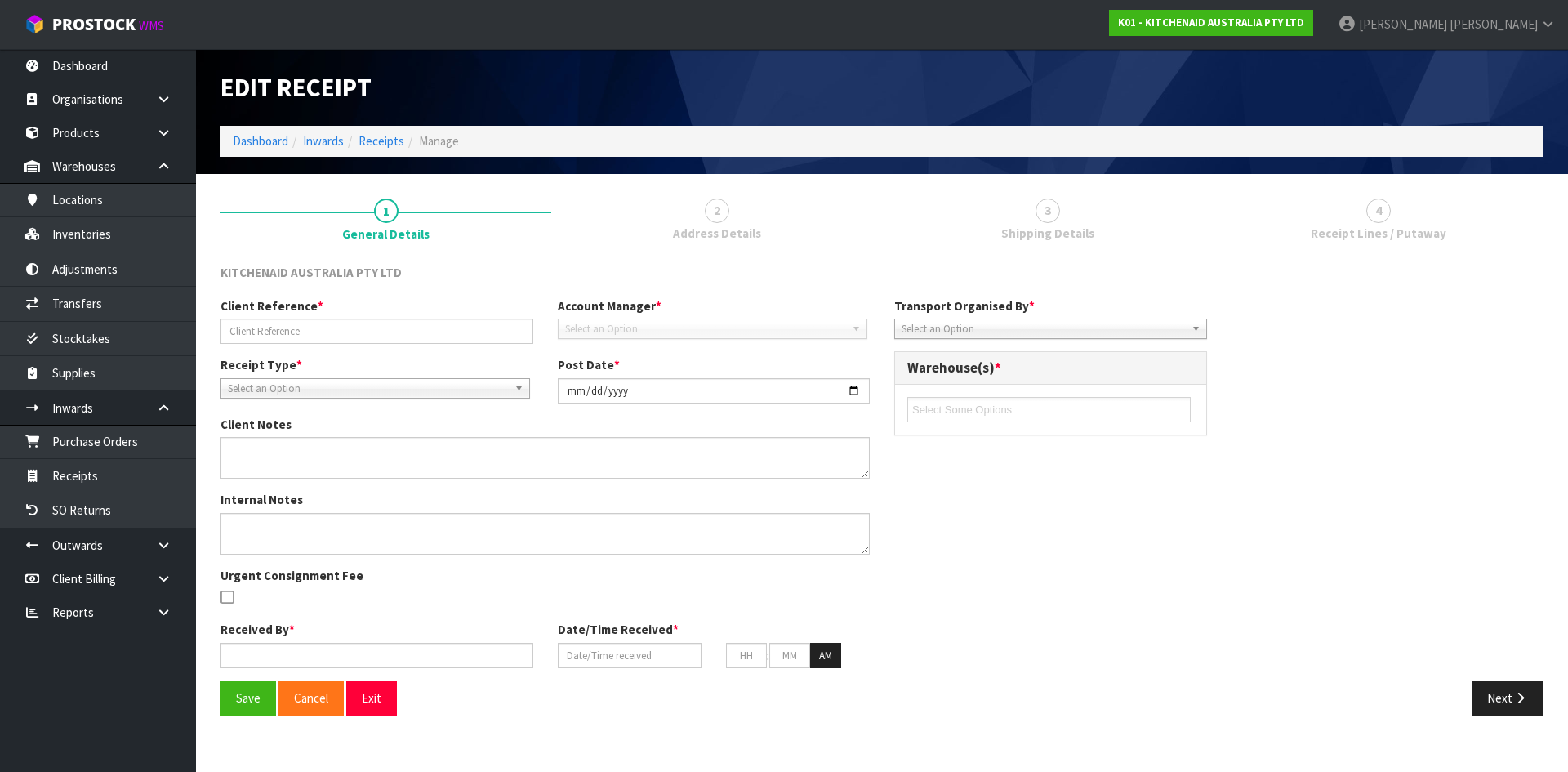
type input "CAAU5701091-240001483"
type input "[DATE]"
type input "[PERSON_NAME]"
type input "[DATE]"
type input "04"
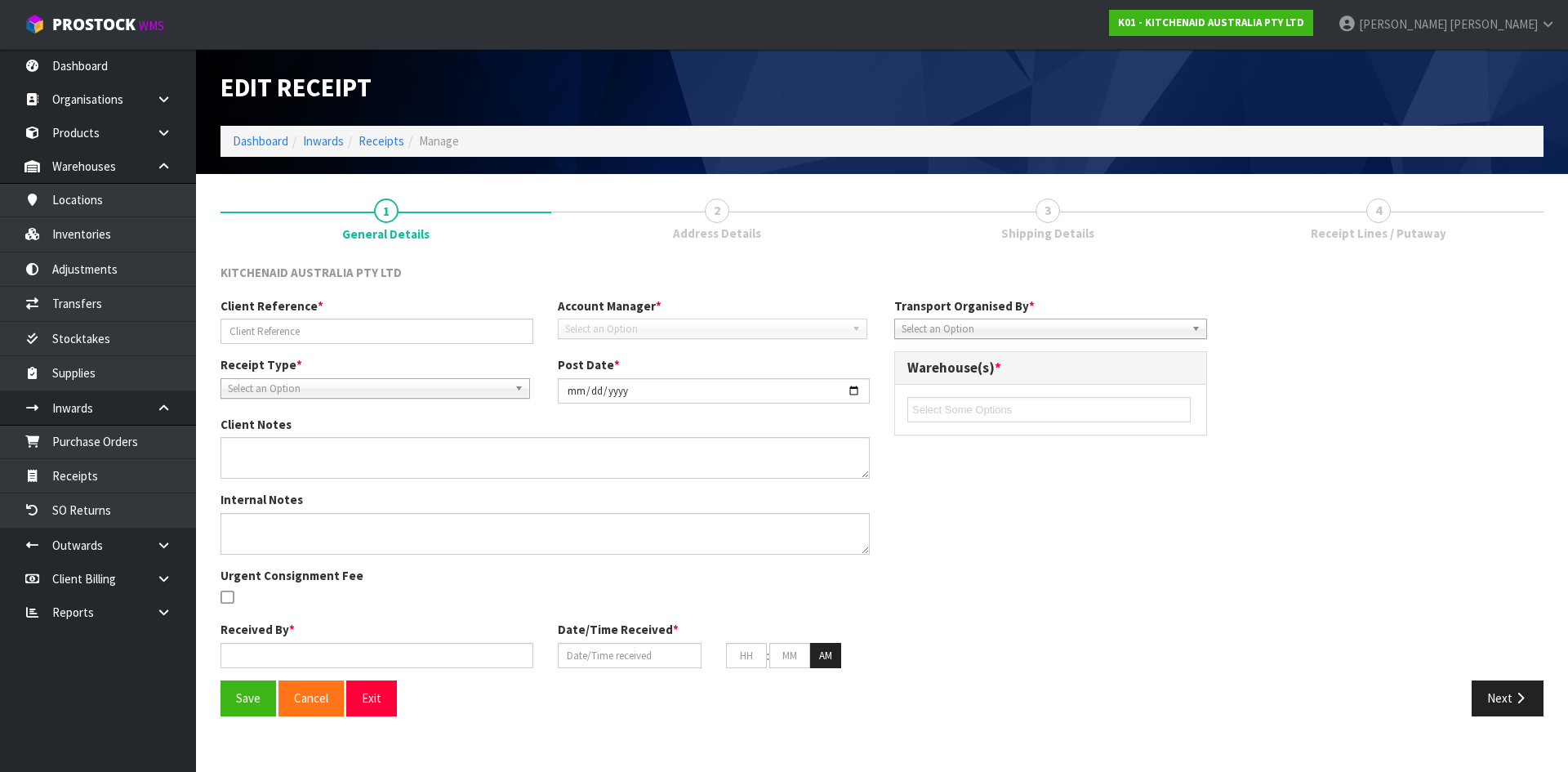
type input "49"
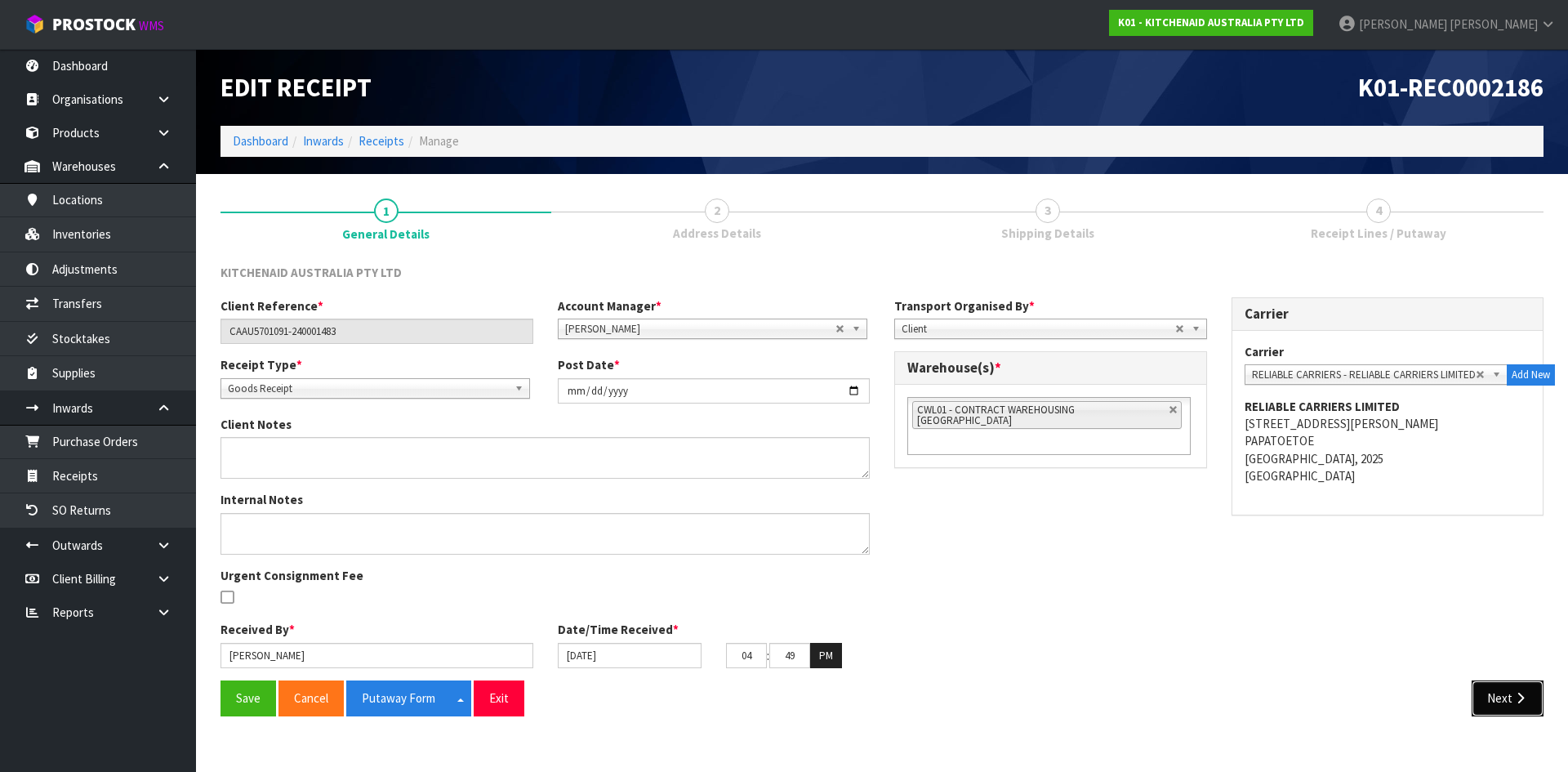
click at [1498, 696] on button "Next" at bounding box center [1508, 698] width 72 height 35
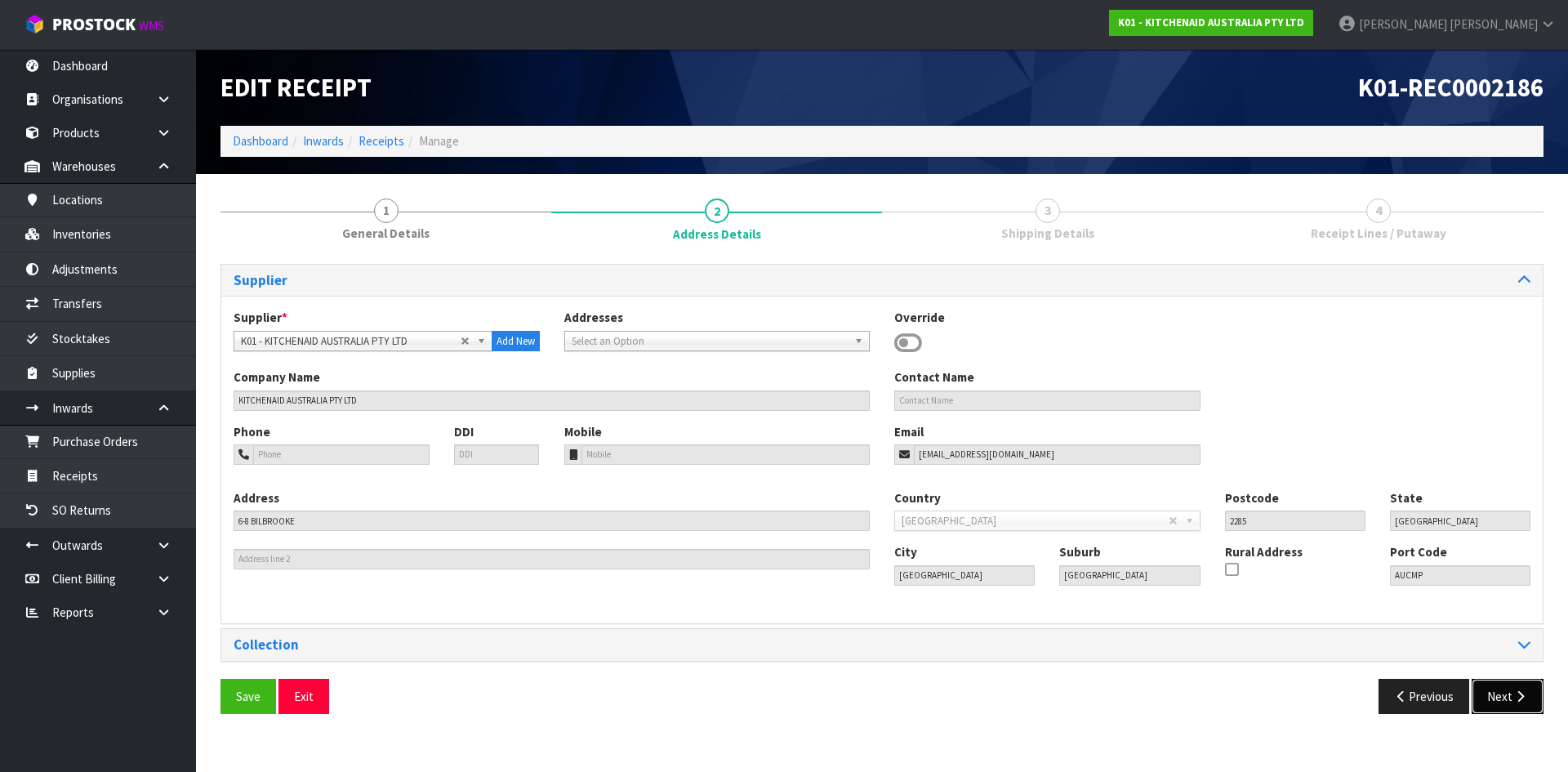
click at [1498, 696] on button "Next" at bounding box center [1508, 697] width 72 height 35
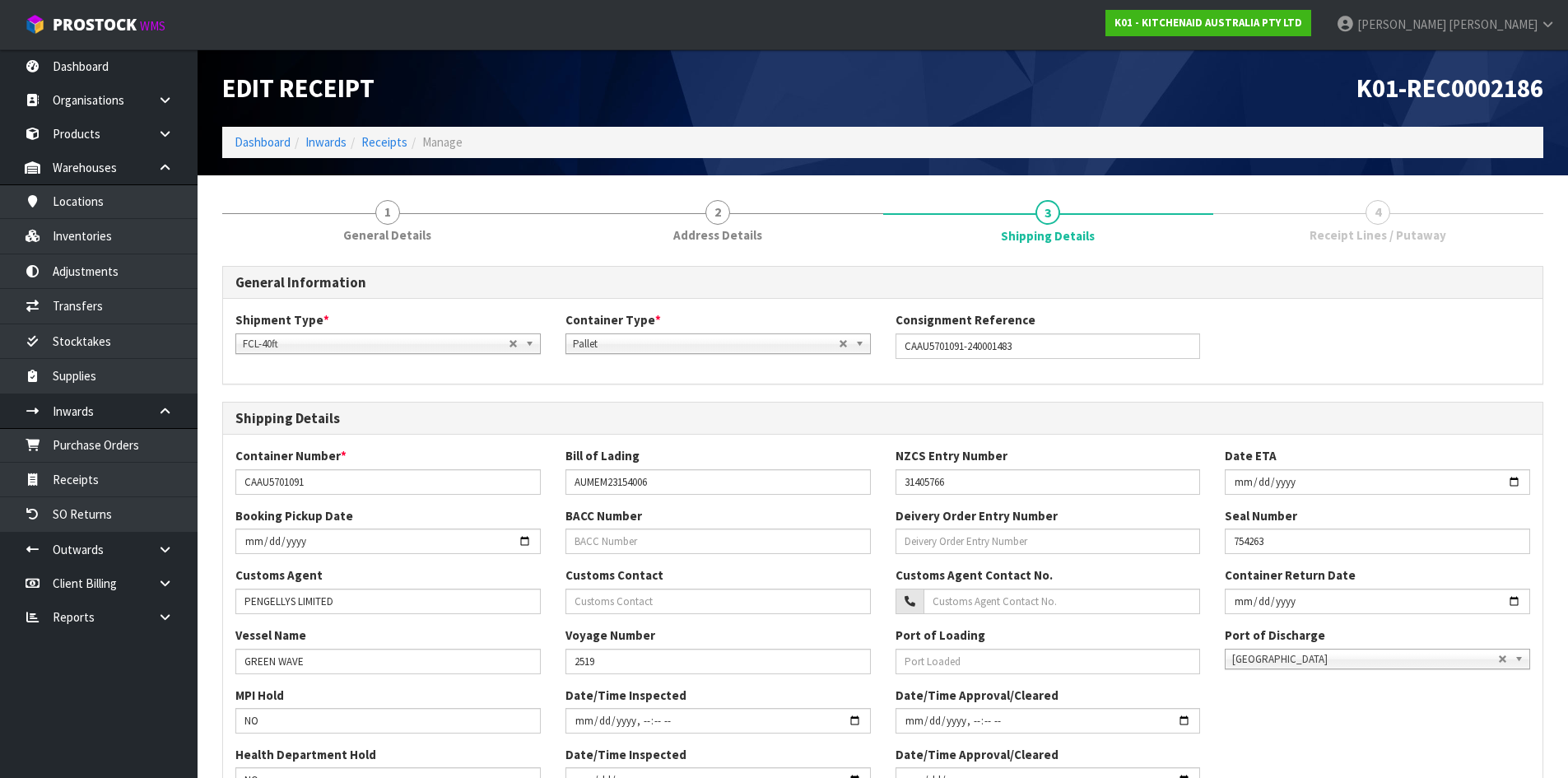
scroll to position [368, 0]
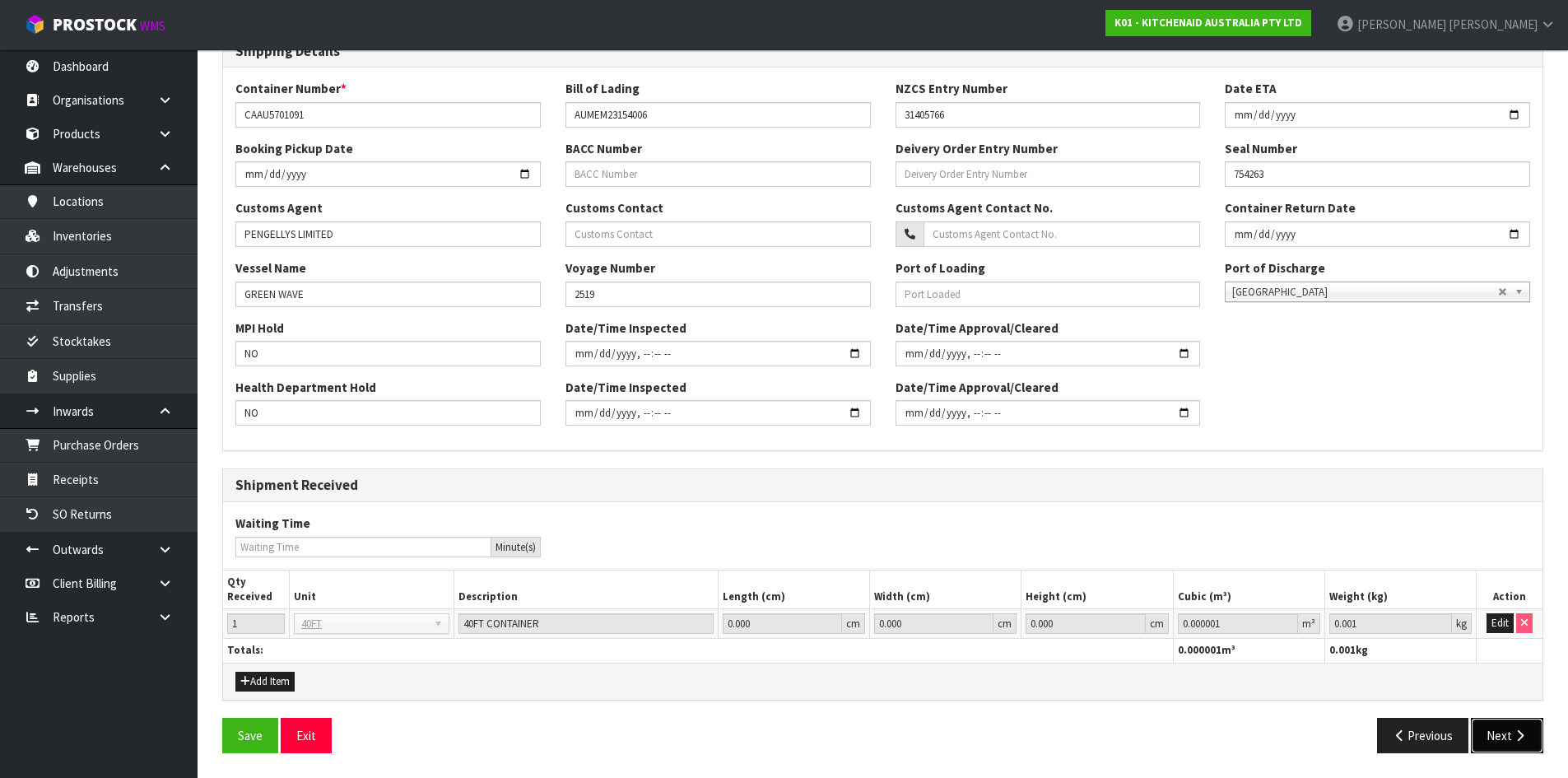
click at [1507, 729] on button "Next" at bounding box center [1508, 736] width 73 height 36
click at [1513, 738] on icon "button" at bounding box center [1520, 736] width 16 height 12
click at [1517, 734] on icon "button" at bounding box center [1520, 736] width 16 height 12
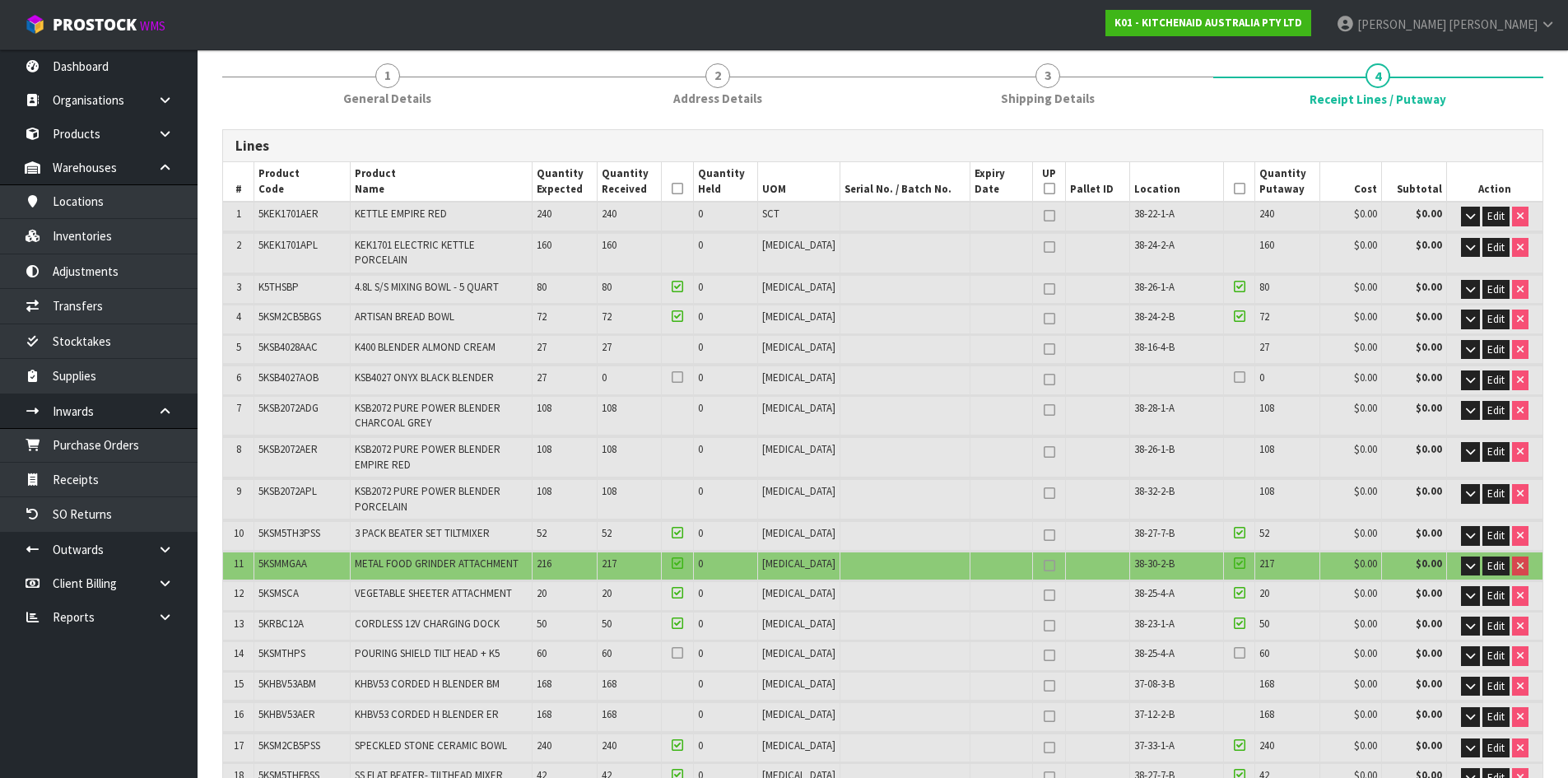
scroll to position [164, 0]
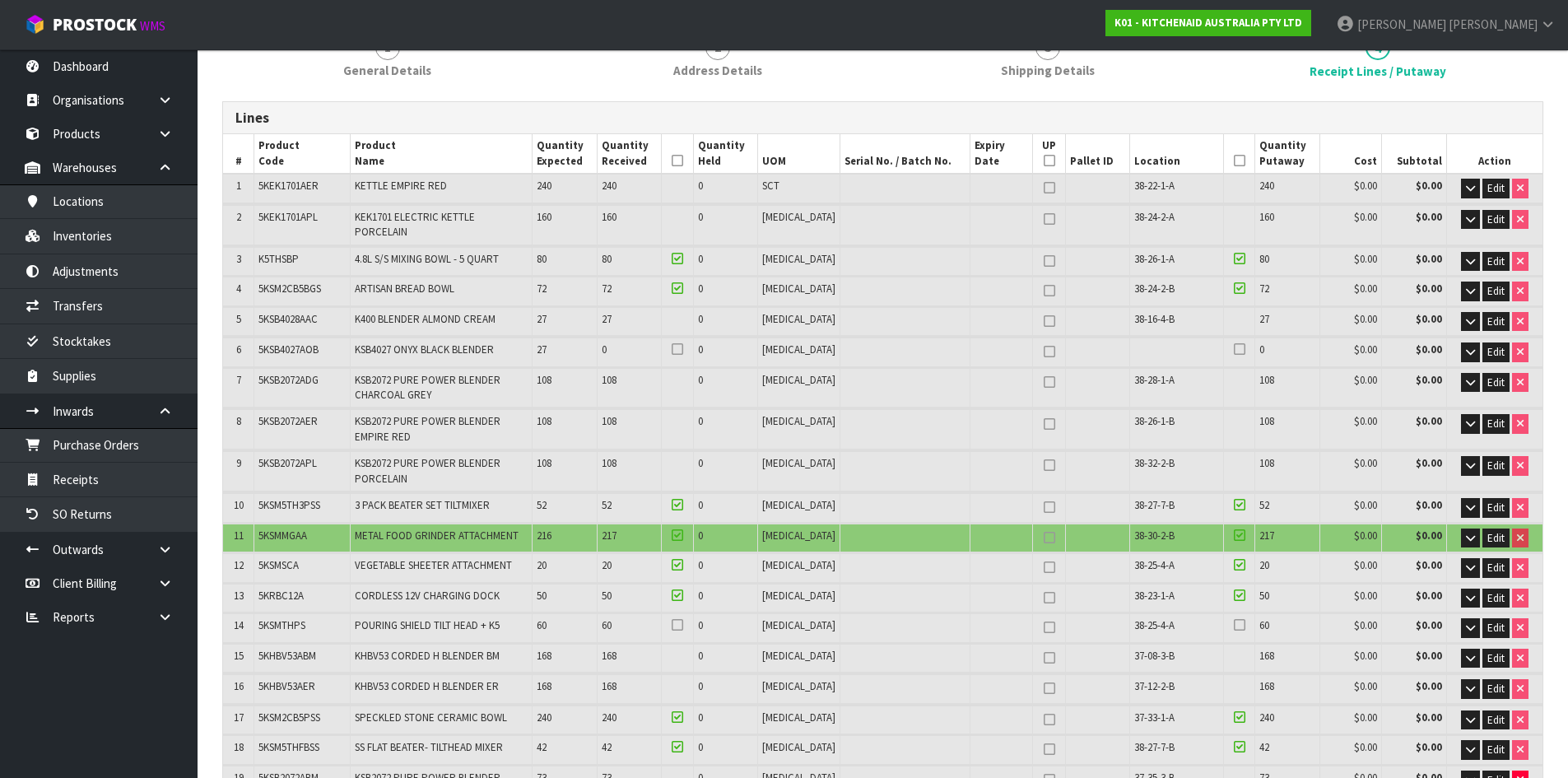
click at [301, 343] on span "5KSB4027AOB" at bounding box center [289, 350] width 60 height 14
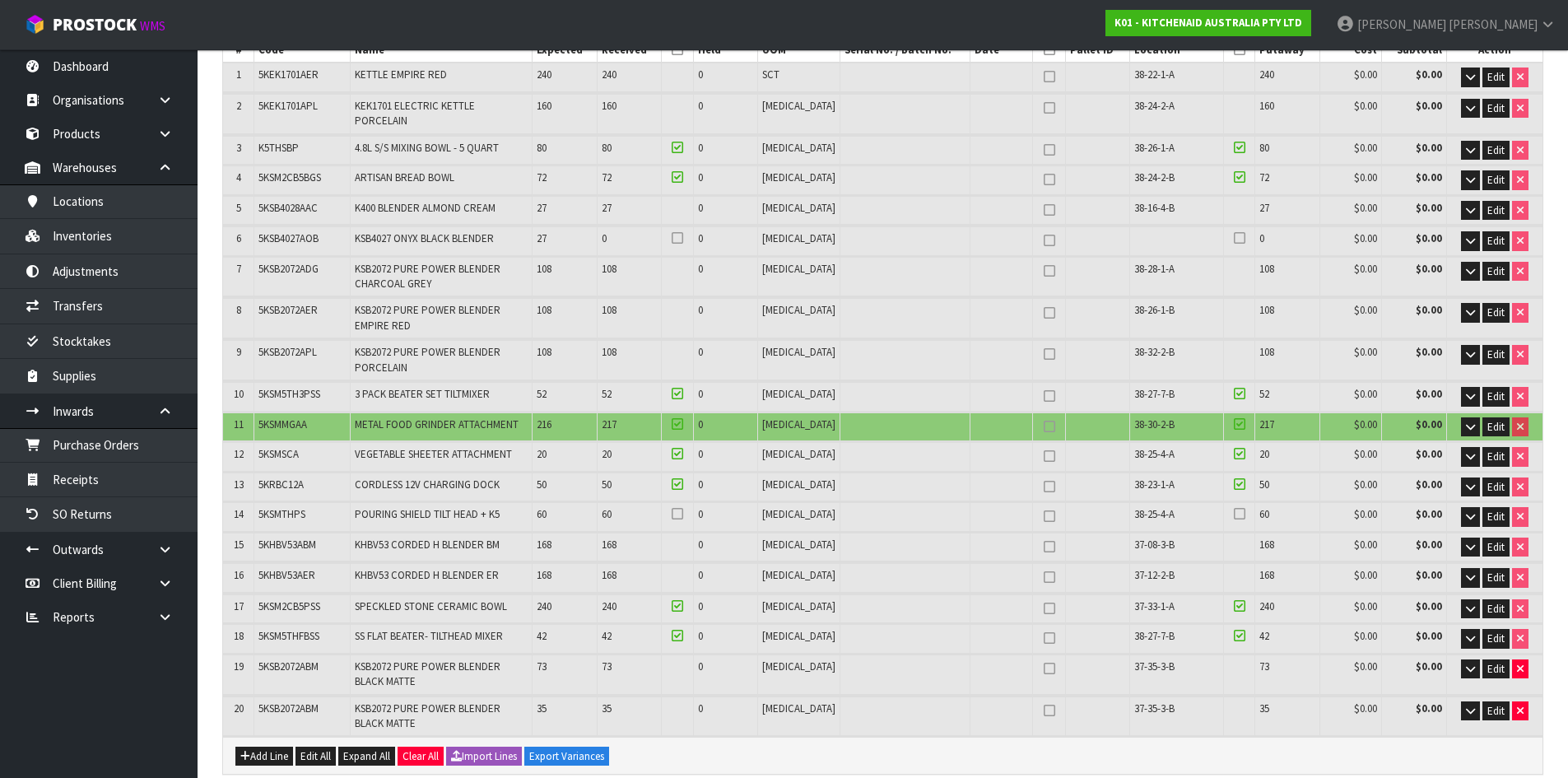
scroll to position [247, 0]
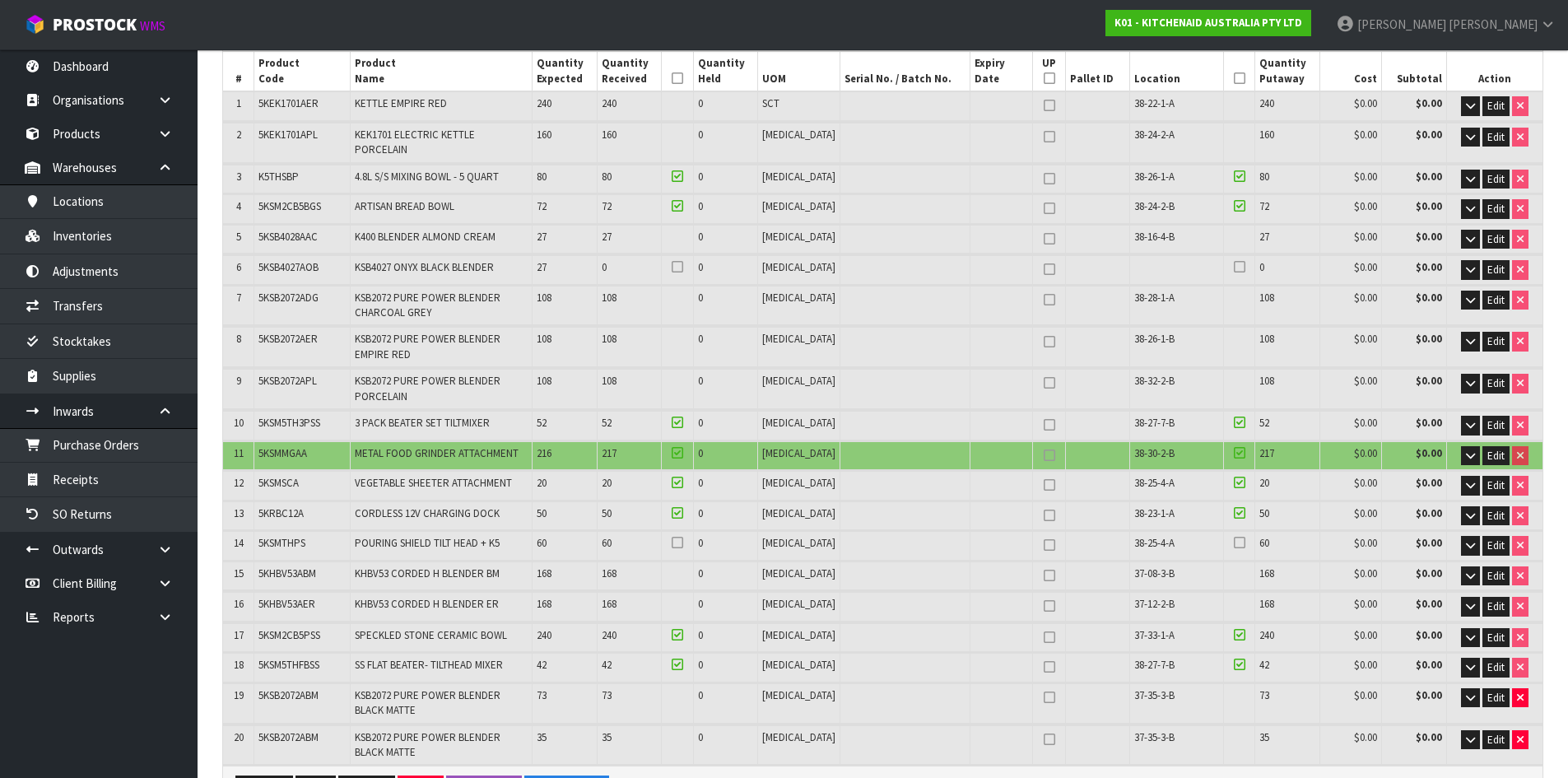
click at [300, 260] on span "5KSB4027AOB" at bounding box center [289, 267] width 60 height 14
click at [311, 260] on span "5KSB4027AOB" at bounding box center [289, 267] width 60 height 14
click at [290, 261] on span "5KSB4027AOB" at bounding box center [289, 267] width 60 height 14
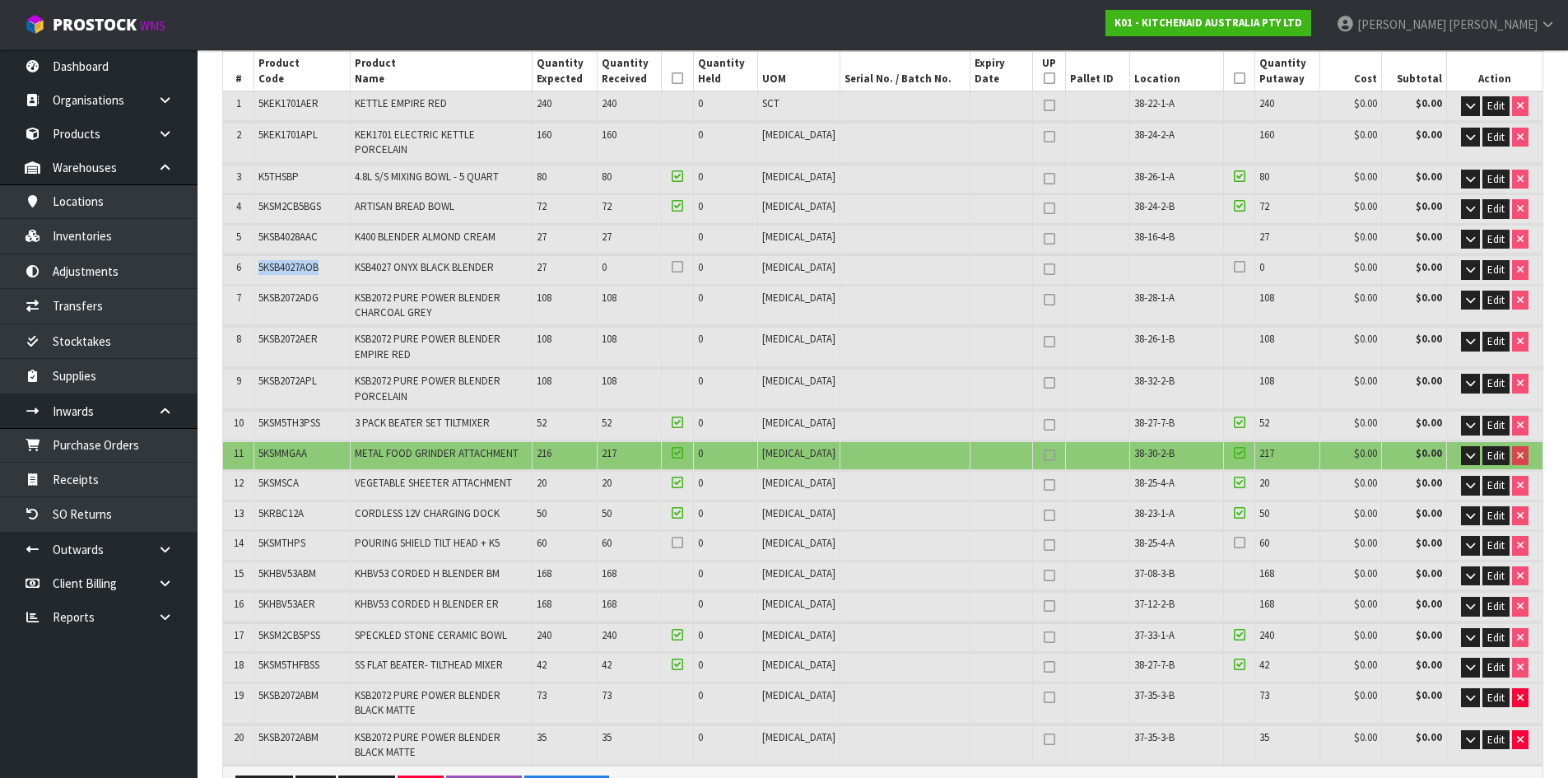
click at [290, 261] on span "5KSB4027AOB" at bounding box center [289, 267] width 60 height 14
copy span "5KSB4027AOB"
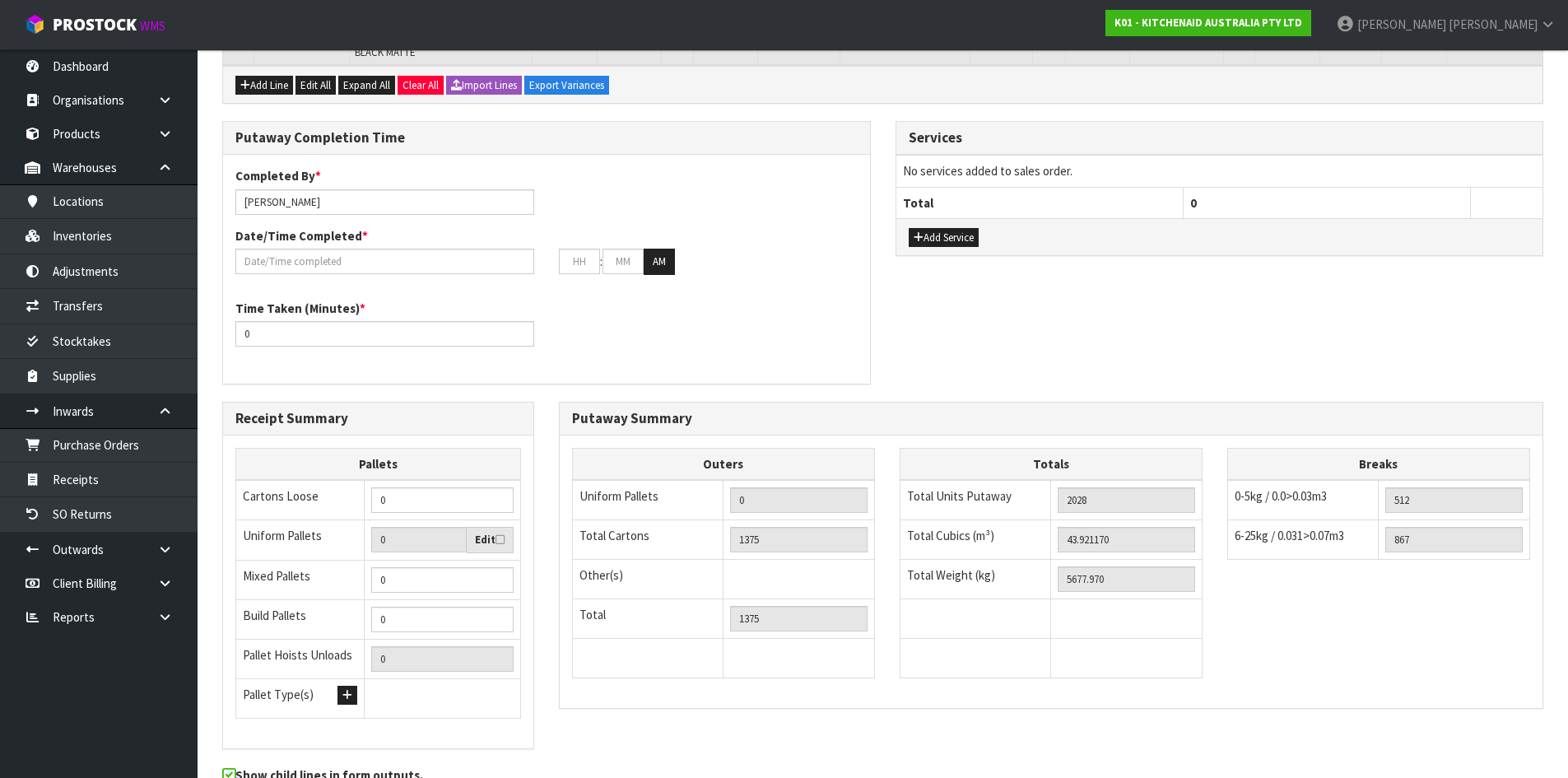
scroll to position [1023, 0]
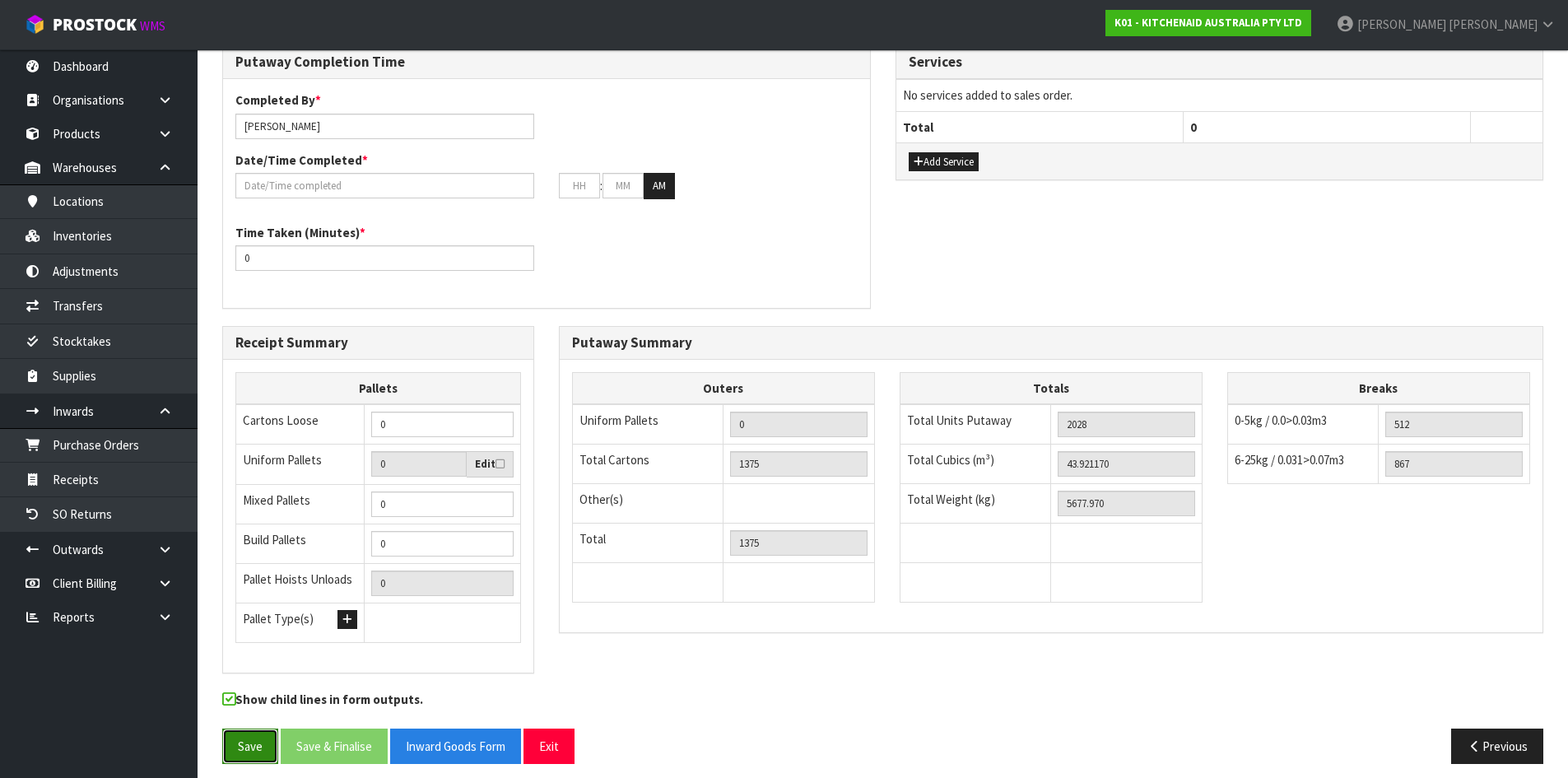
click at [253, 729] on button "Save" at bounding box center [249, 747] width 56 height 36
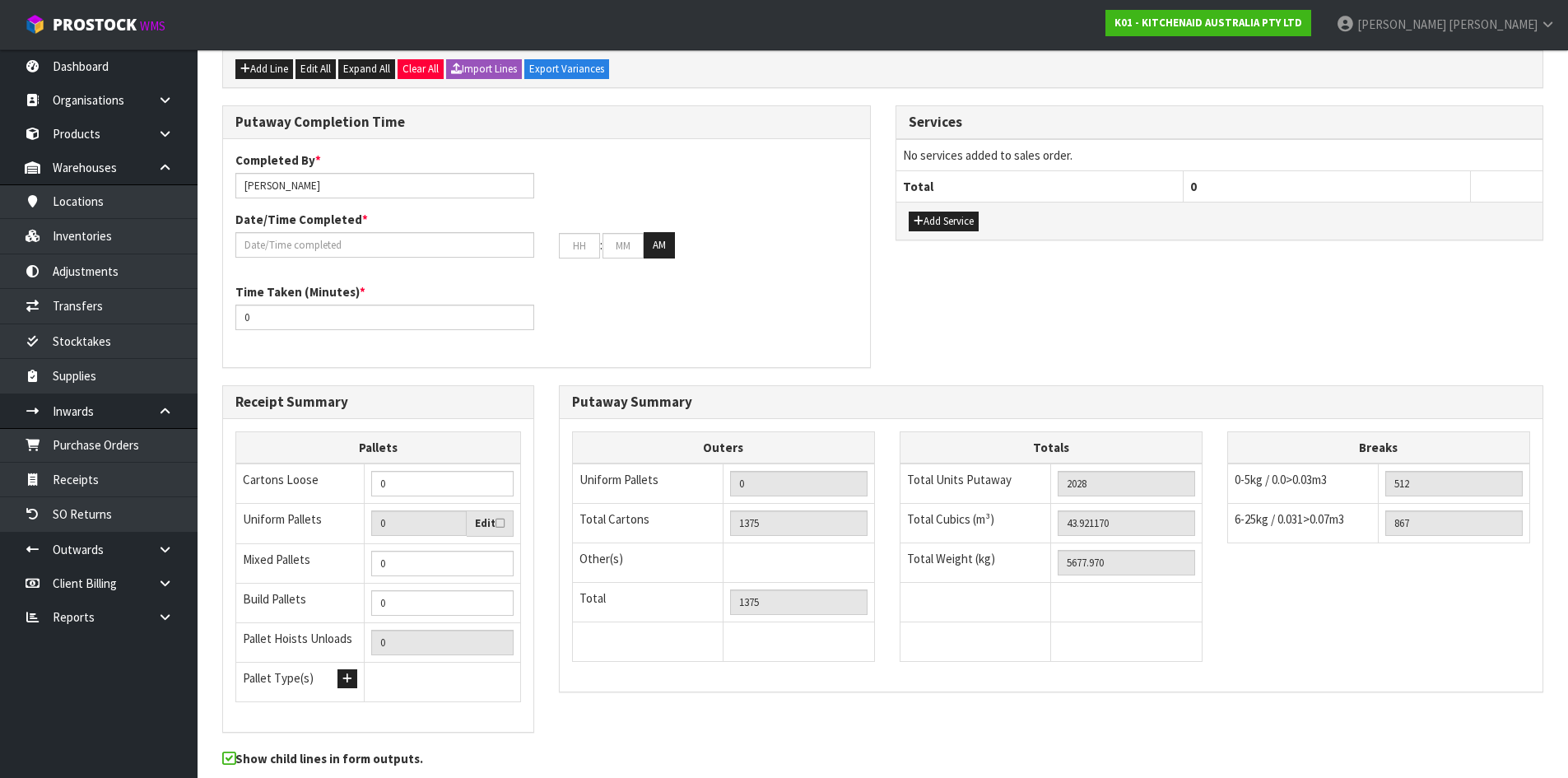
scroll to position [0, 0]
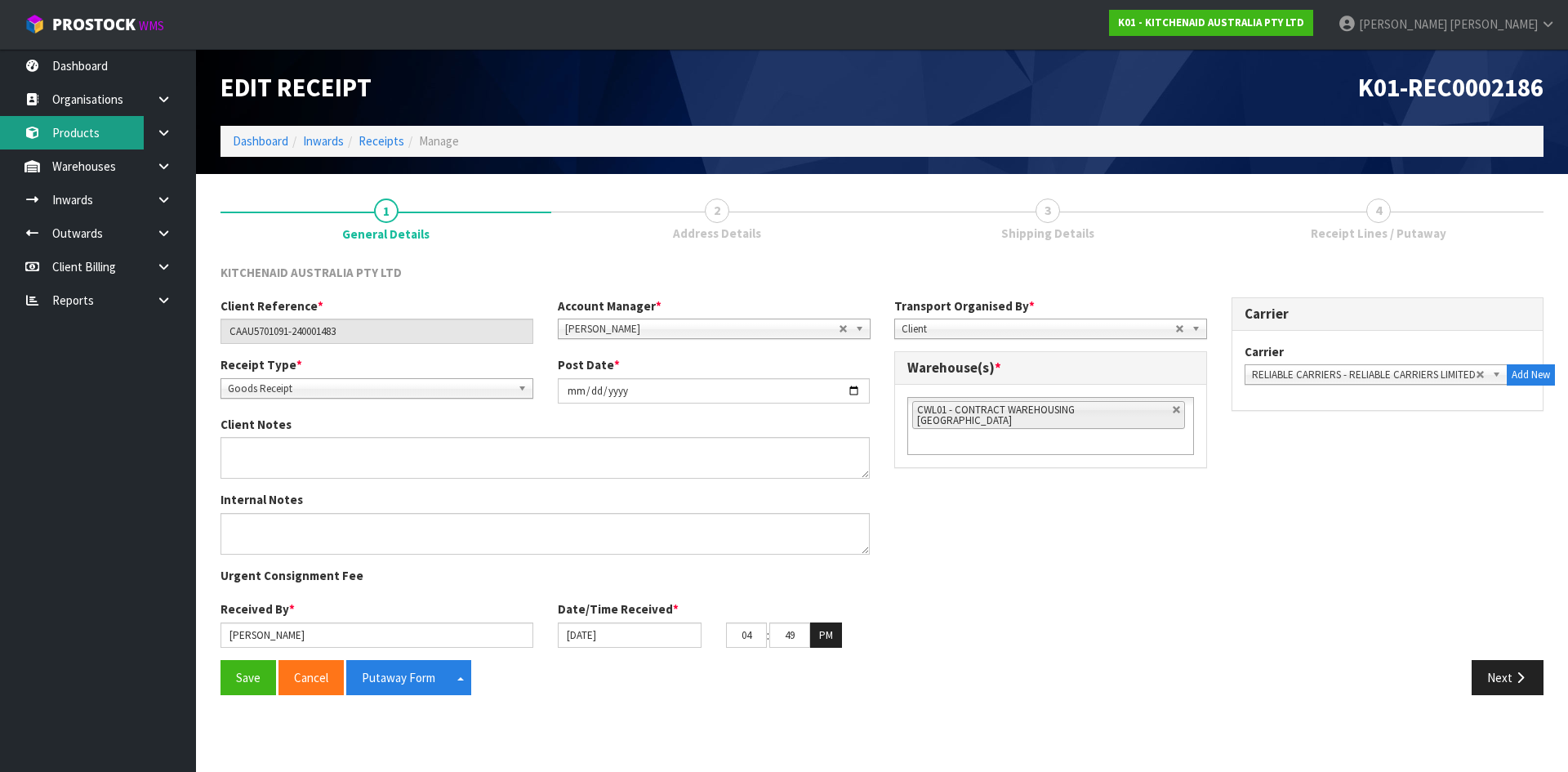
click at [119, 133] on link "Products" at bounding box center [98, 133] width 196 height 33
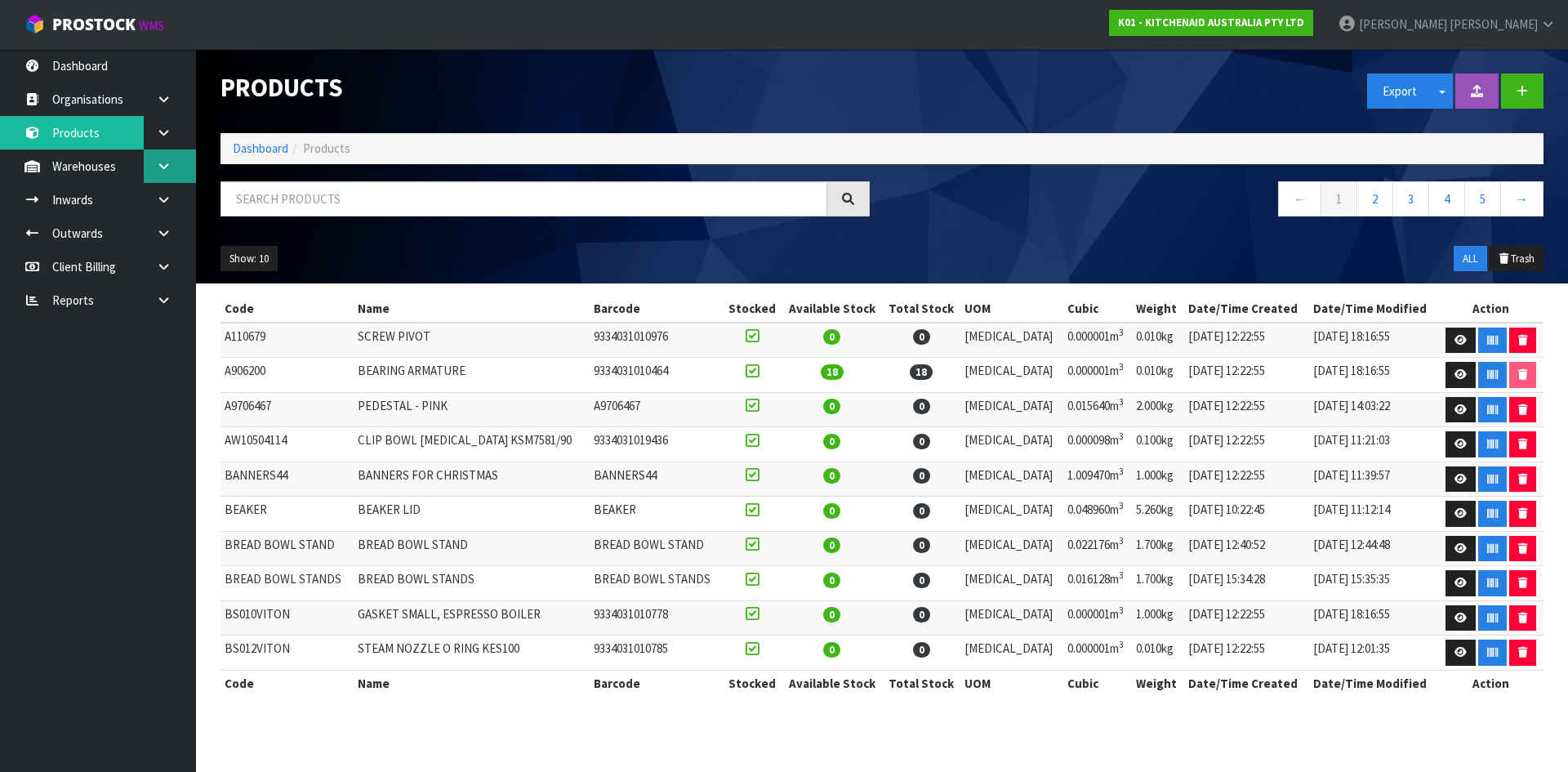
click at [173, 163] on link at bounding box center [169, 167] width 52 height 33
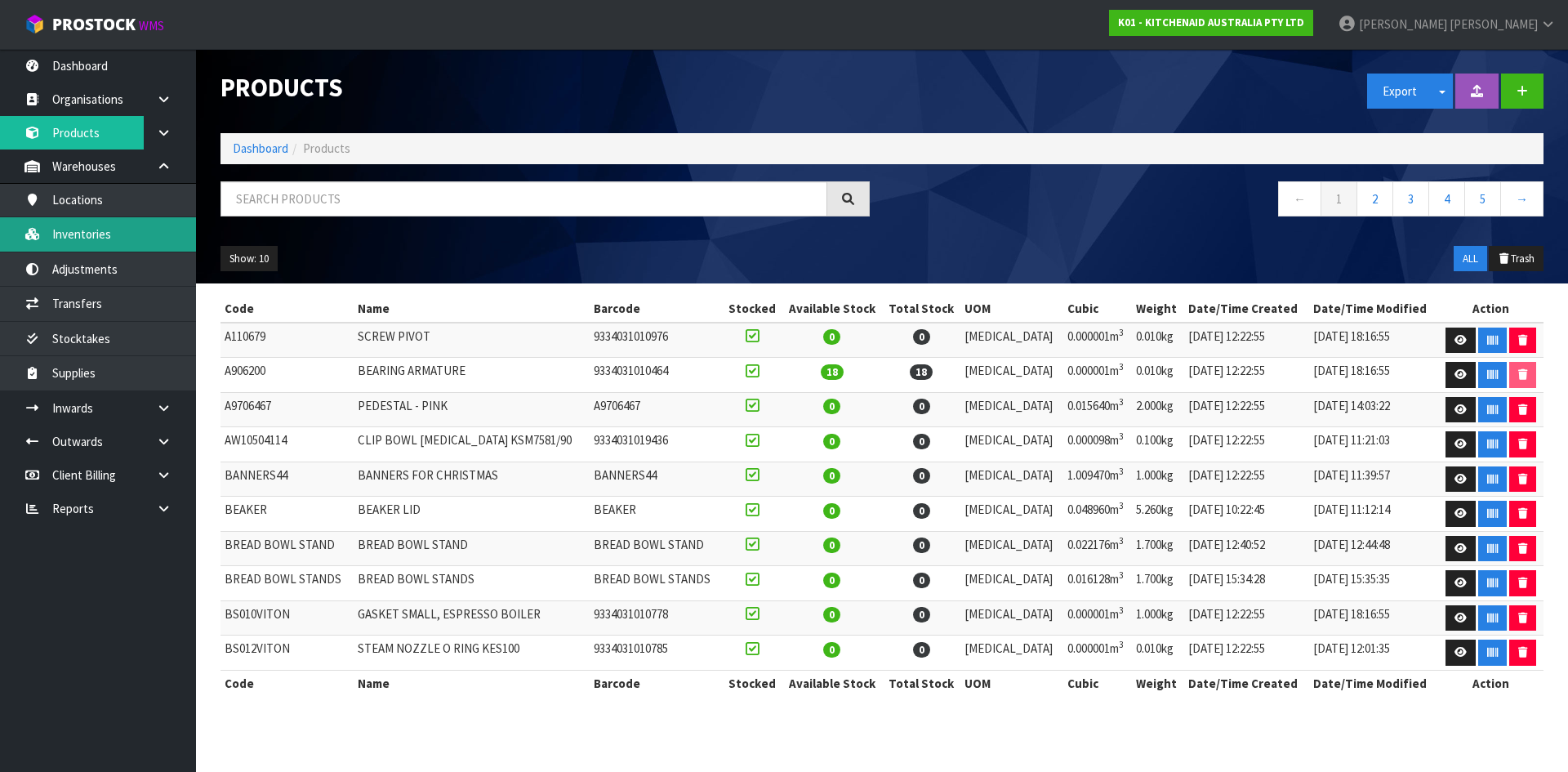
click at [140, 243] on link "Inventories" at bounding box center [98, 234] width 196 height 33
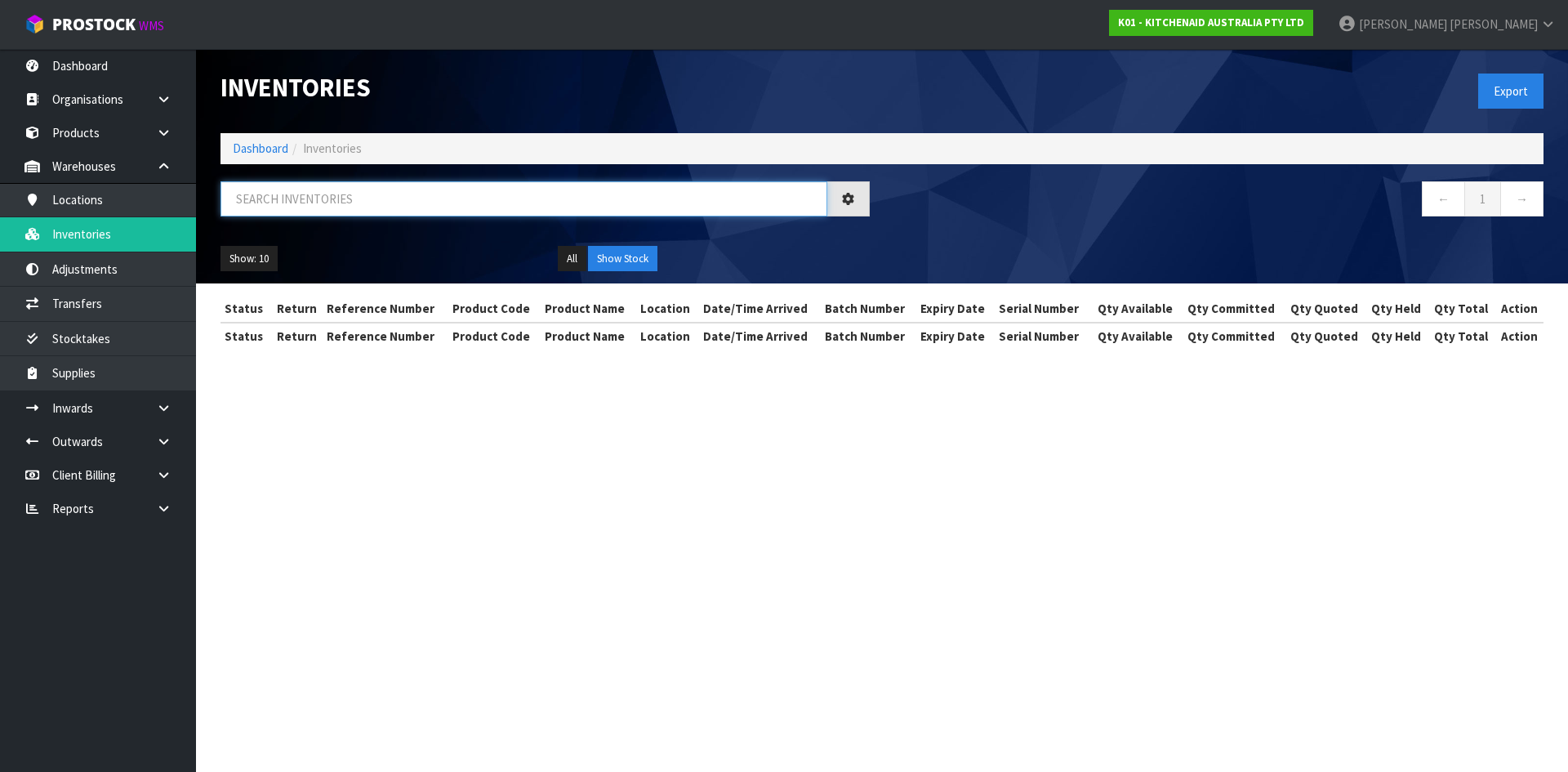
click at [410, 206] on input "text" at bounding box center [523, 199] width 607 height 35
paste input "5KSB4027AOB"
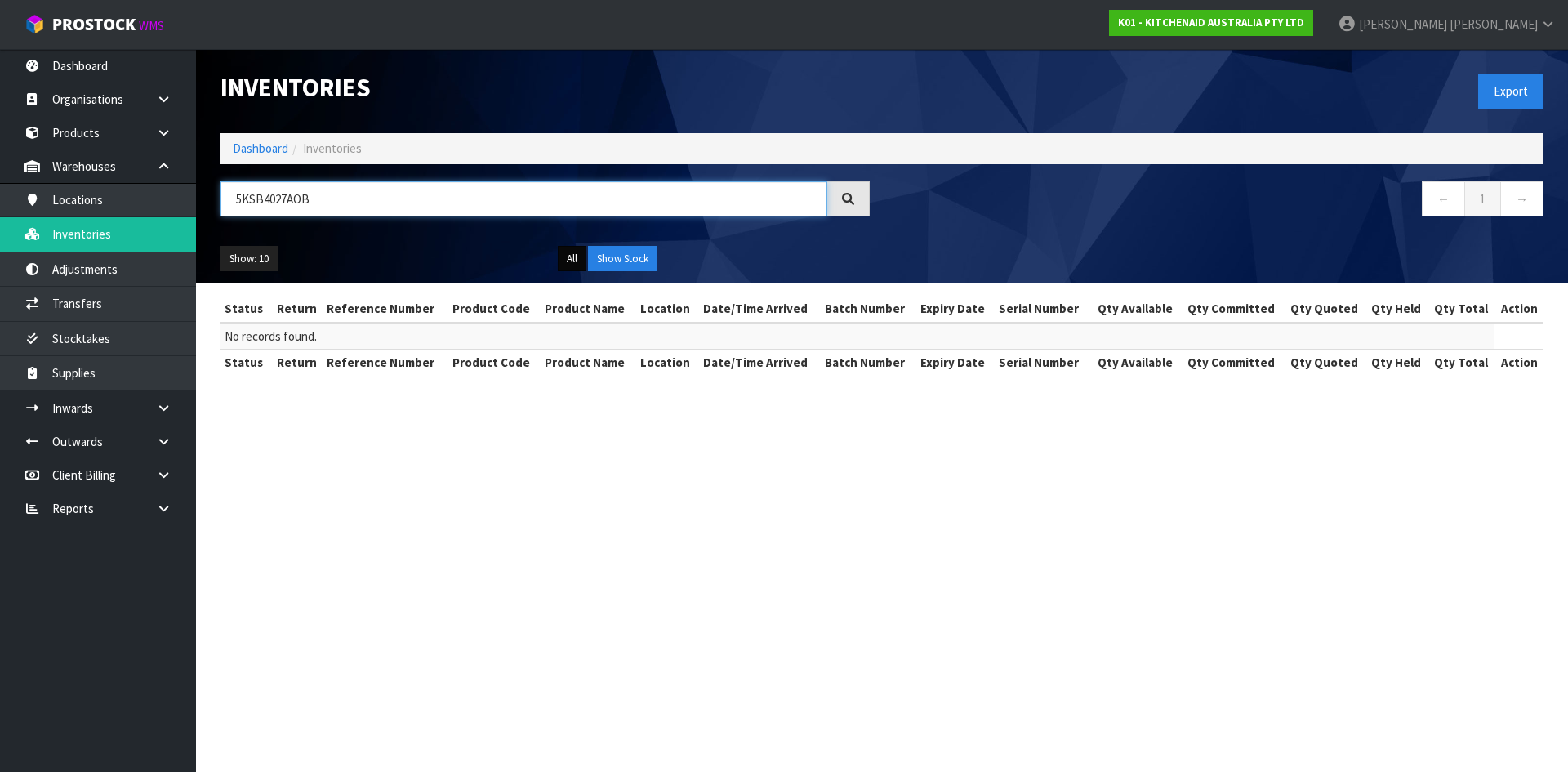
type input "5KSB4027AOB"
click at [572, 257] on button "All" at bounding box center [572, 259] width 28 height 26
click at [635, 256] on button "Show Stock" at bounding box center [623, 259] width 70 height 26
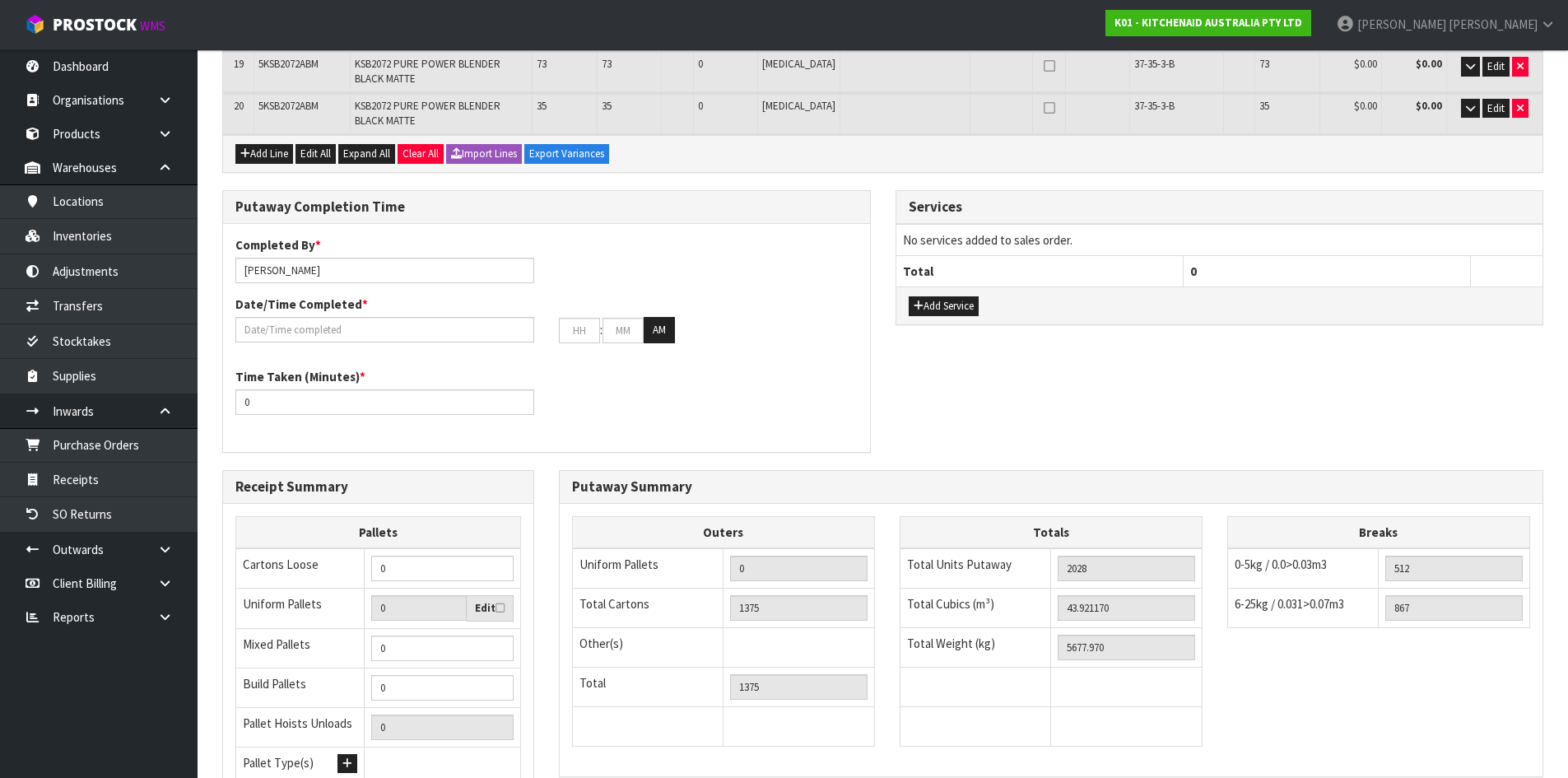
scroll to position [1082, 0]
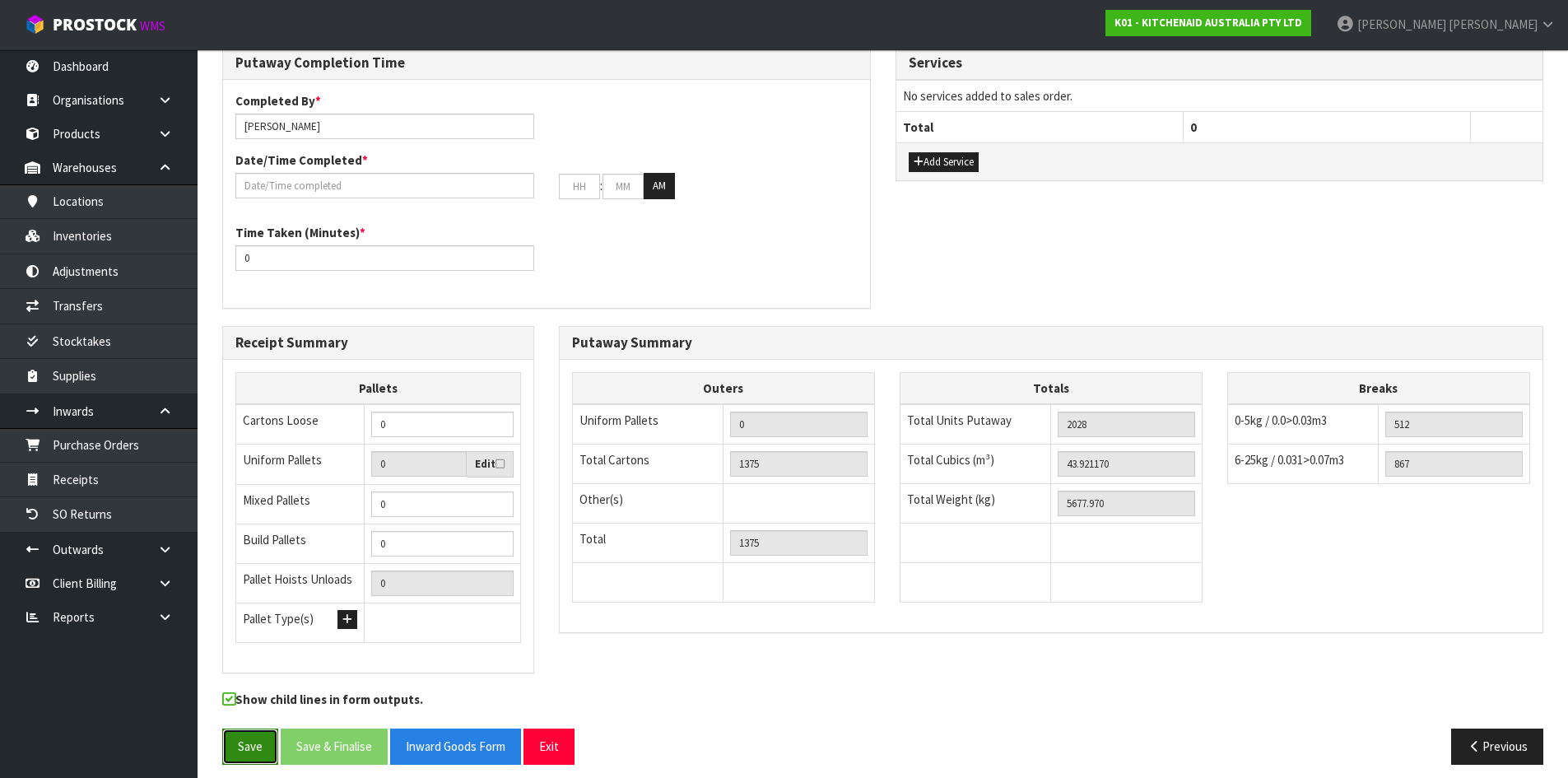
click at [252, 734] on button "Save" at bounding box center [249, 747] width 56 height 36
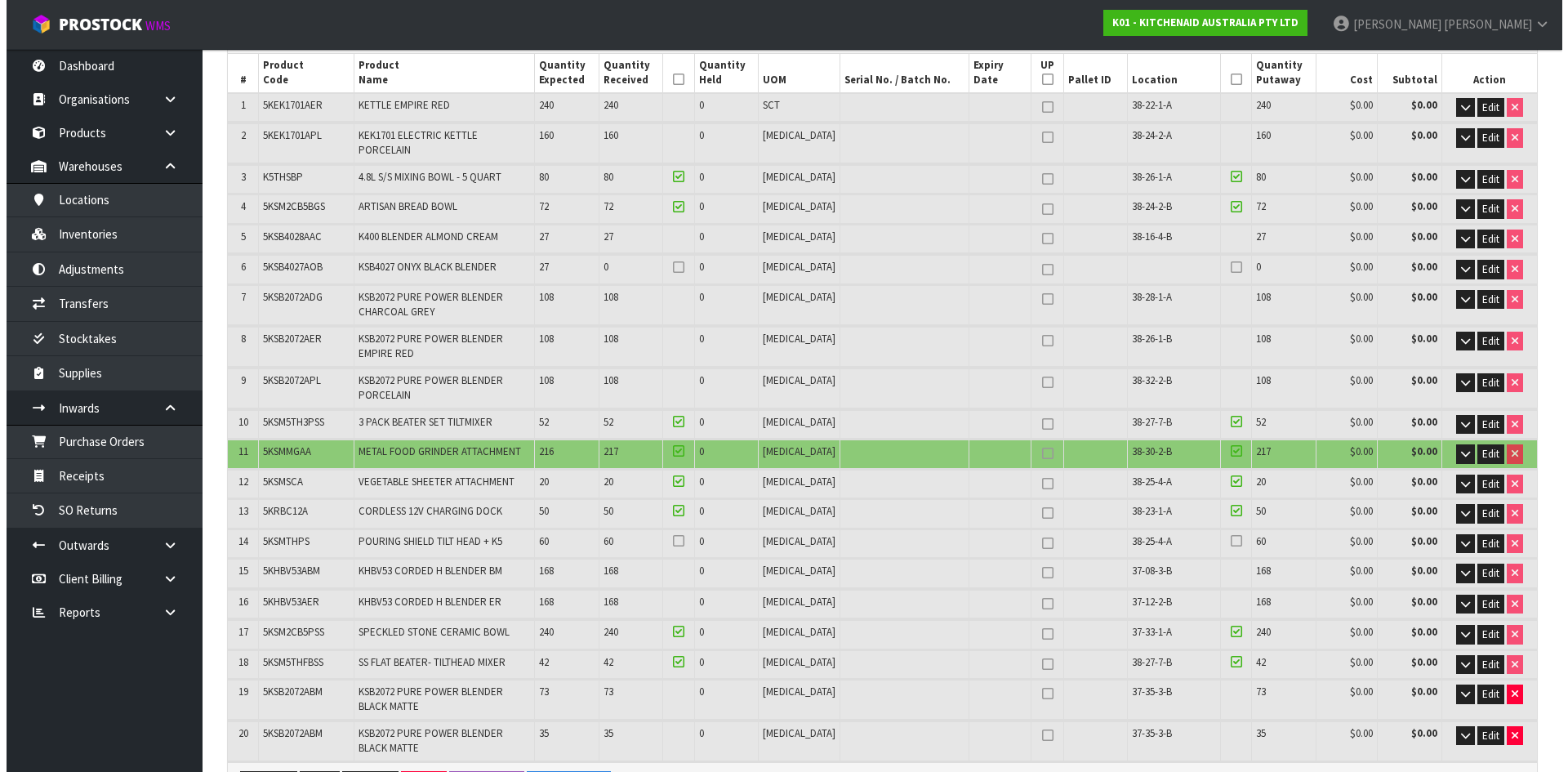
scroll to position [0, 0]
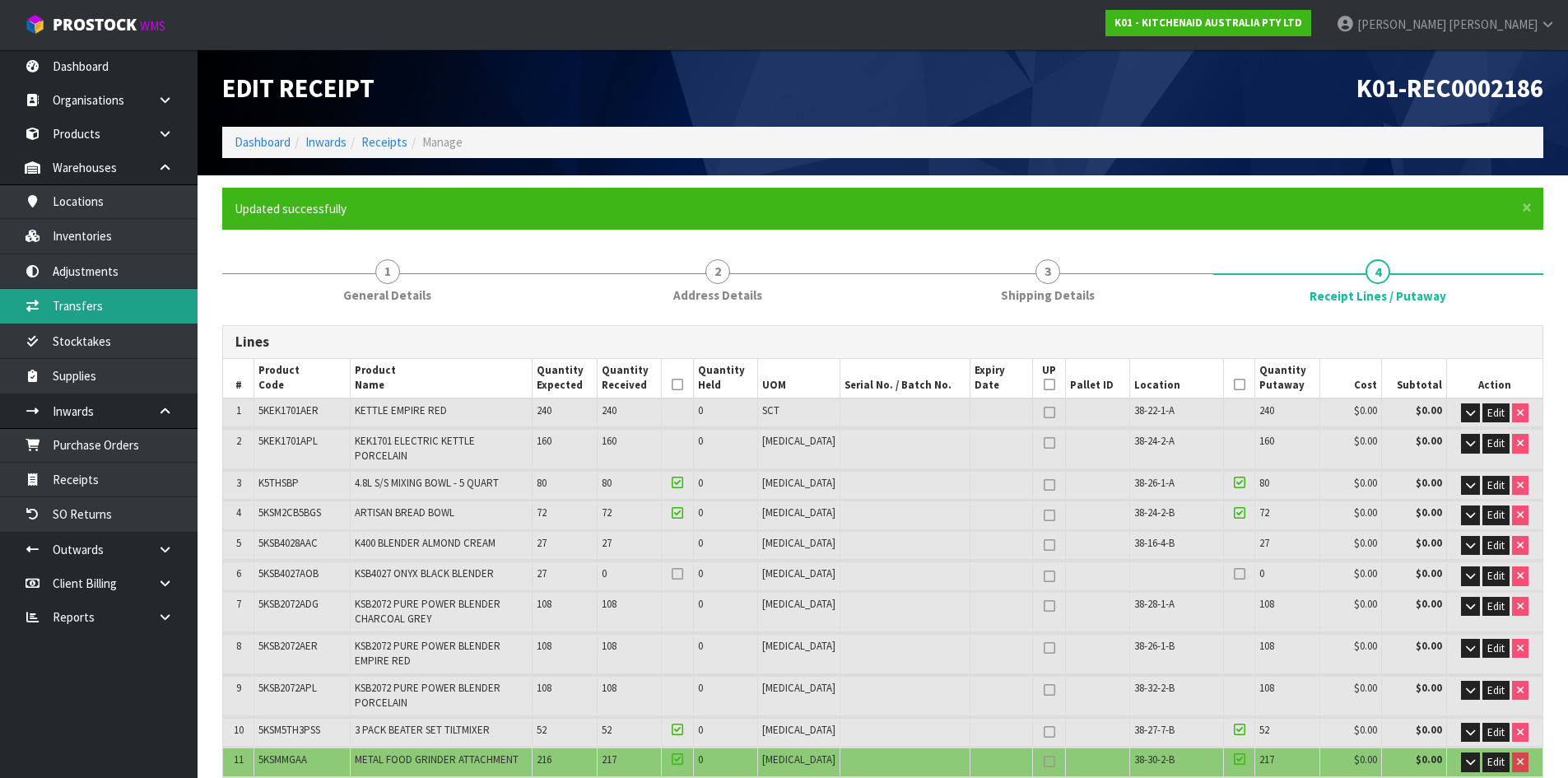
click at [117, 295] on link "Transfers" at bounding box center [99, 306] width 198 height 34
